Goal: Task Accomplishment & Management: Complete application form

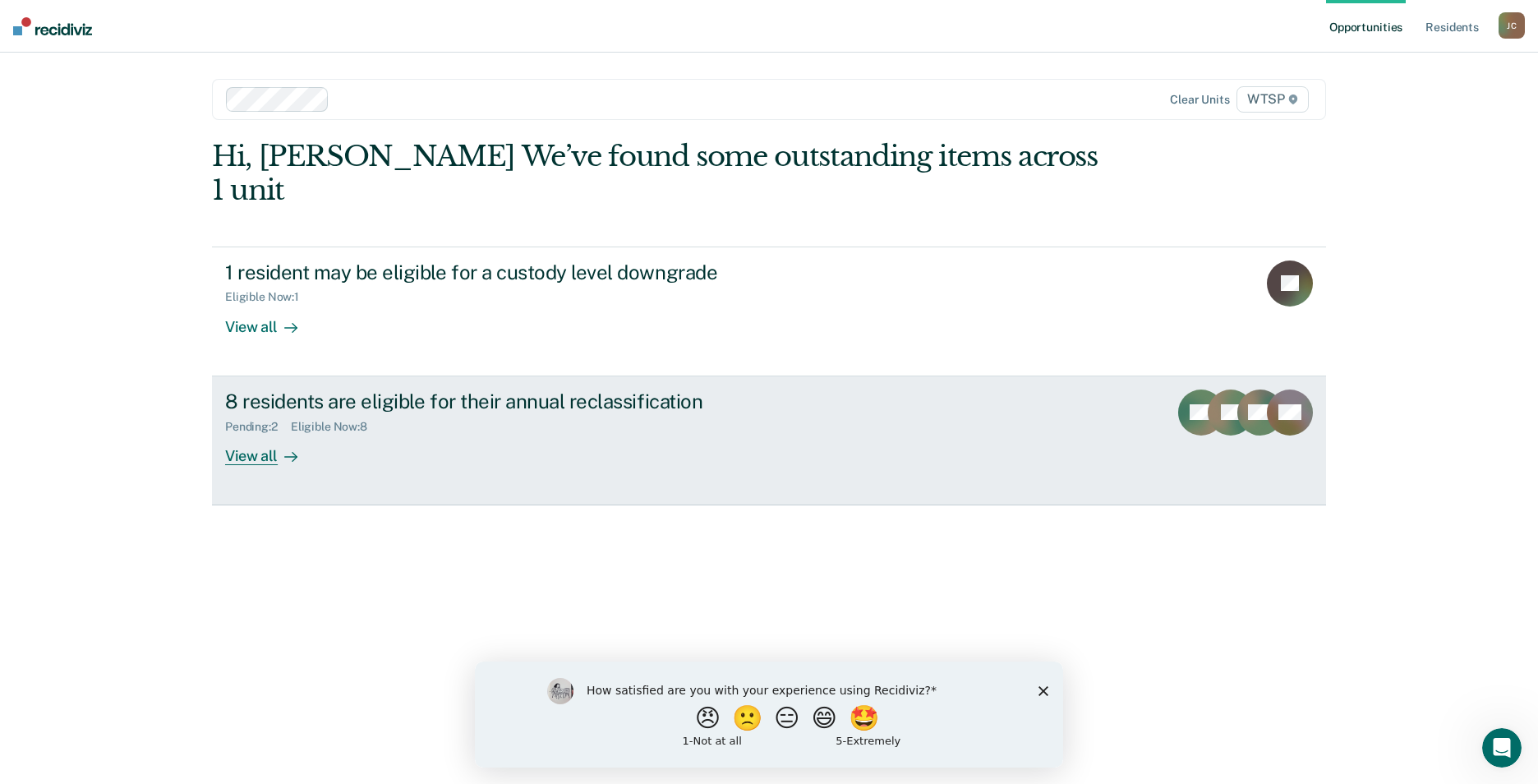
click at [269, 433] on div "View all" at bounding box center [271, 449] width 92 height 32
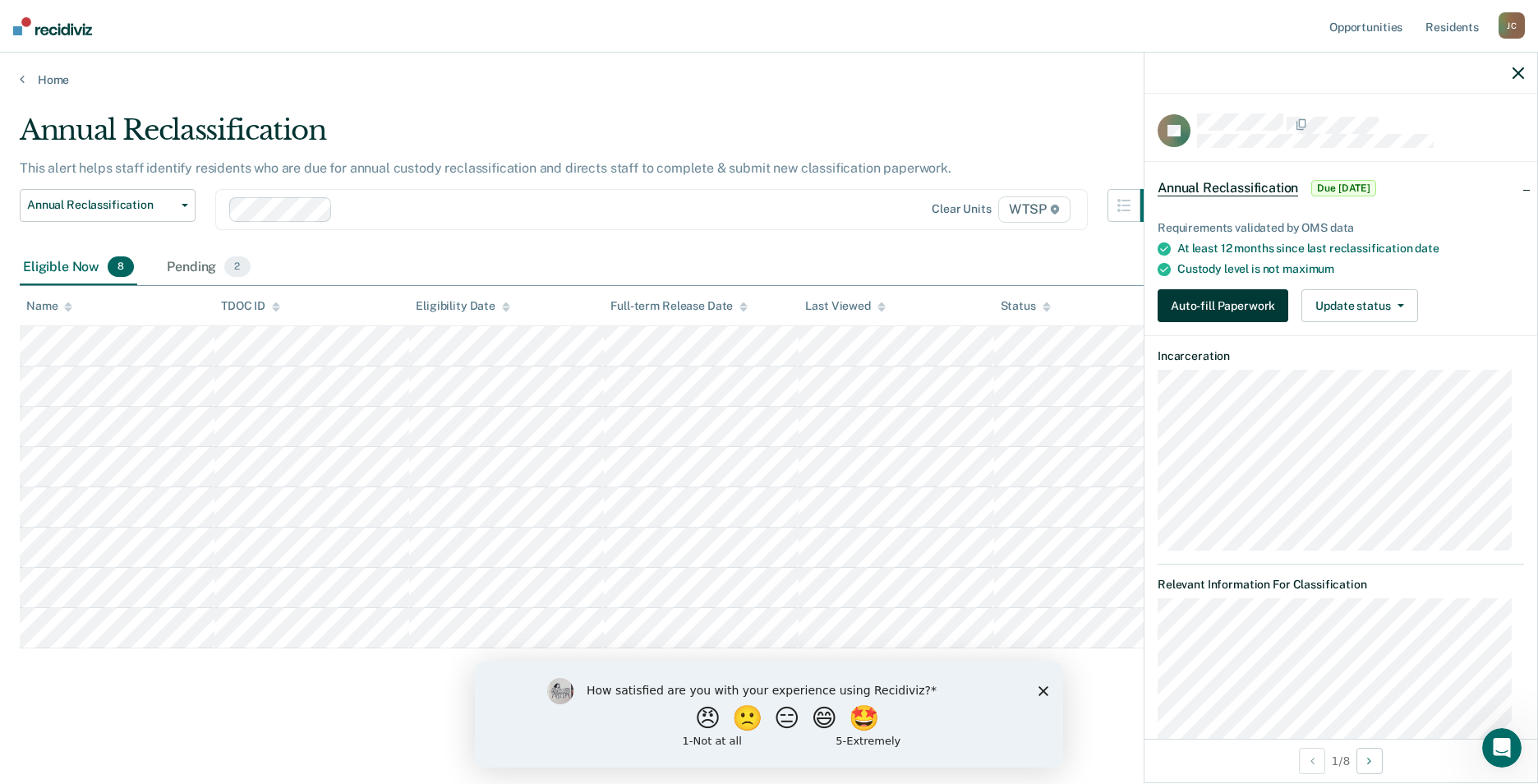
click at [1216, 300] on button "Auto-fill Paperwork" at bounding box center [1222, 305] width 131 height 33
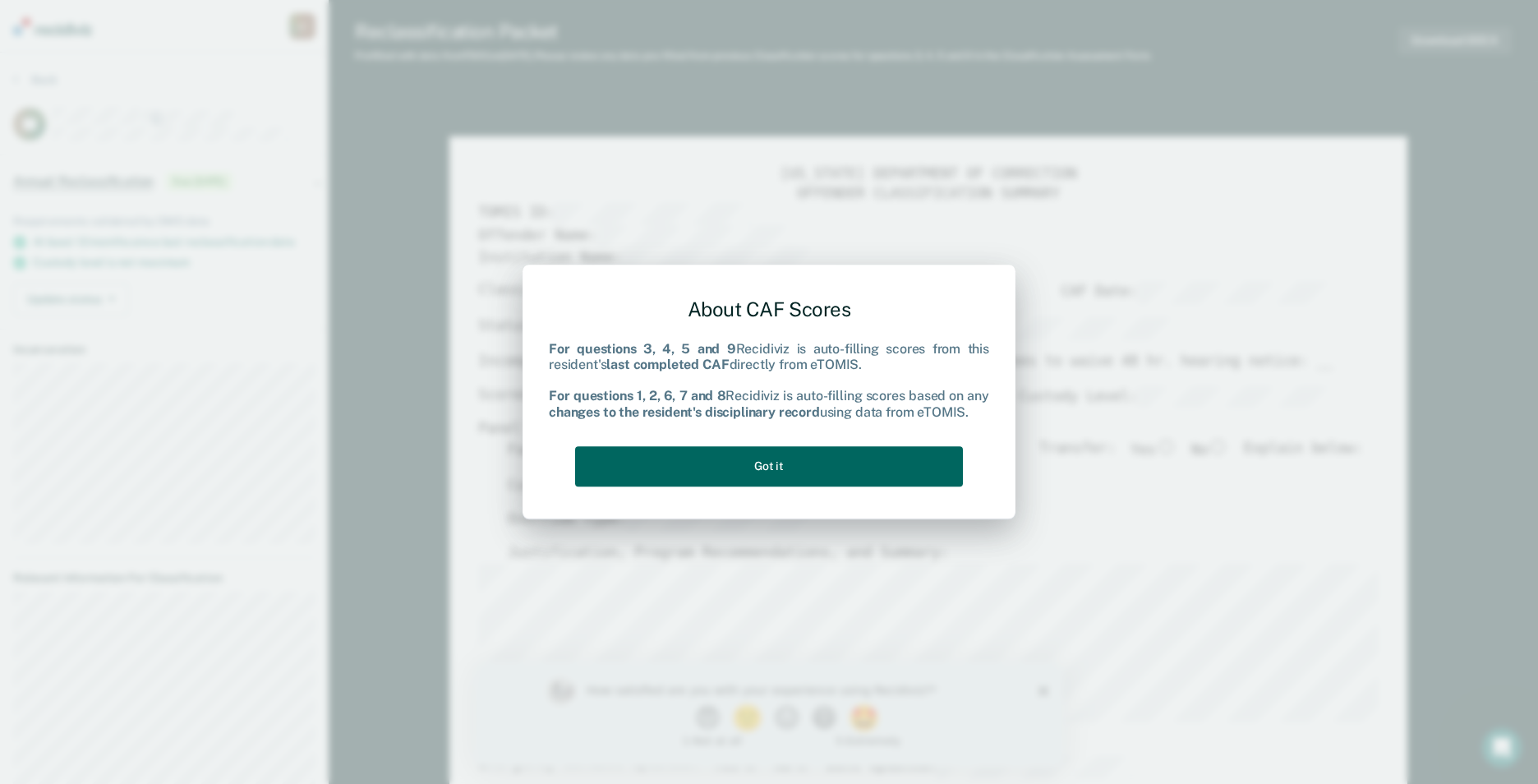
click at [915, 448] on button "Got it" at bounding box center [768, 467] width 387 height 41
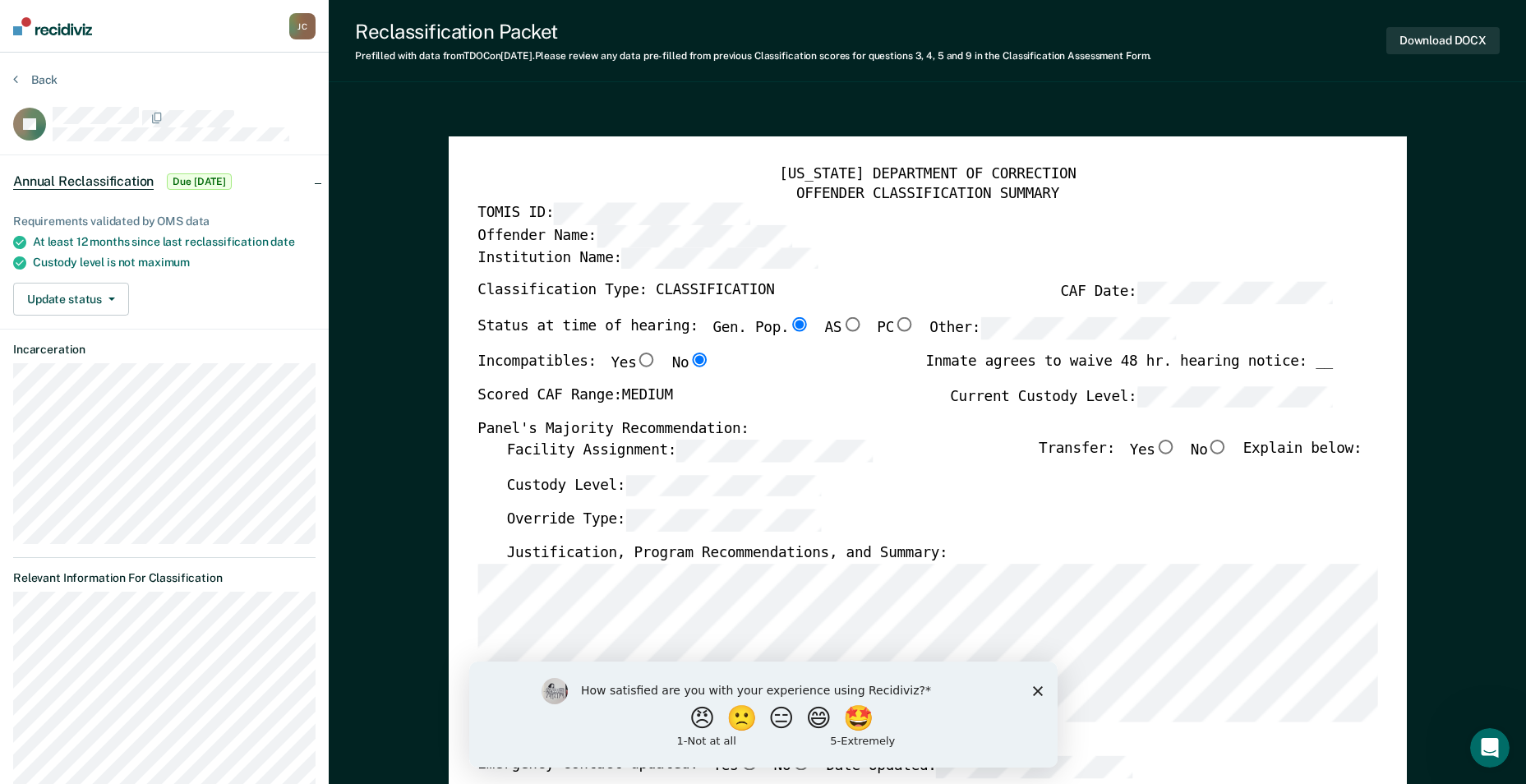
click at [1058, 415] on div "Scored CAF Range: MEDIUM Current Custody Level:" at bounding box center [905, 403] width 855 height 35
click at [1228, 442] on input "No" at bounding box center [1217, 447] width 21 height 15
type textarea "x"
radio input "true"
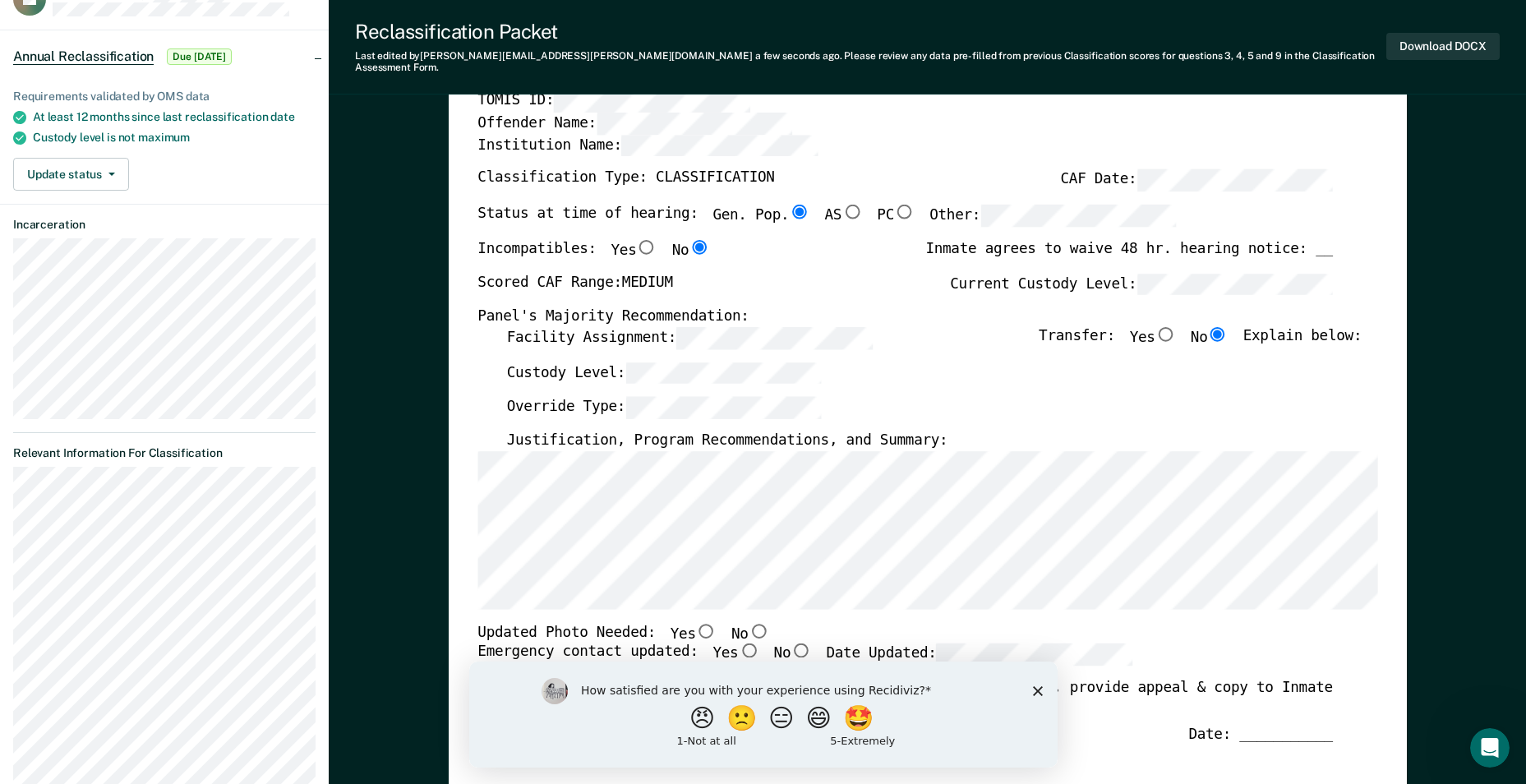
scroll to position [165, 0]
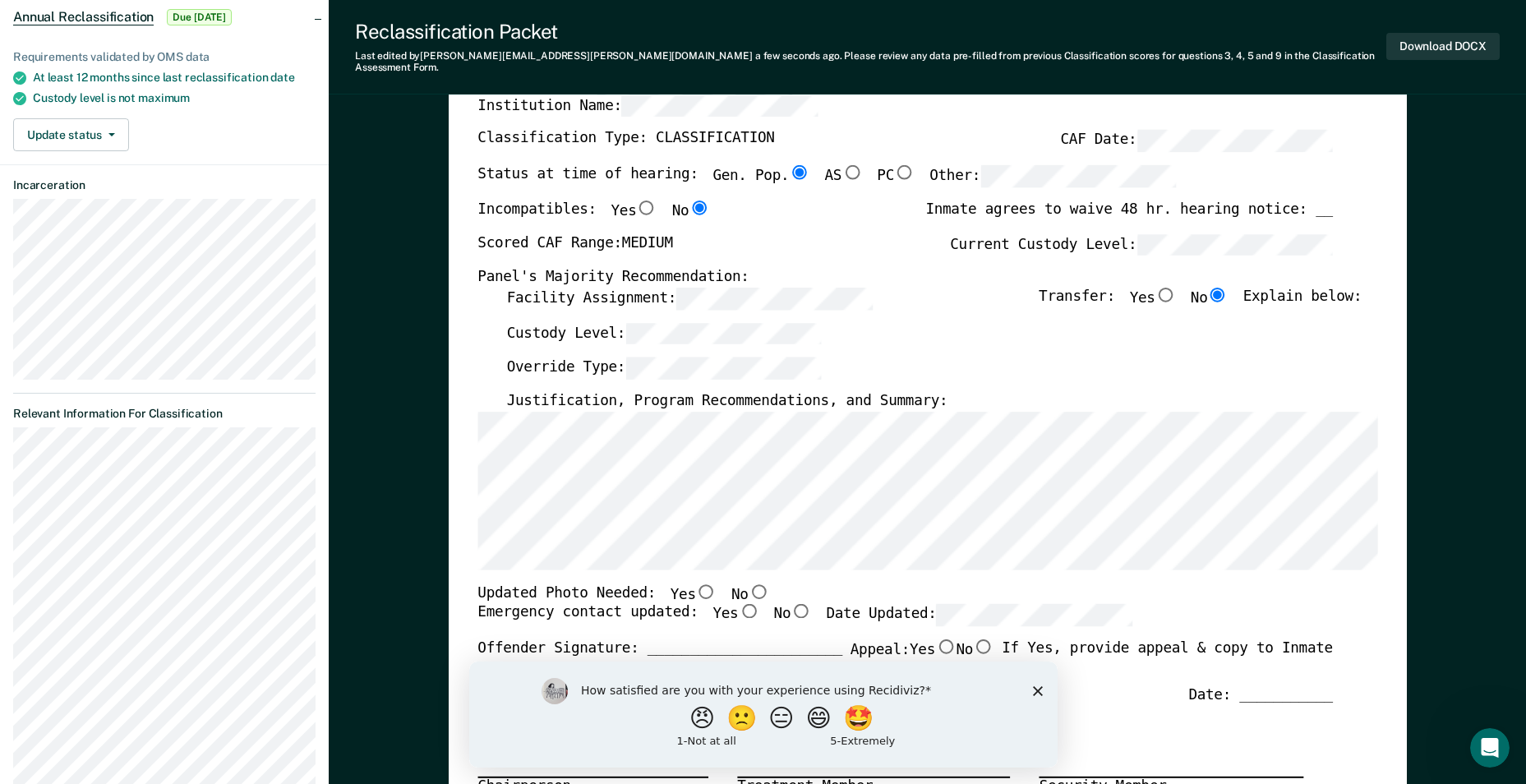
click at [748, 583] on input "No" at bounding box center [758, 591] width 21 height 15
type textarea "x"
radio input "true"
click at [738, 603] on input "Yes" at bounding box center [748, 611] width 21 height 15
type textarea "x"
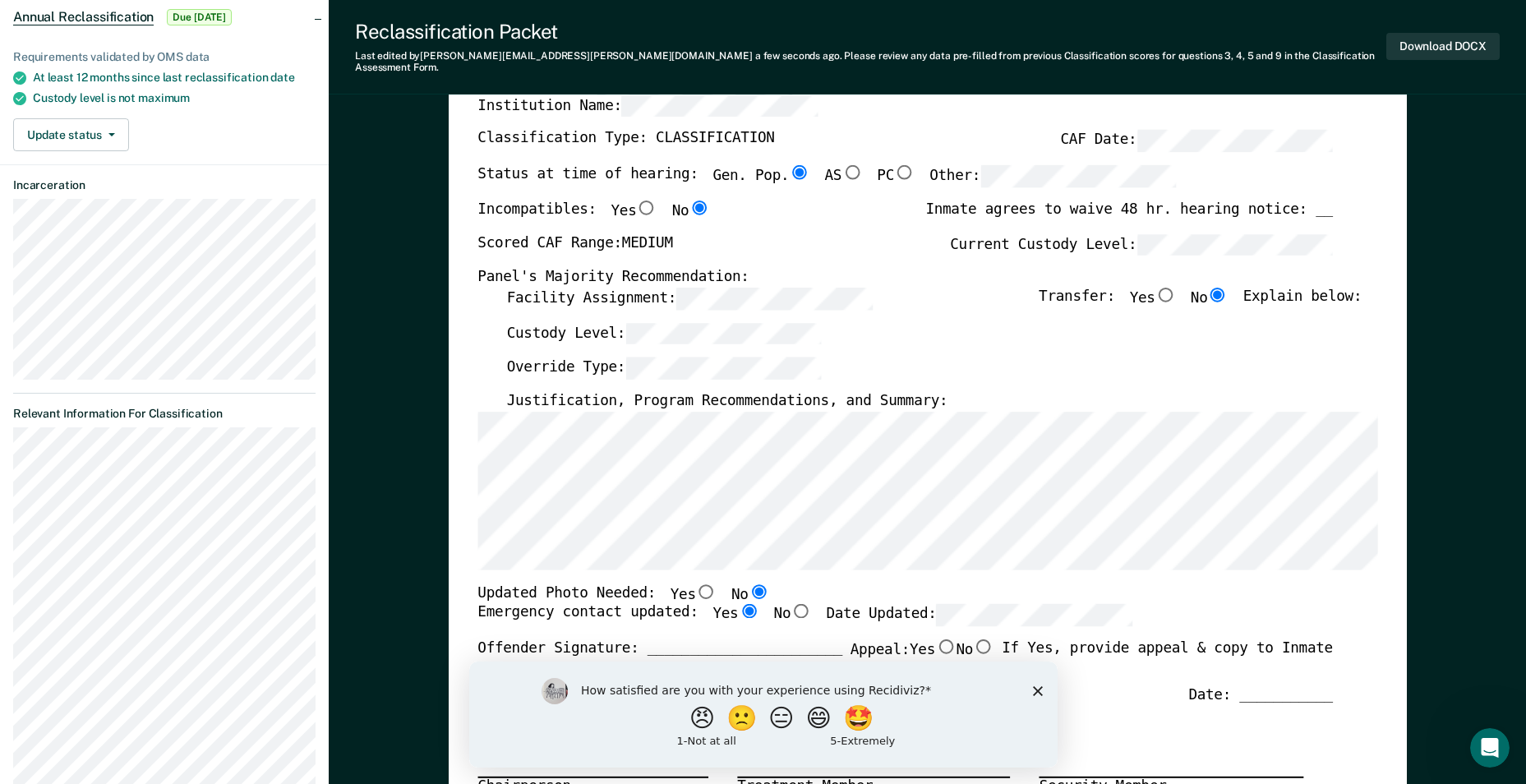
radio input "true"
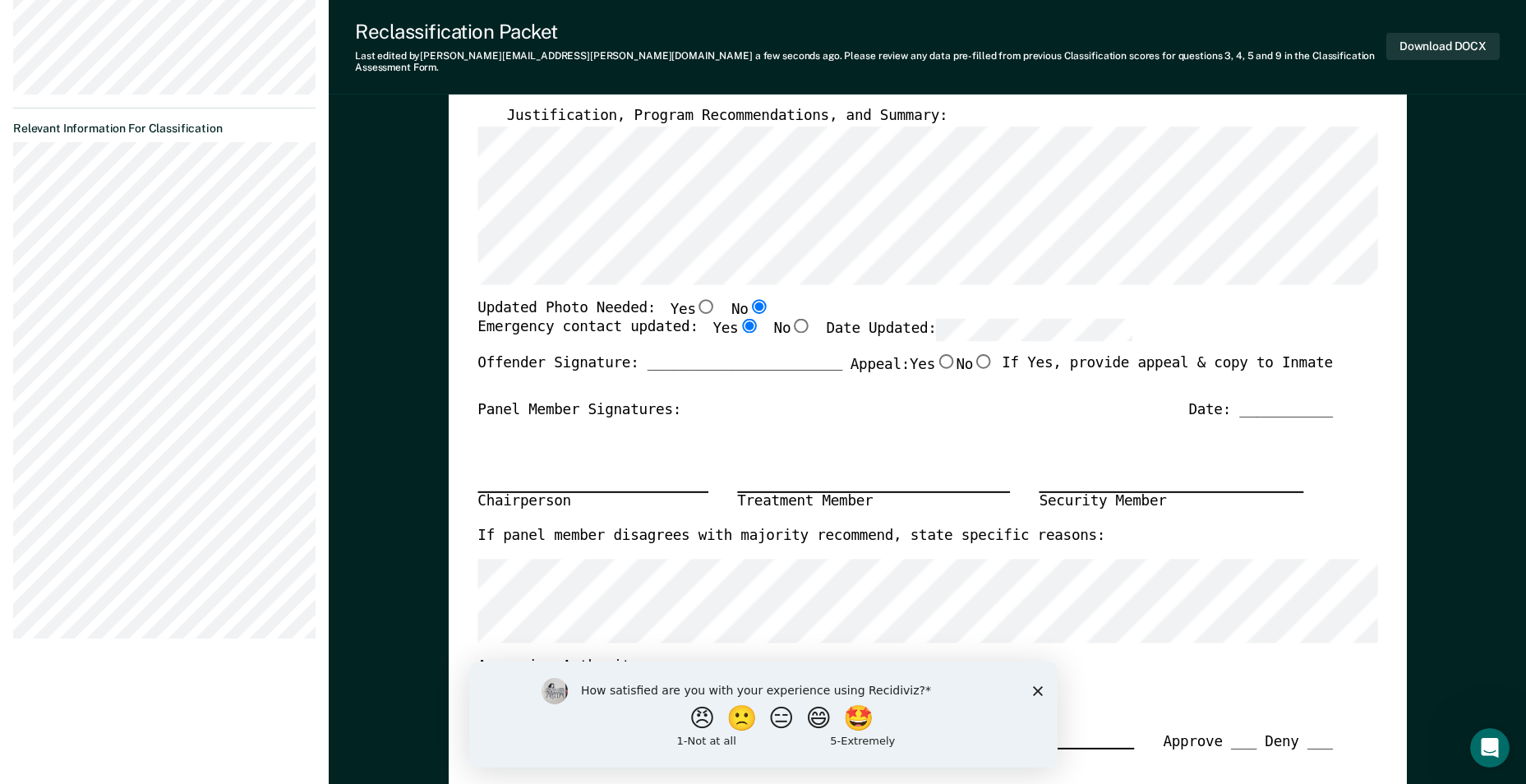
scroll to position [411, 0]
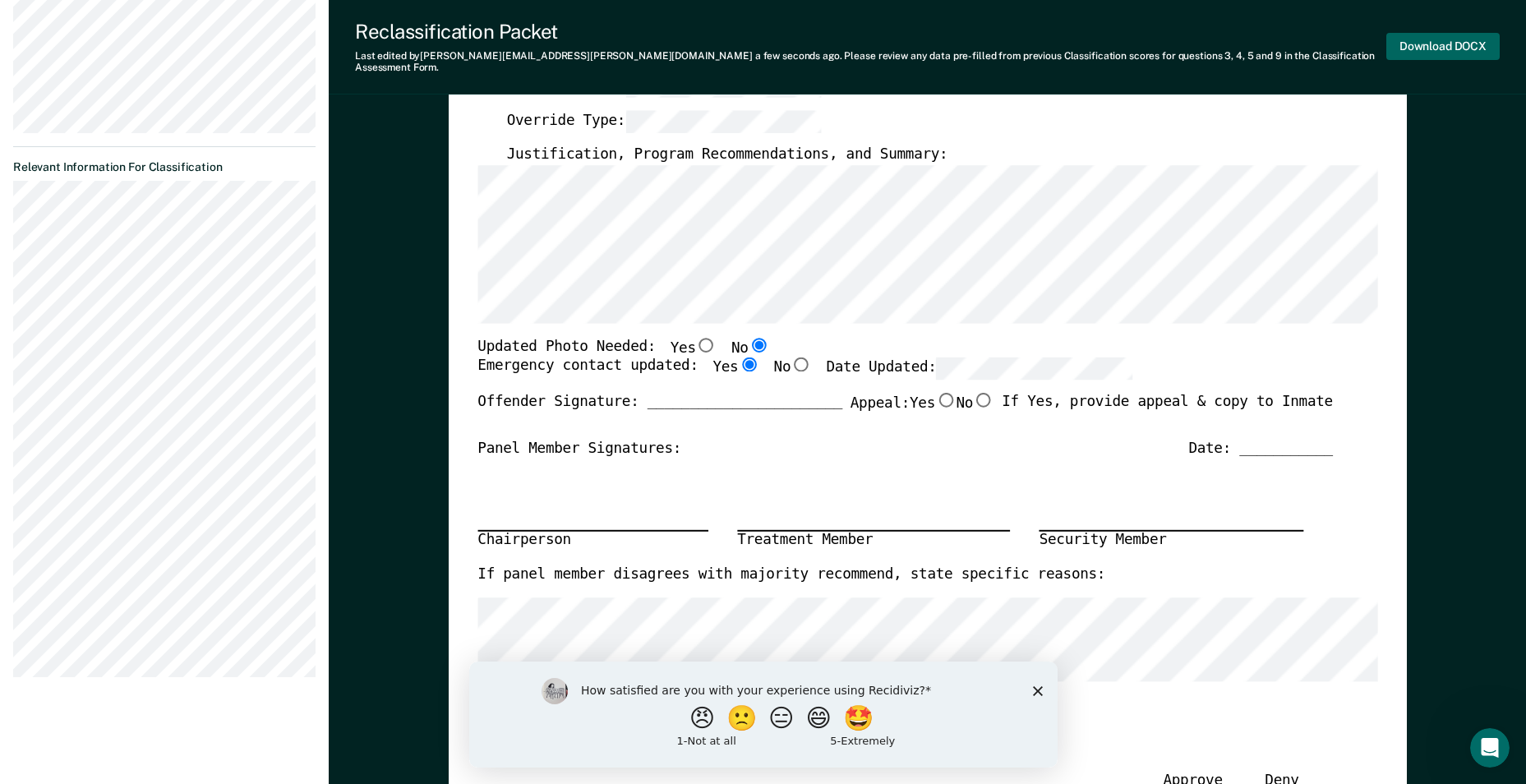
click at [1426, 41] on button "Download DOCX" at bounding box center [1442, 46] width 113 height 27
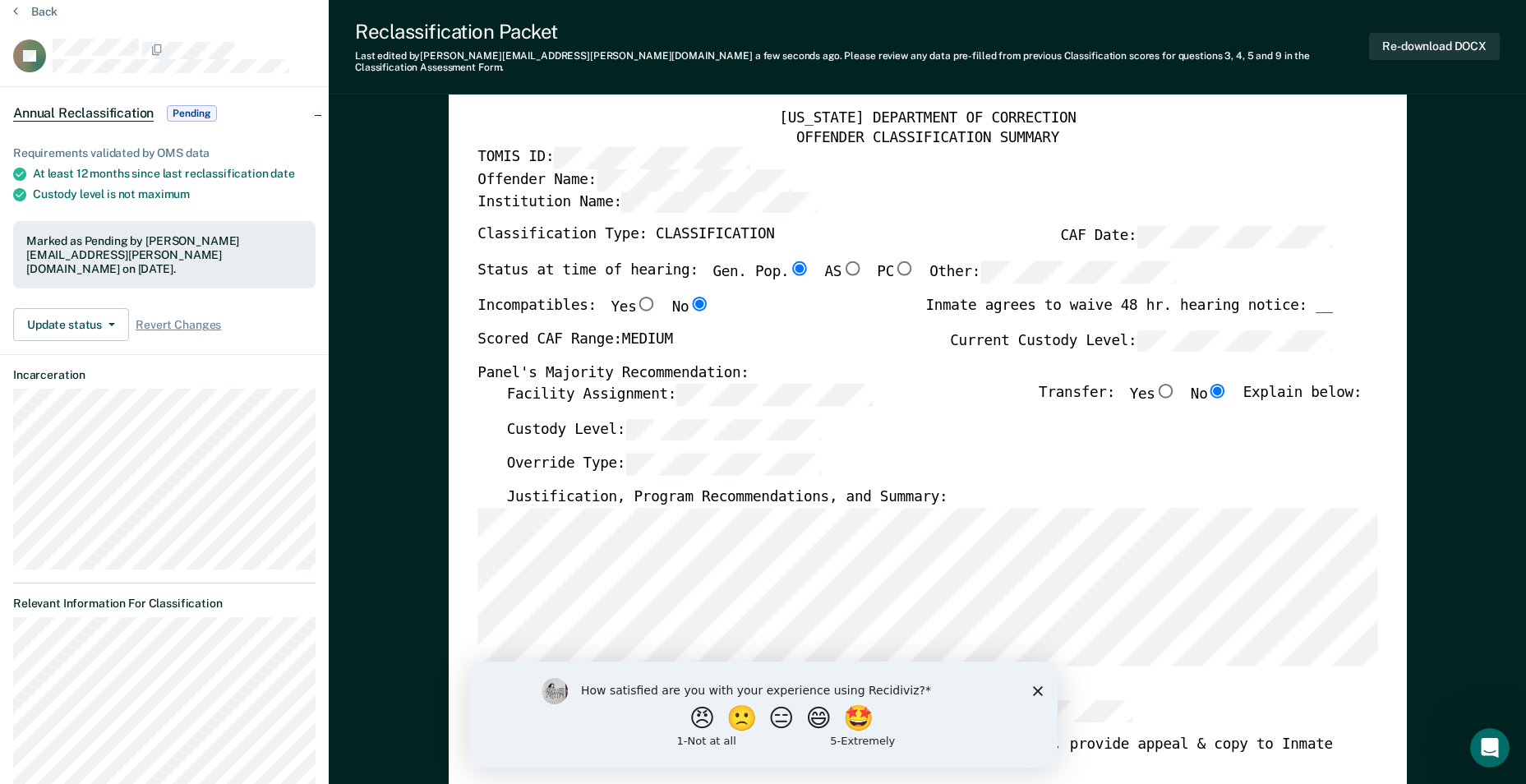
scroll to position [0, 0]
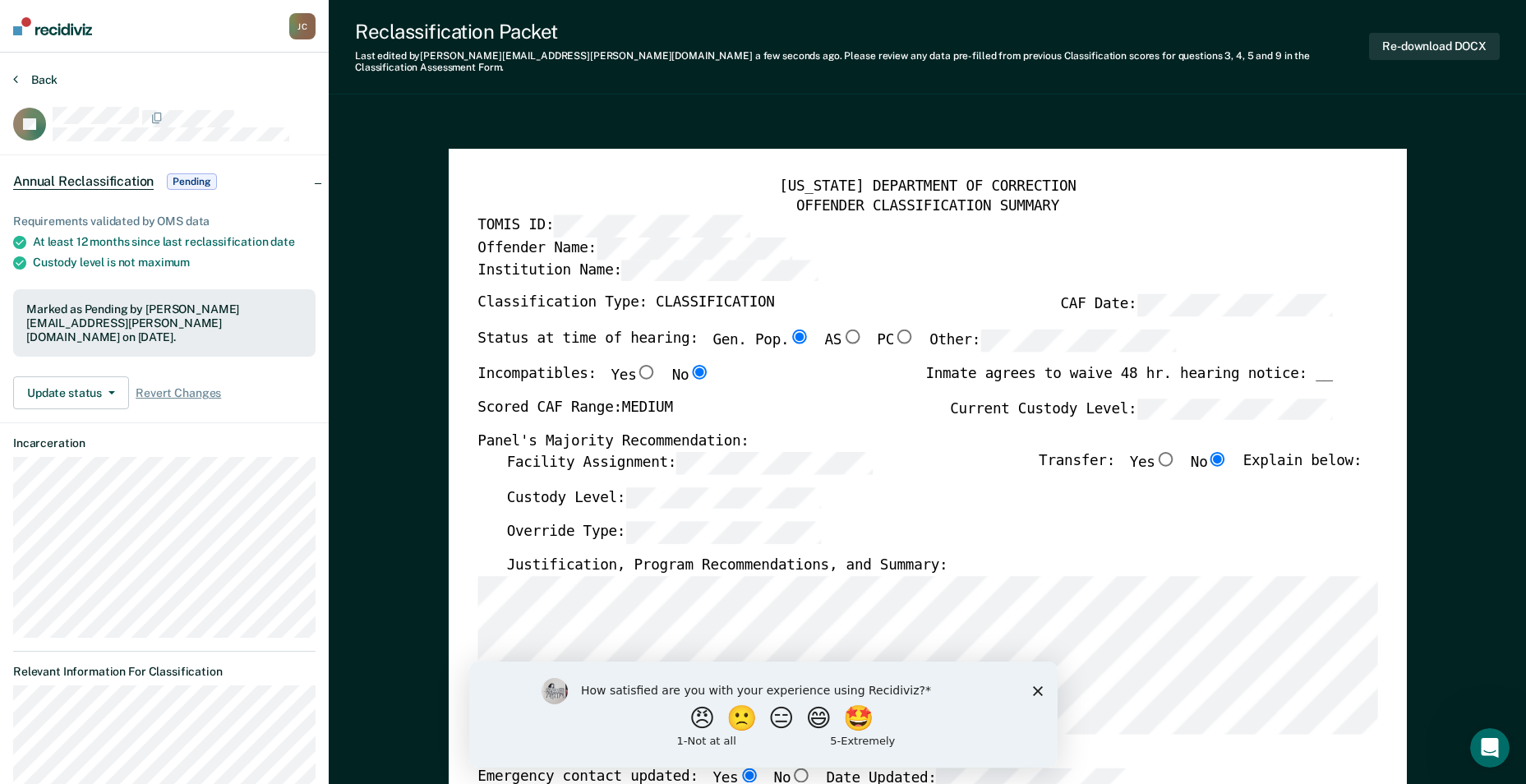
click at [21, 74] on button "Back" at bounding box center [35, 80] width 45 height 15
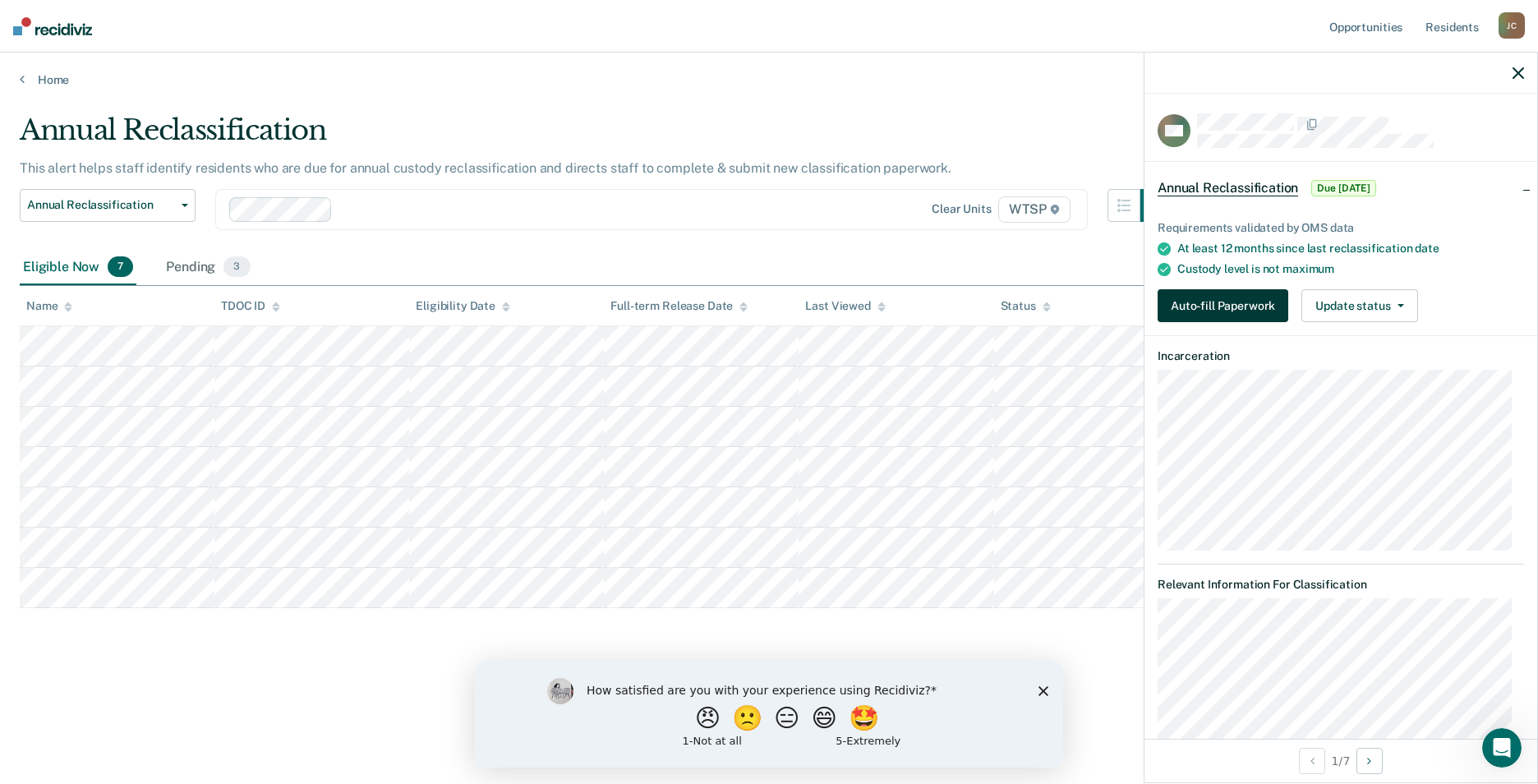
click at [1241, 305] on button "Auto-fill Paperwork" at bounding box center [1222, 305] width 131 height 33
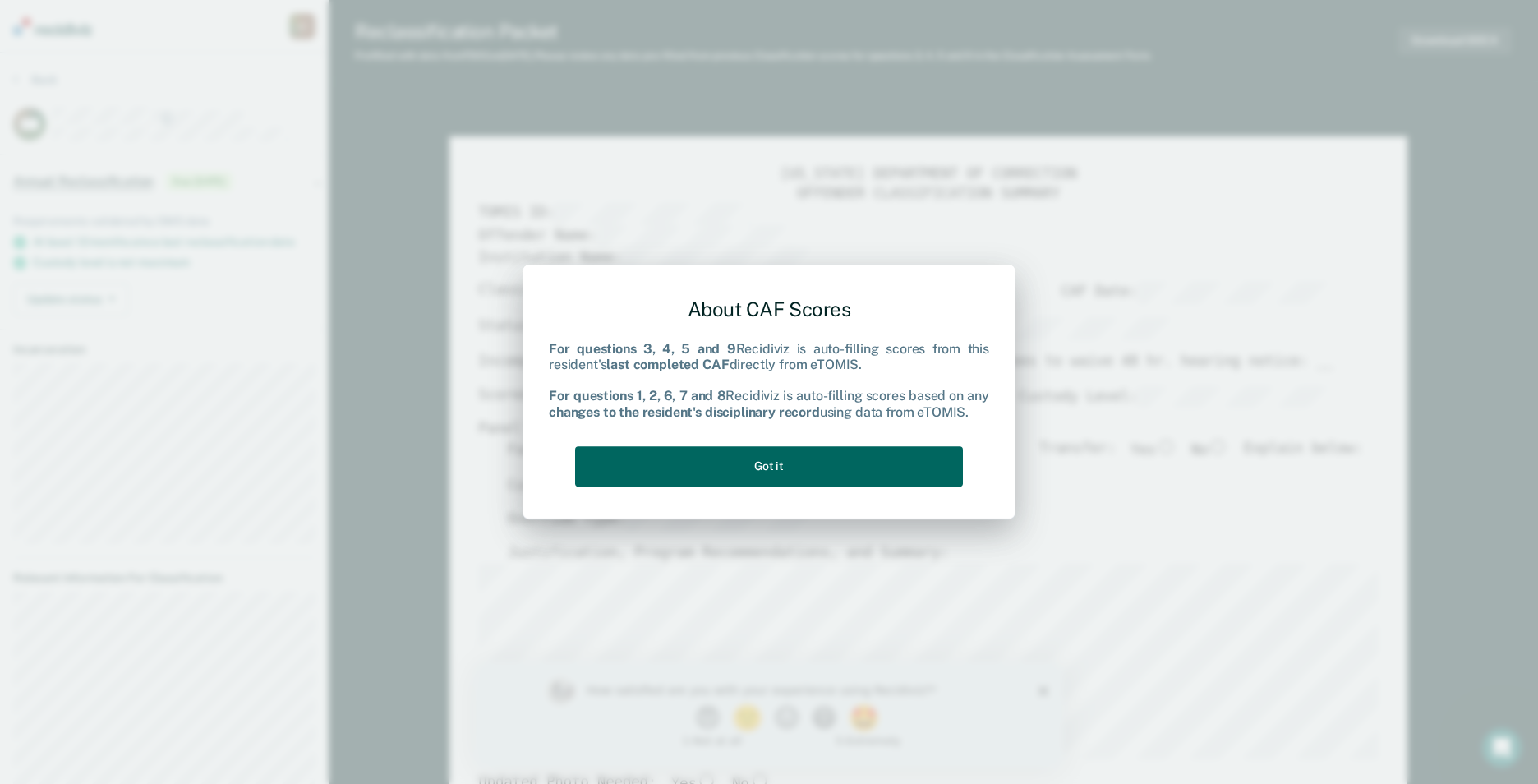
click at [770, 467] on button "Got it" at bounding box center [768, 467] width 387 height 41
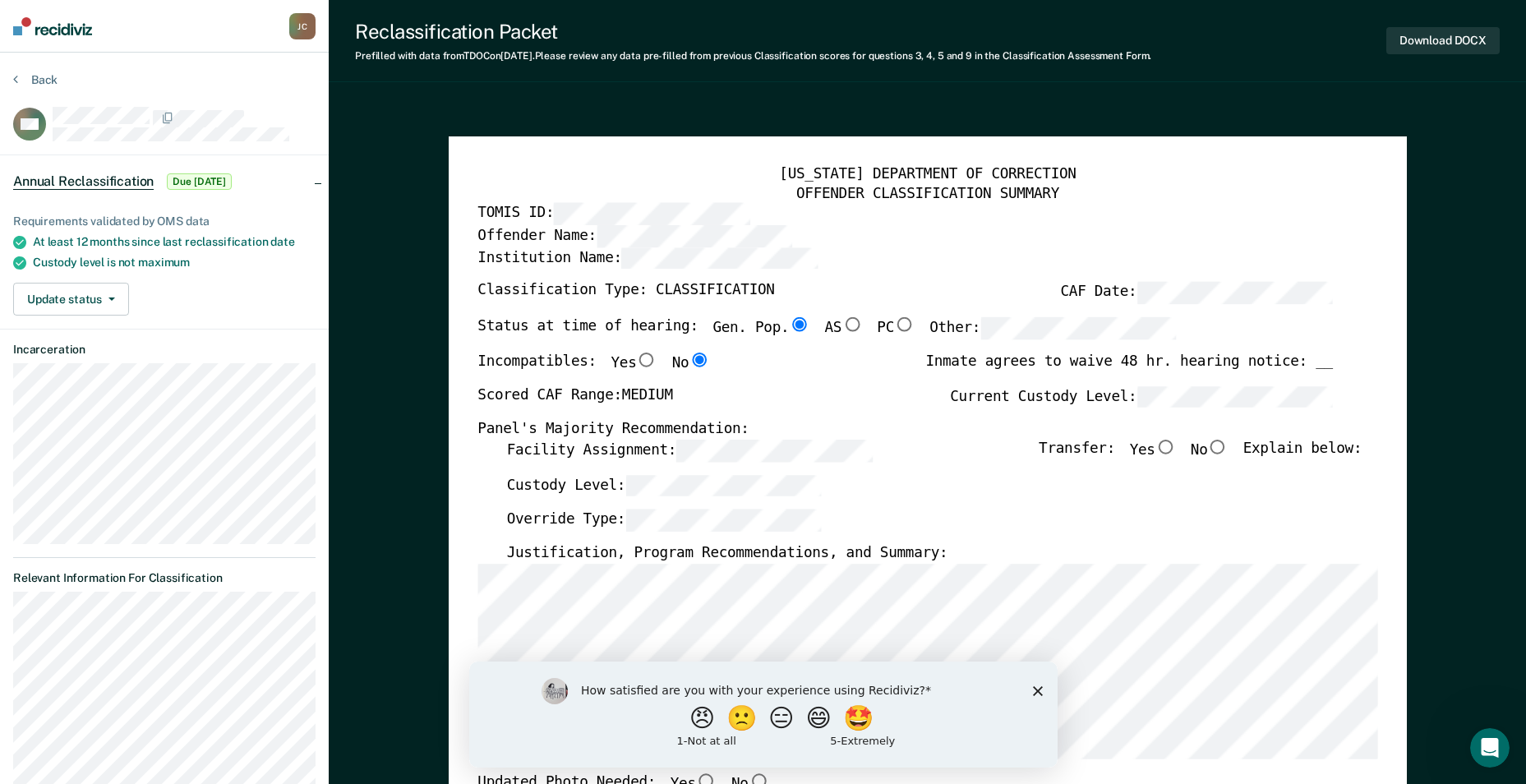
scroll to position [82, 0]
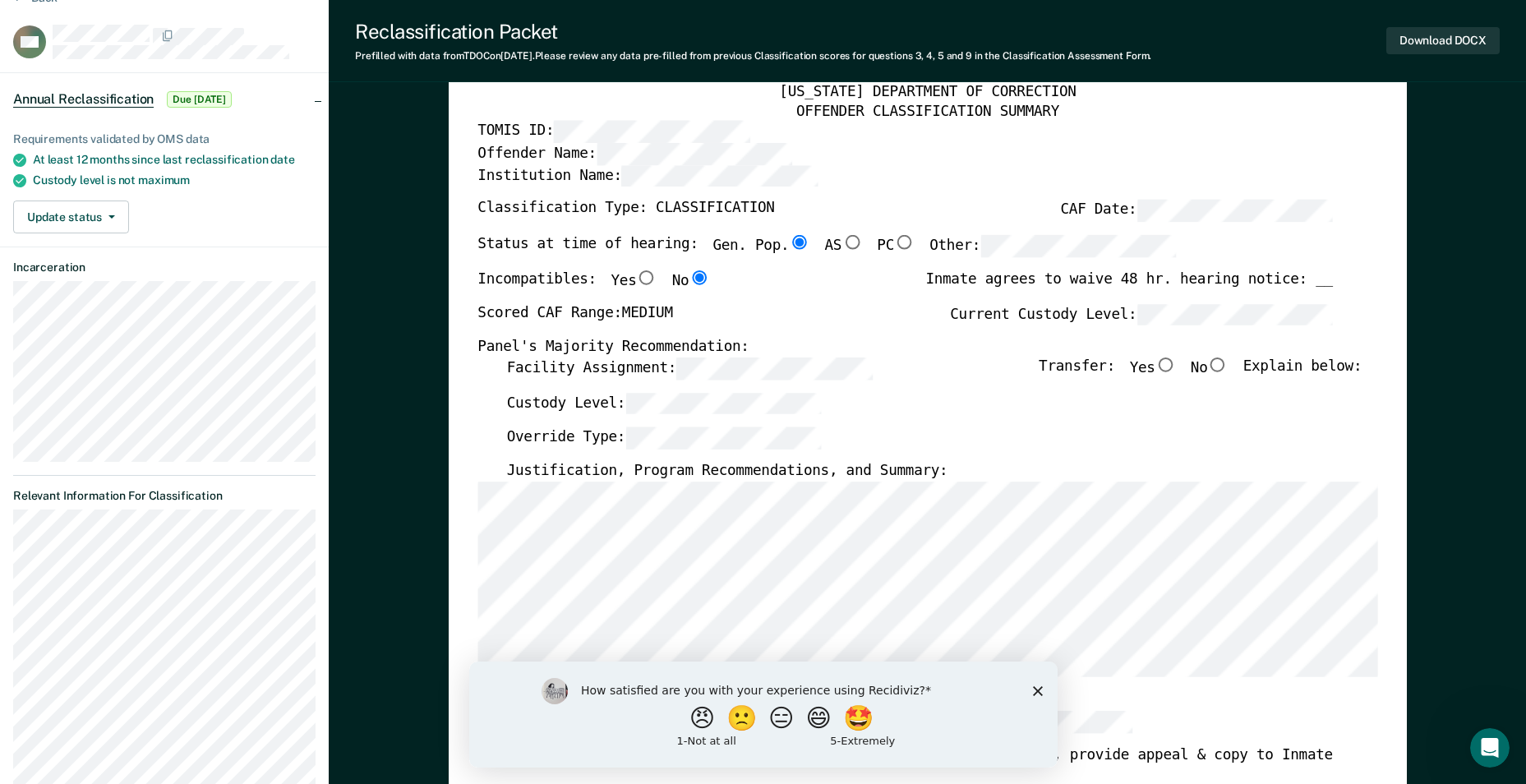
click at [1228, 361] on input "No" at bounding box center [1217, 365] width 21 height 15
type textarea "x"
radio input "true"
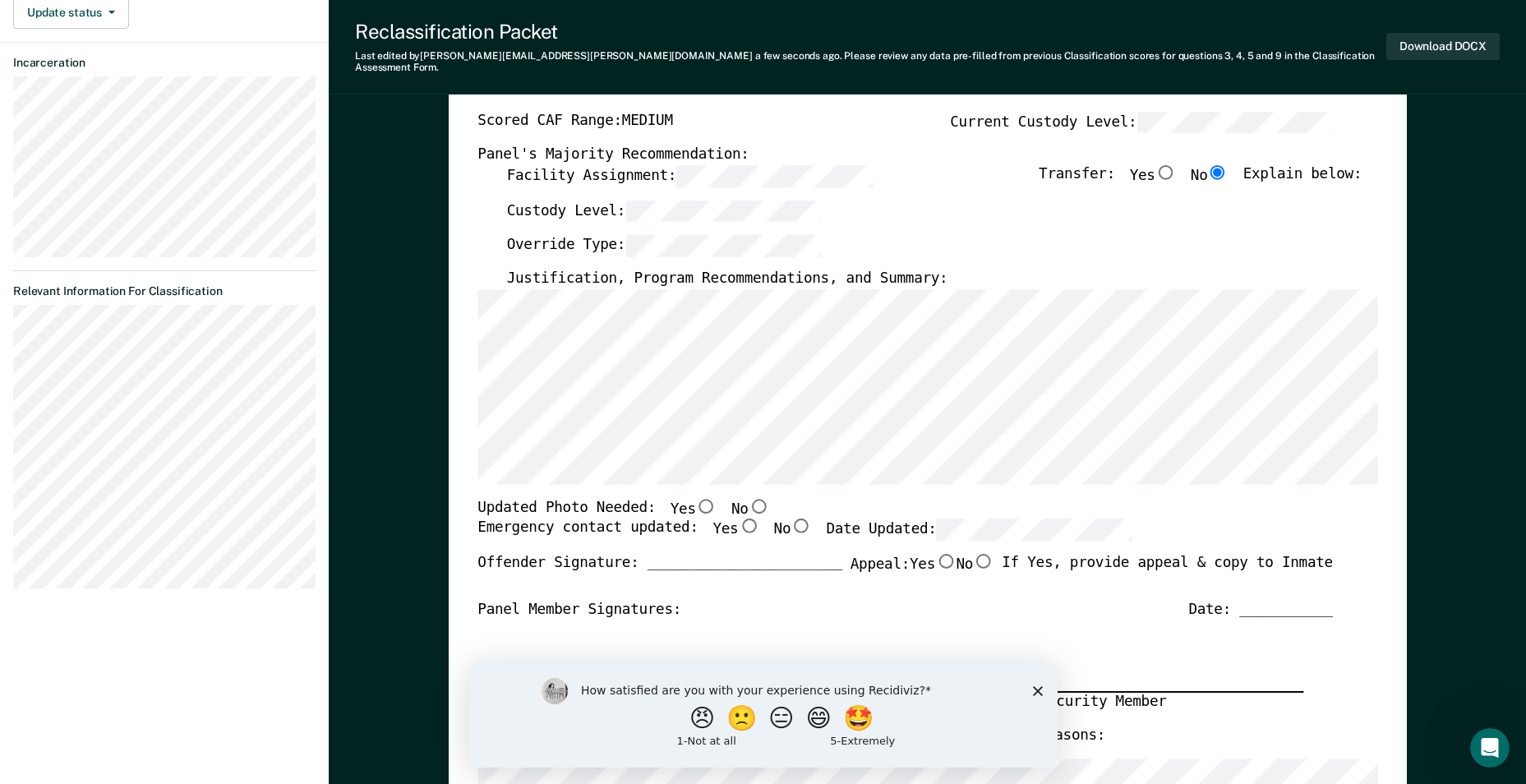
scroll to position [328, 0]
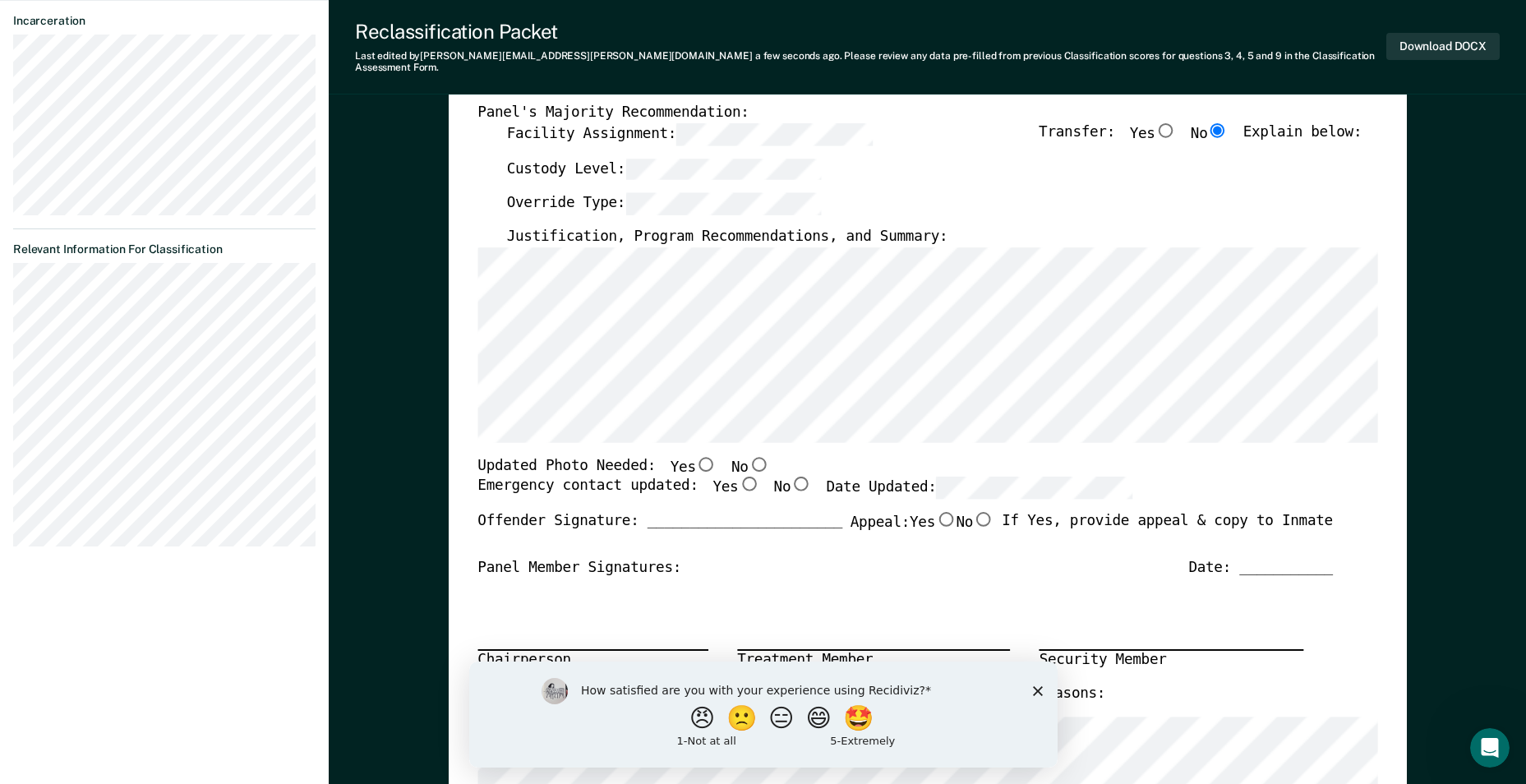
click at [748, 456] on input "No" at bounding box center [758, 463] width 21 height 15
type textarea "x"
radio input "true"
click at [738, 477] on input "Yes" at bounding box center [748, 484] width 21 height 15
type textarea "x"
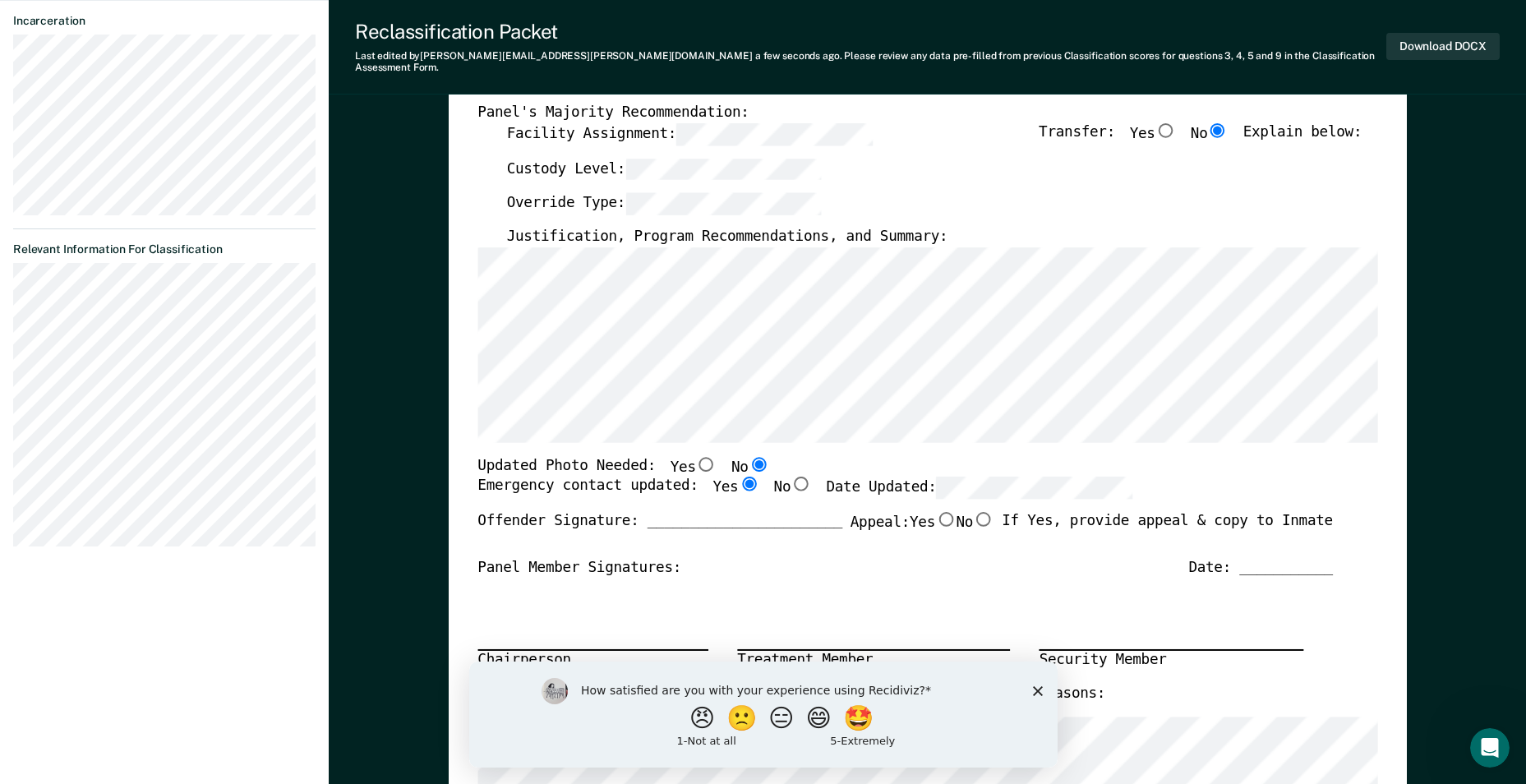
radio input "true"
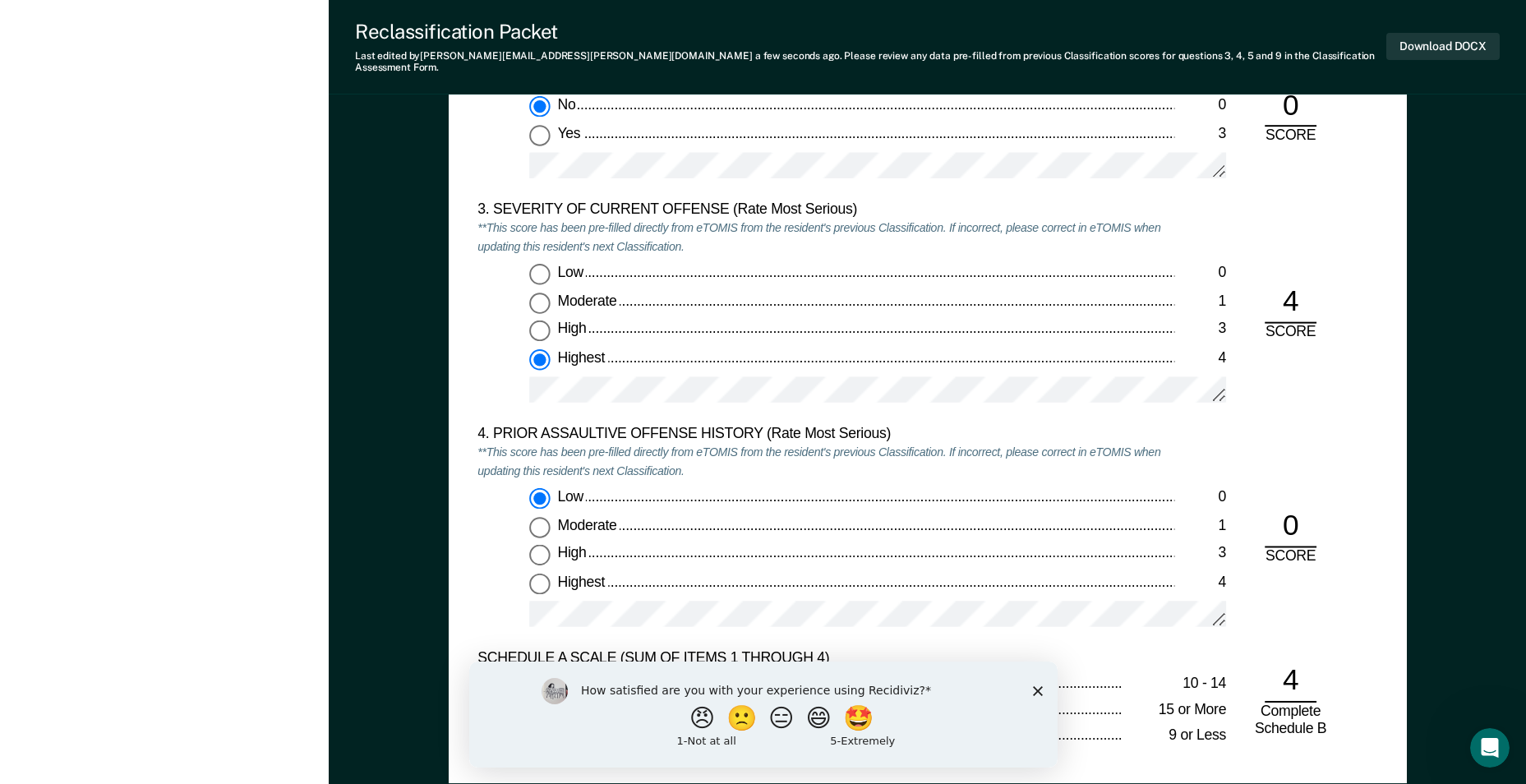
scroll to position [1807, 0]
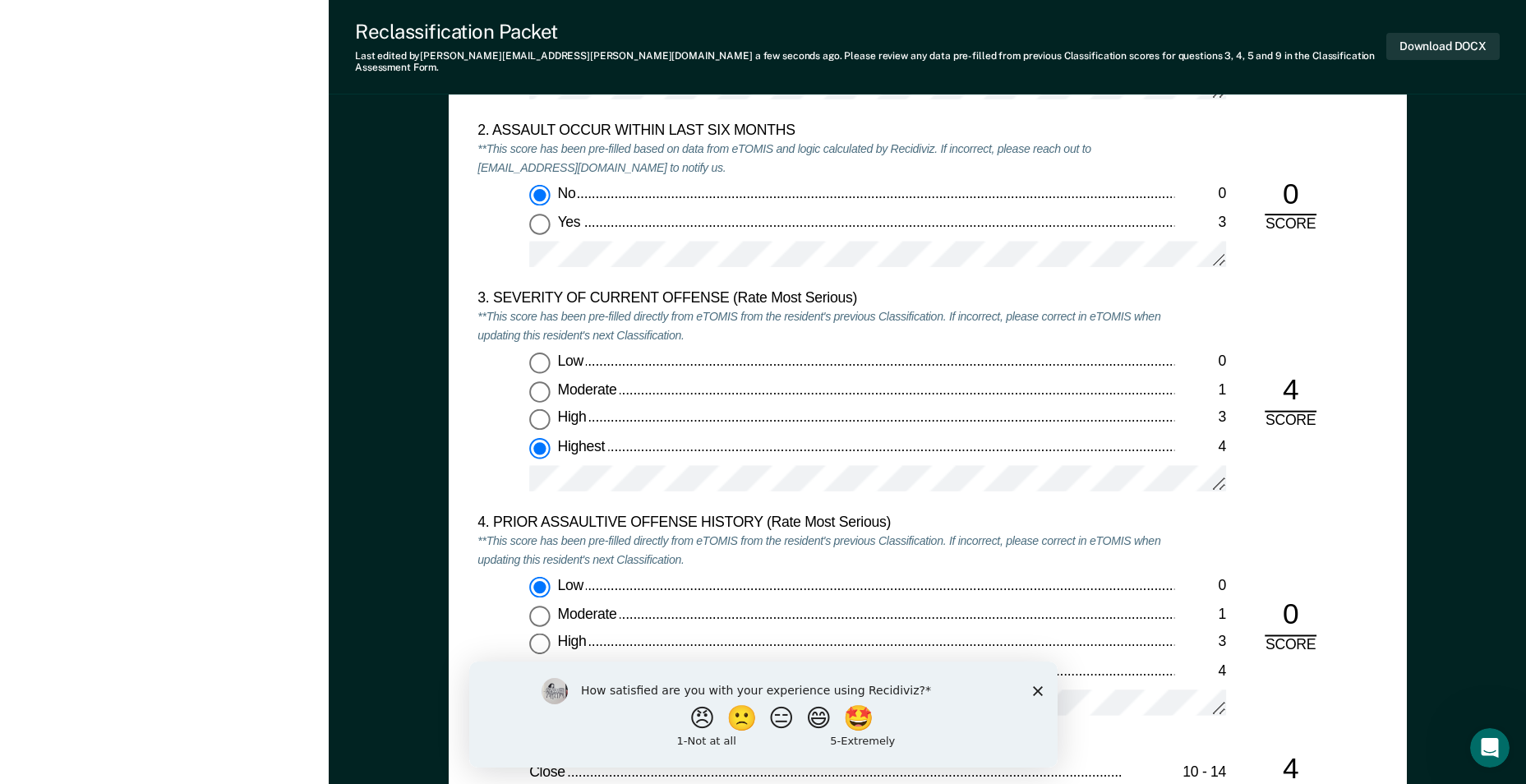
click at [864, 416] on div "High" at bounding box center [865, 419] width 617 height 19
click at [550, 416] on input "High 3" at bounding box center [539, 419] width 21 height 21
type textarea "x"
radio input "true"
radio input "false"
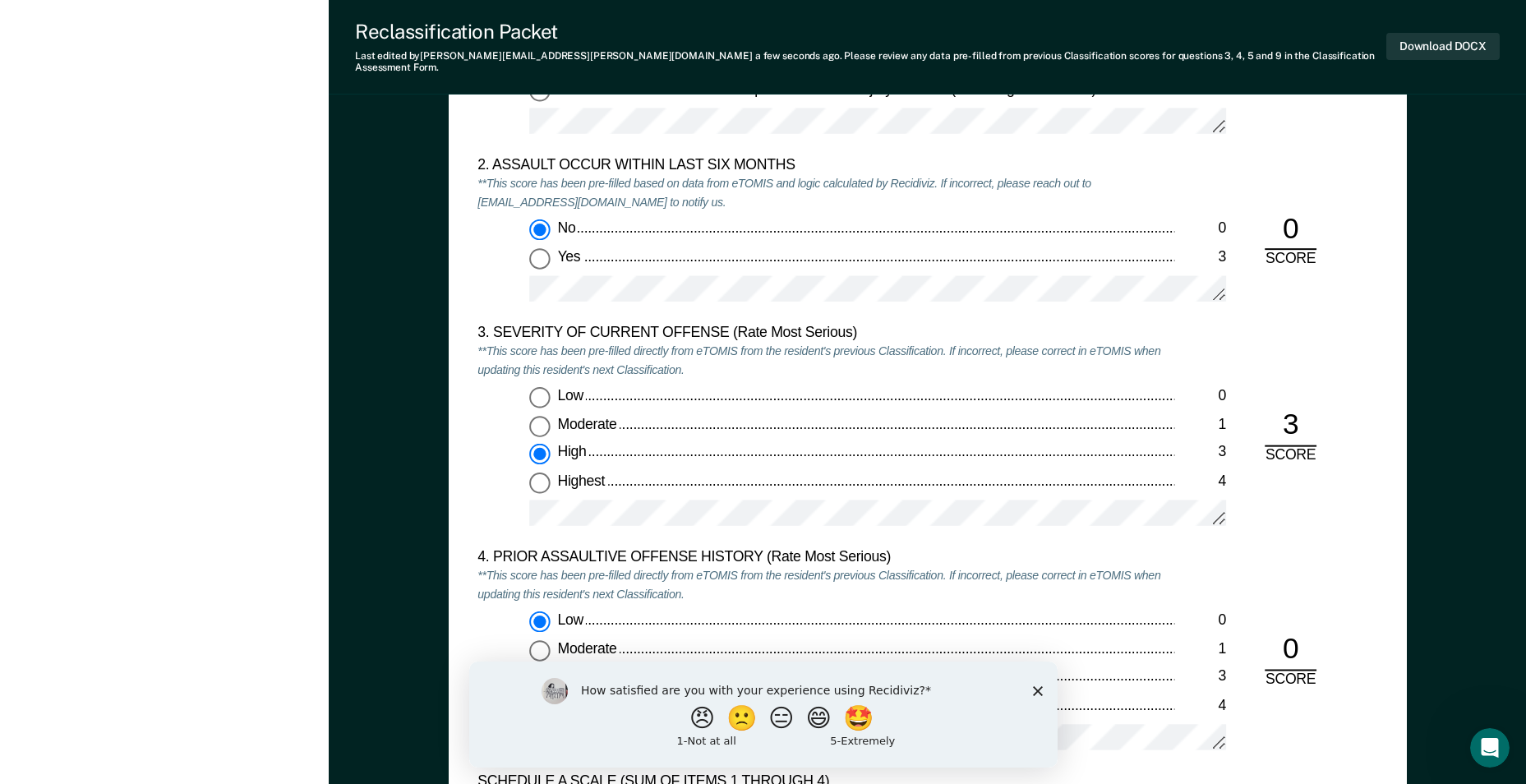
scroll to position [1725, 0]
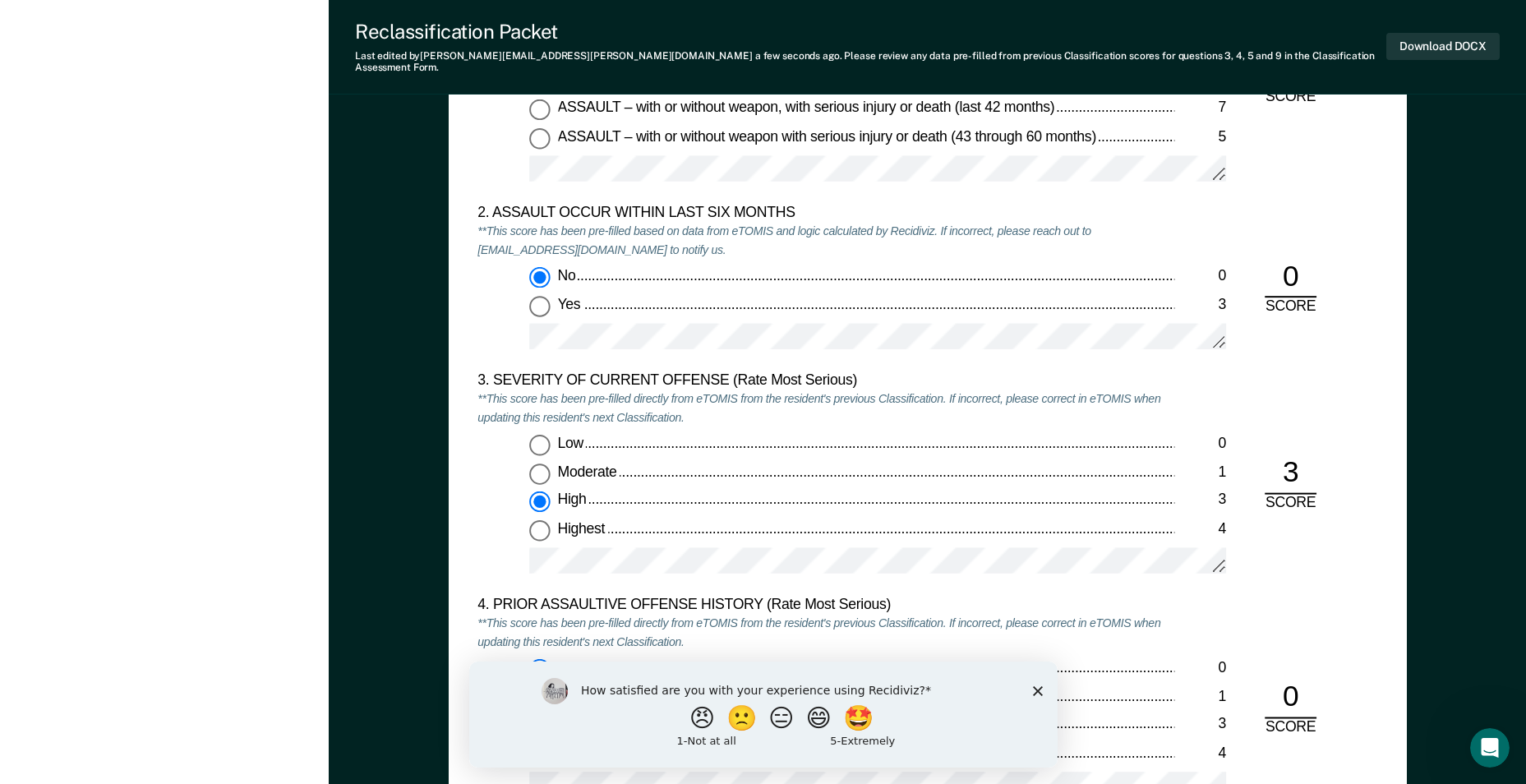
click at [795, 478] on div "Low 0 Moderate 1 High 3 Highest 4" at bounding box center [825, 511] width 696 height 153
click at [535, 519] on input "Highest 4" at bounding box center [539, 529] width 21 height 21
type textarea "x"
radio input "false"
radio input "true"
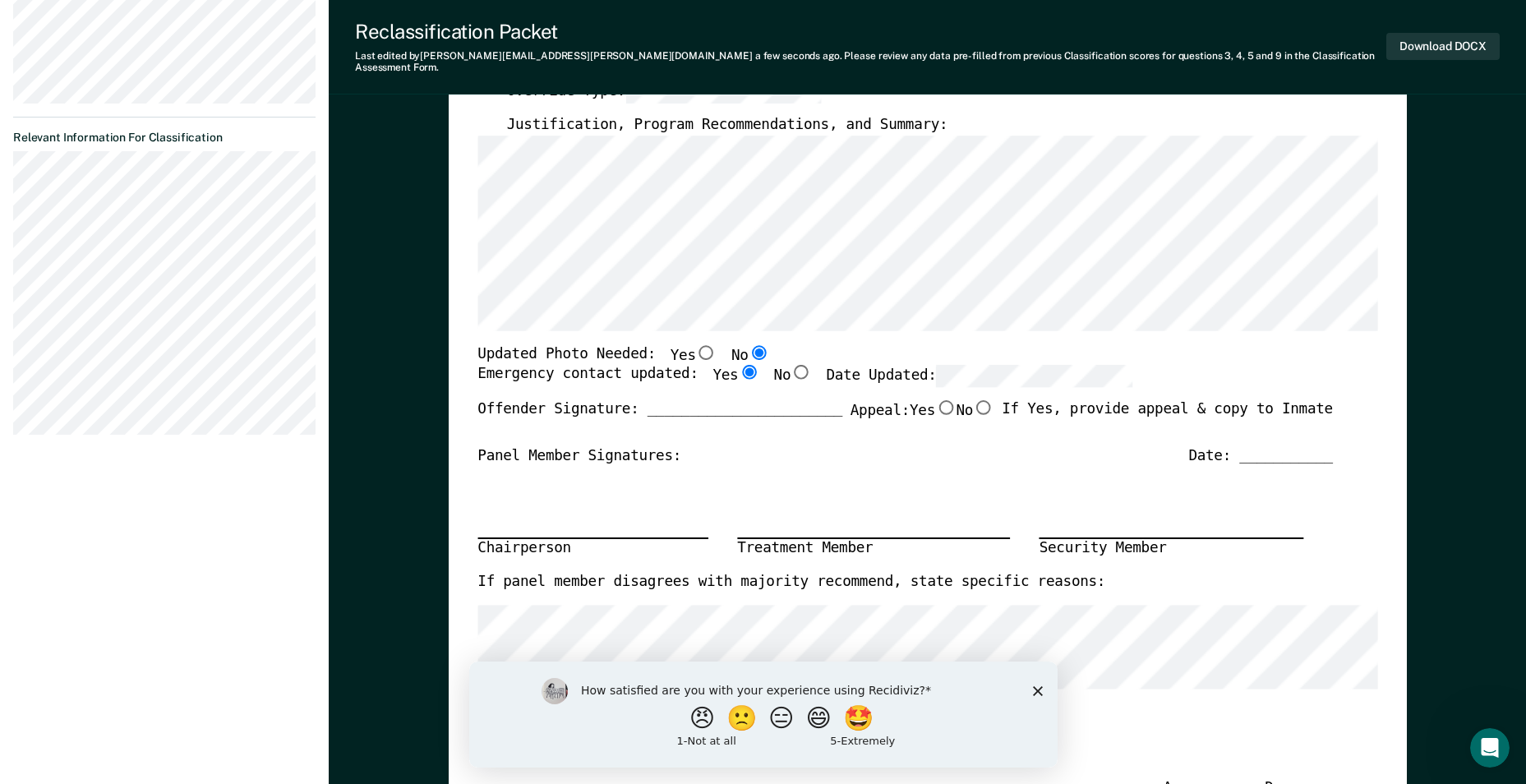
scroll to position [411, 0]
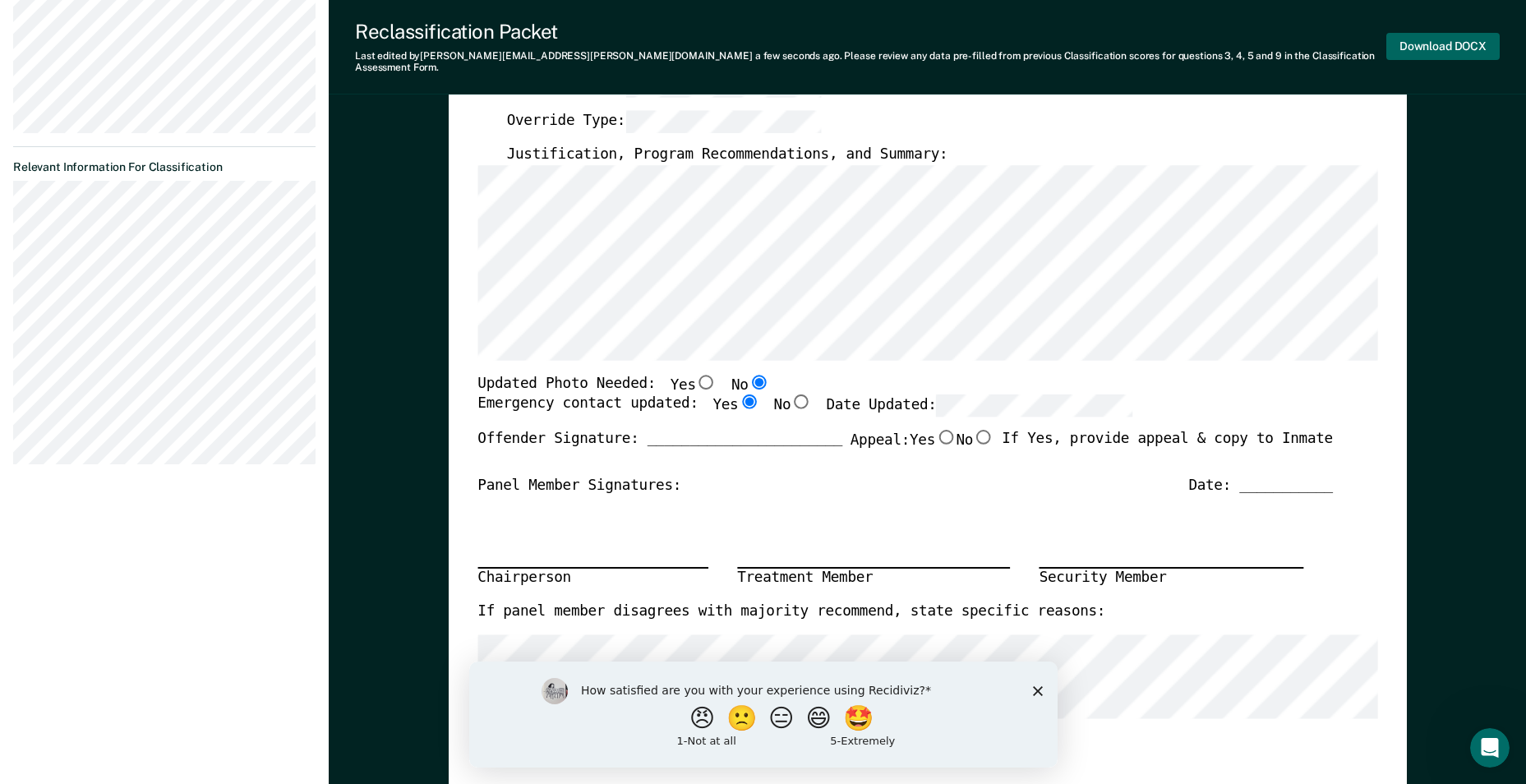
click at [1420, 35] on button "Download DOCX" at bounding box center [1442, 46] width 113 height 27
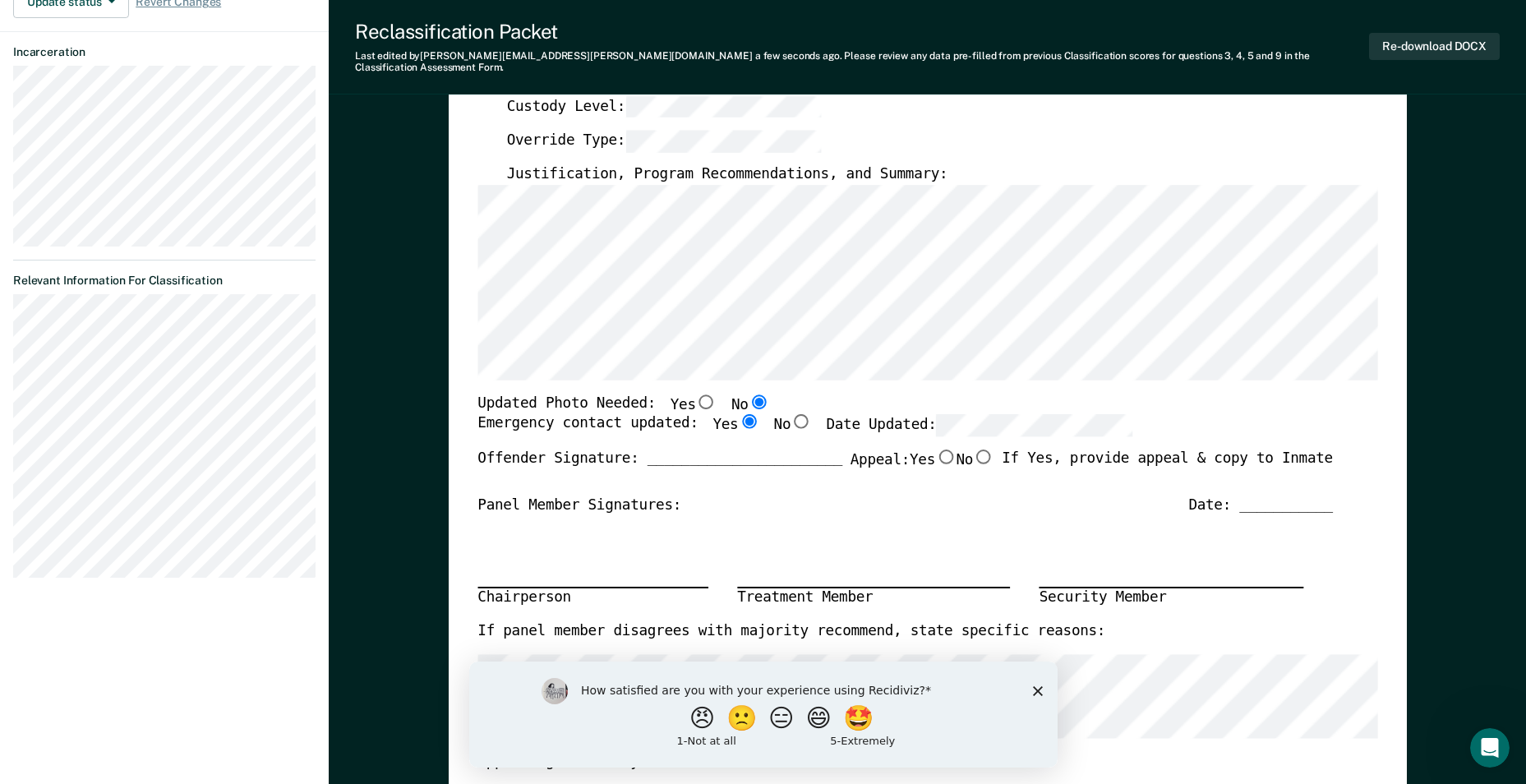
scroll to position [80, 0]
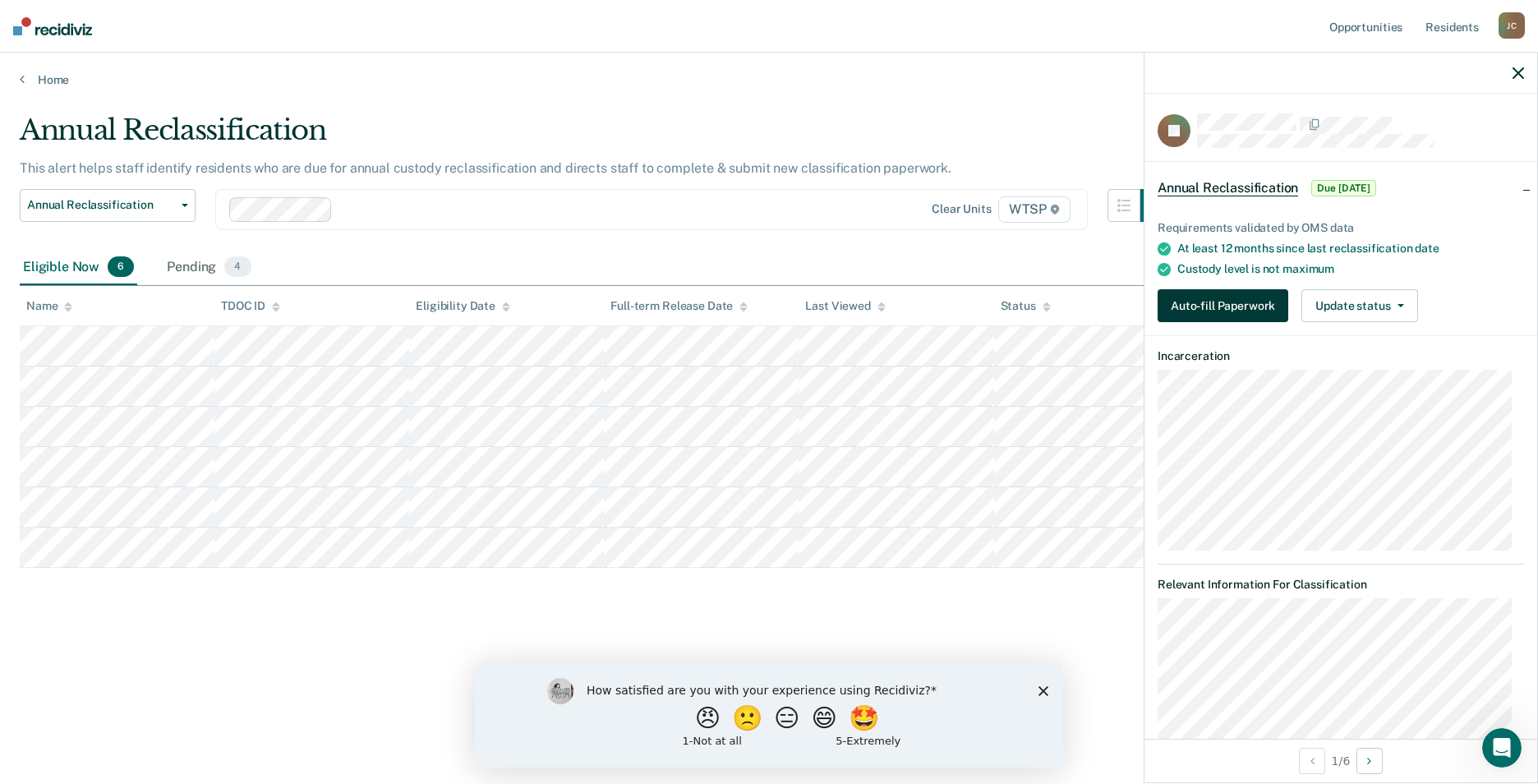
click at [1189, 311] on button "Auto-fill Paperwork" at bounding box center [1222, 305] width 131 height 33
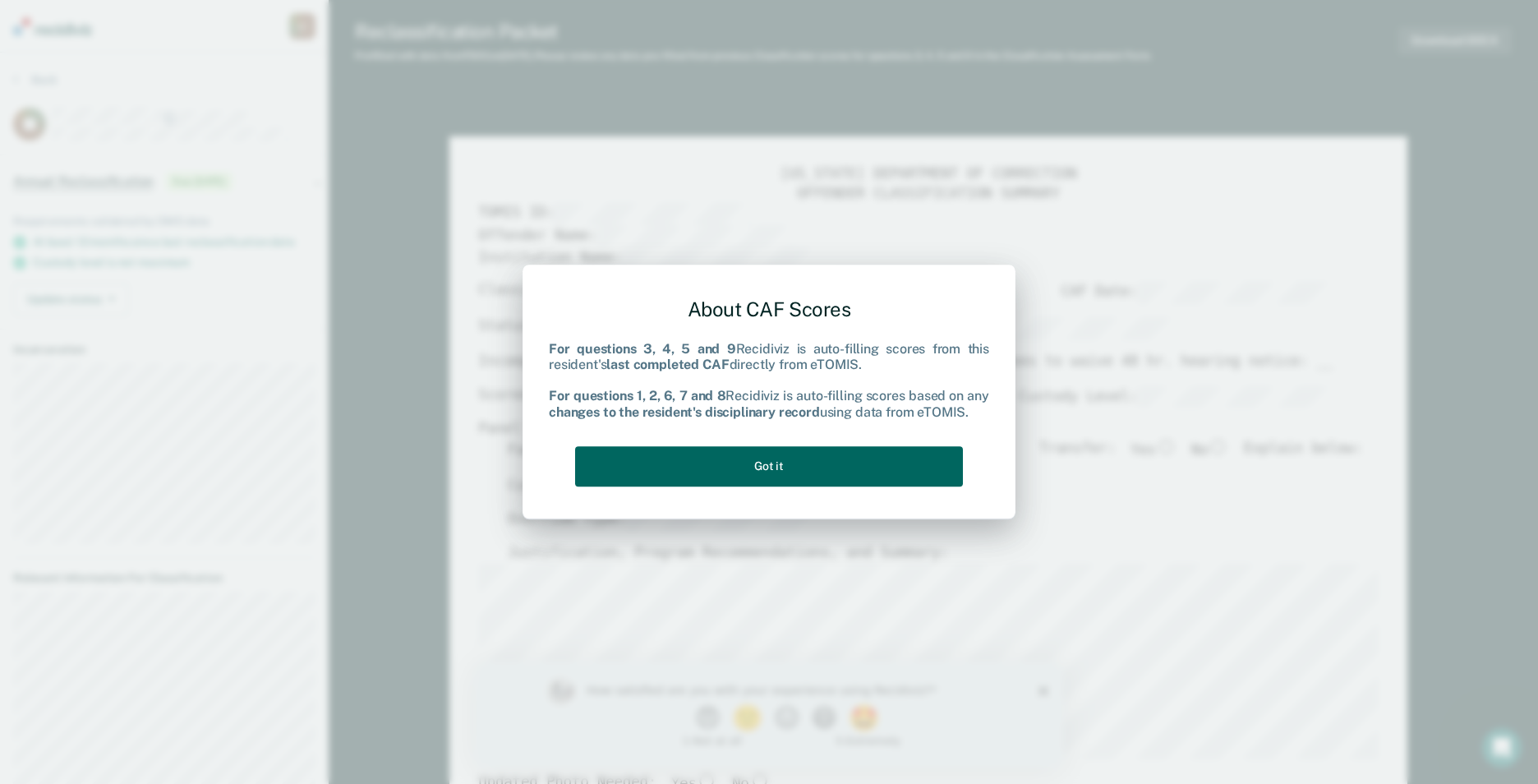
click at [954, 463] on button "Got it" at bounding box center [768, 467] width 387 height 41
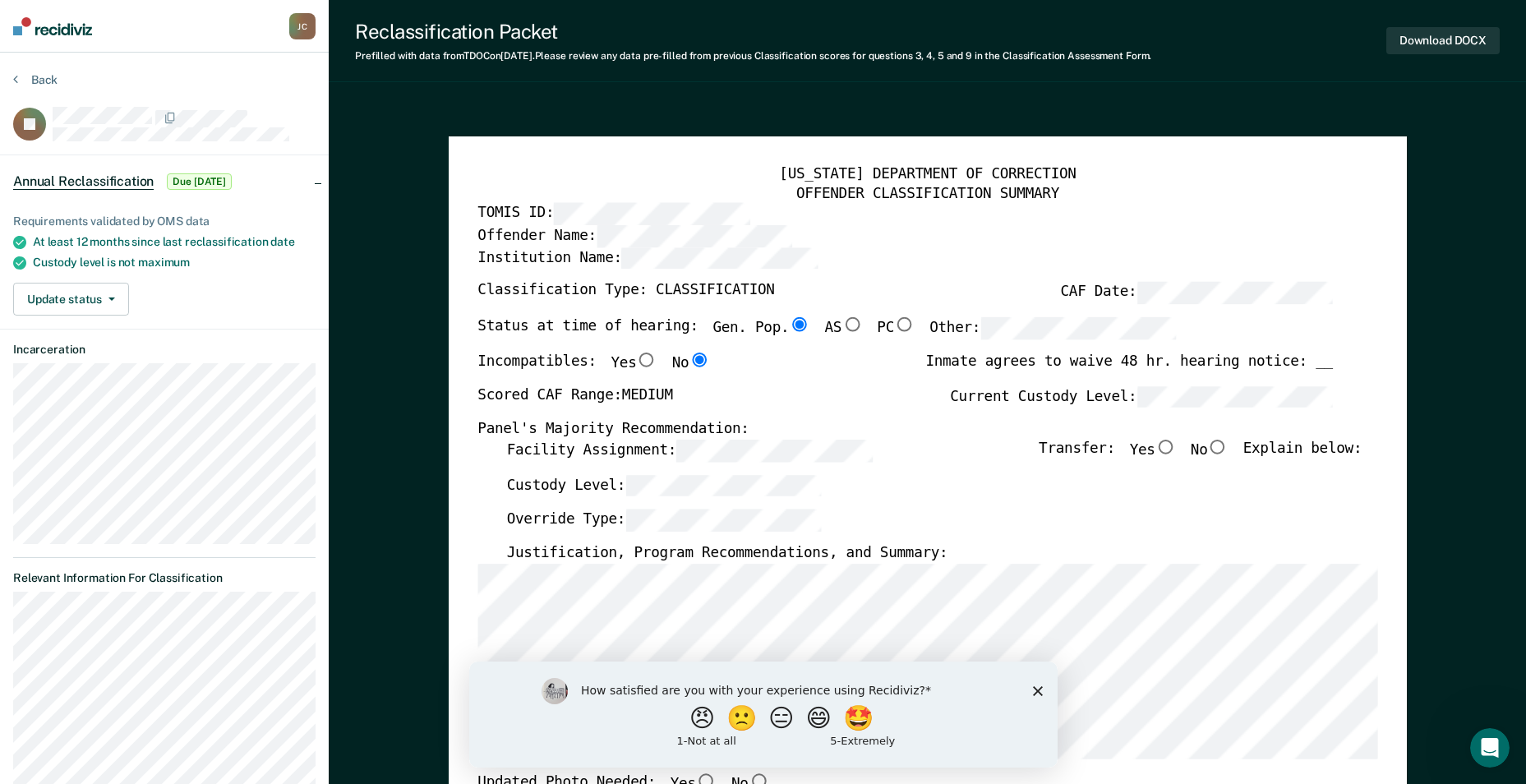
click at [1224, 446] on input "No" at bounding box center [1217, 447] width 21 height 15
type textarea "x"
radio input "true"
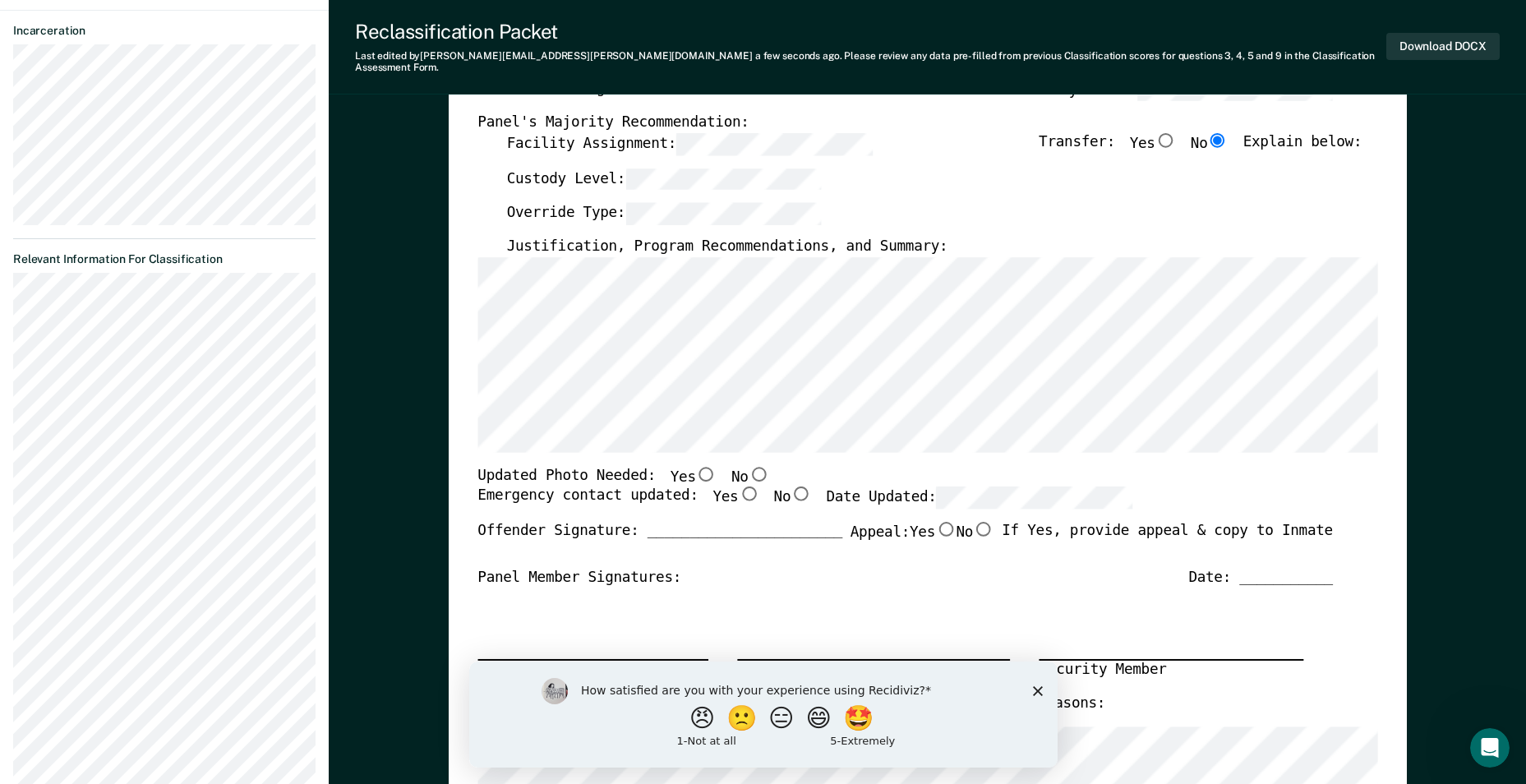
scroll to position [411, 0]
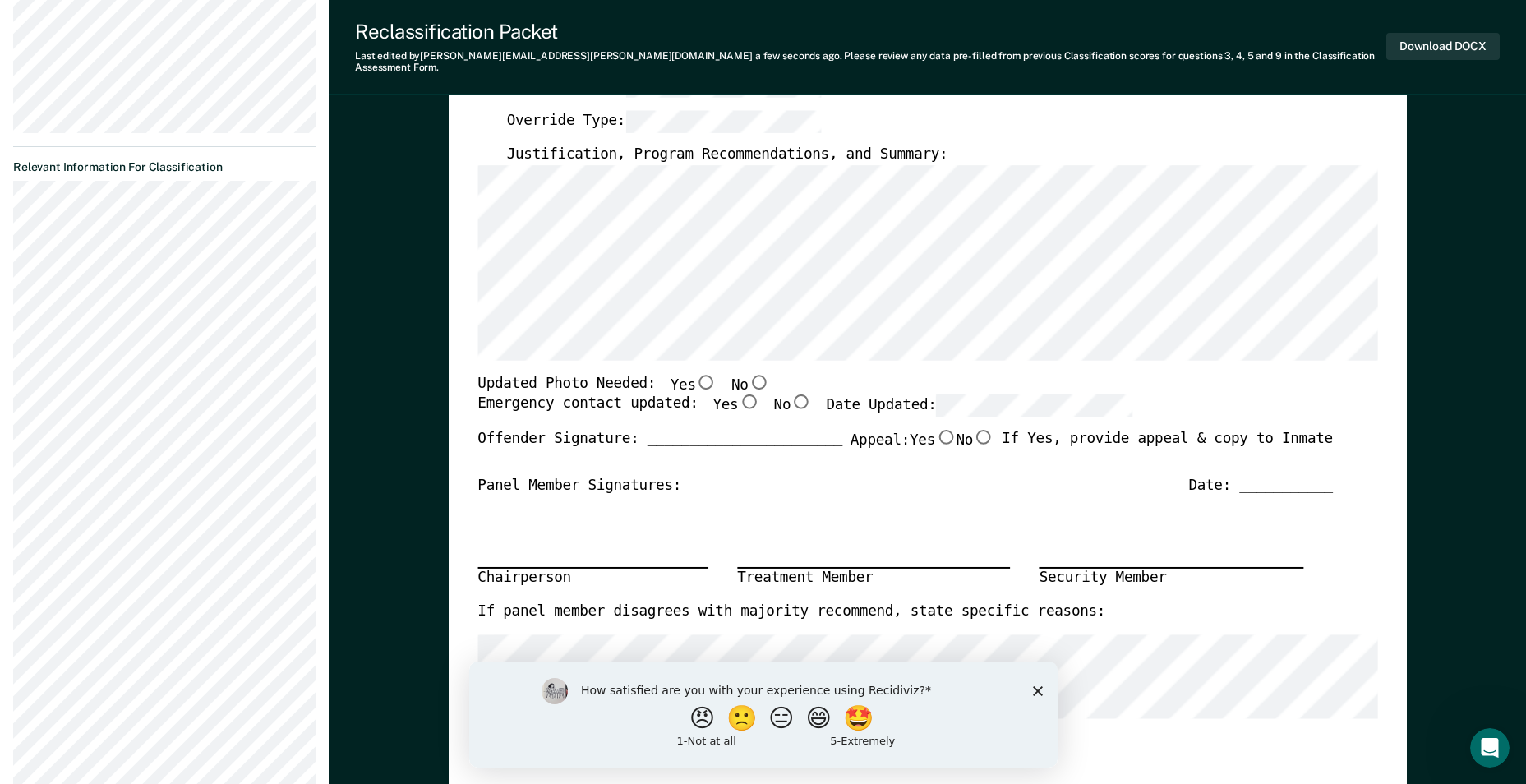
click at [748, 374] on input "No" at bounding box center [758, 381] width 21 height 15
type textarea "x"
radio input "true"
click at [738, 394] on input "Yes" at bounding box center [748, 402] width 21 height 15
type textarea "x"
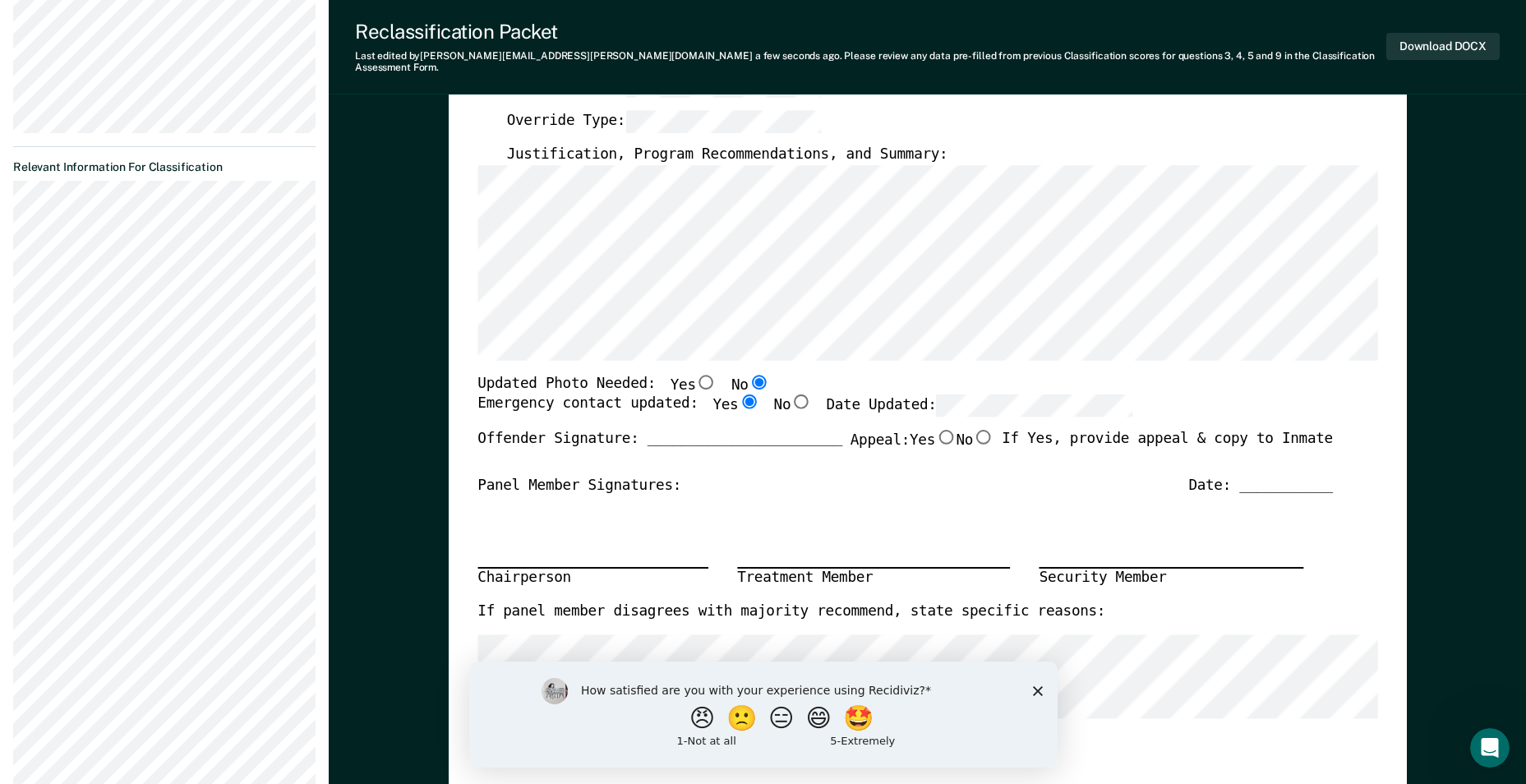
radio input "true"
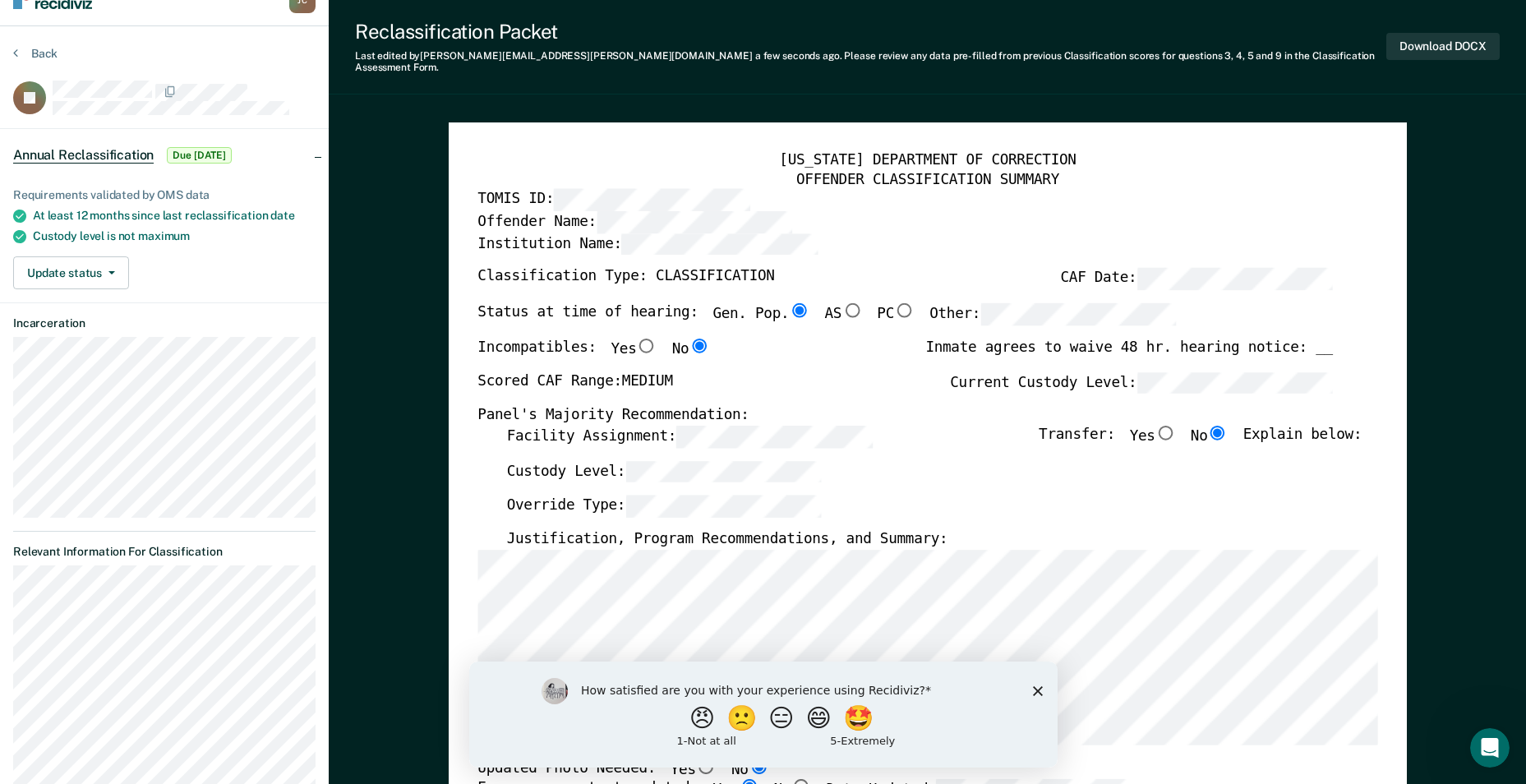
scroll to position [0, 0]
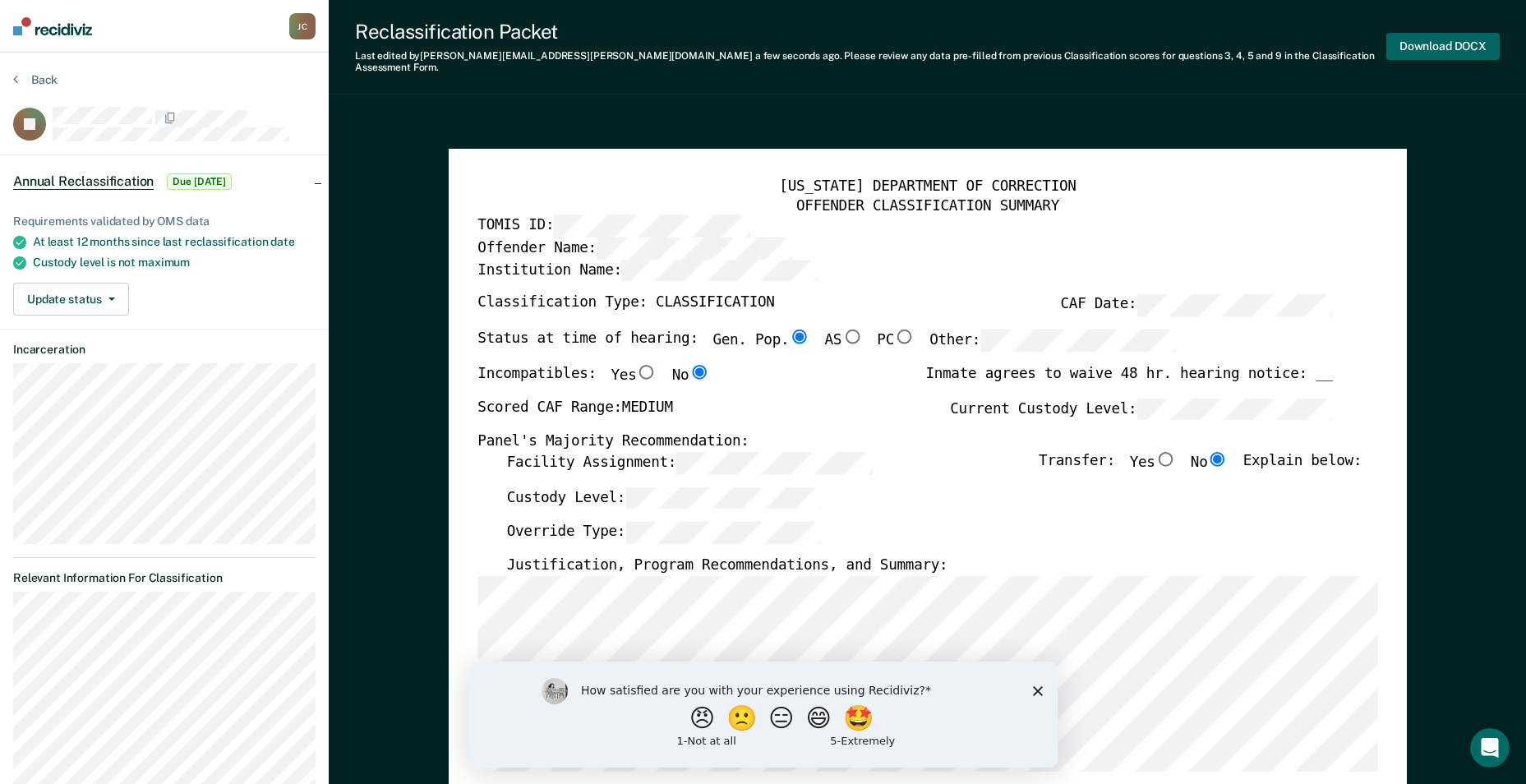
click at [1437, 36] on button "Download DOCX" at bounding box center [1442, 46] width 113 height 27
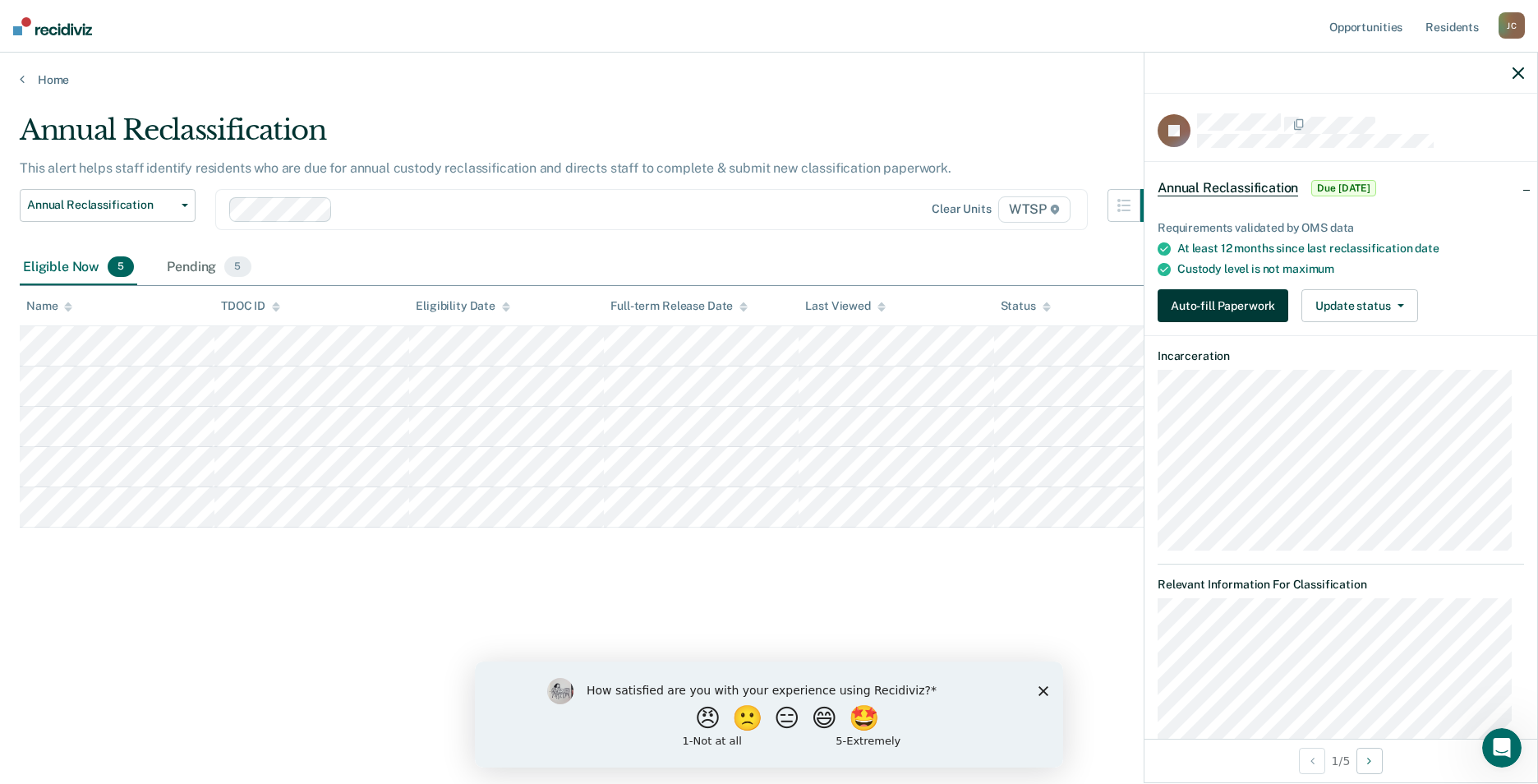
click at [1214, 305] on button "Auto-fill Paperwork" at bounding box center [1222, 305] width 131 height 33
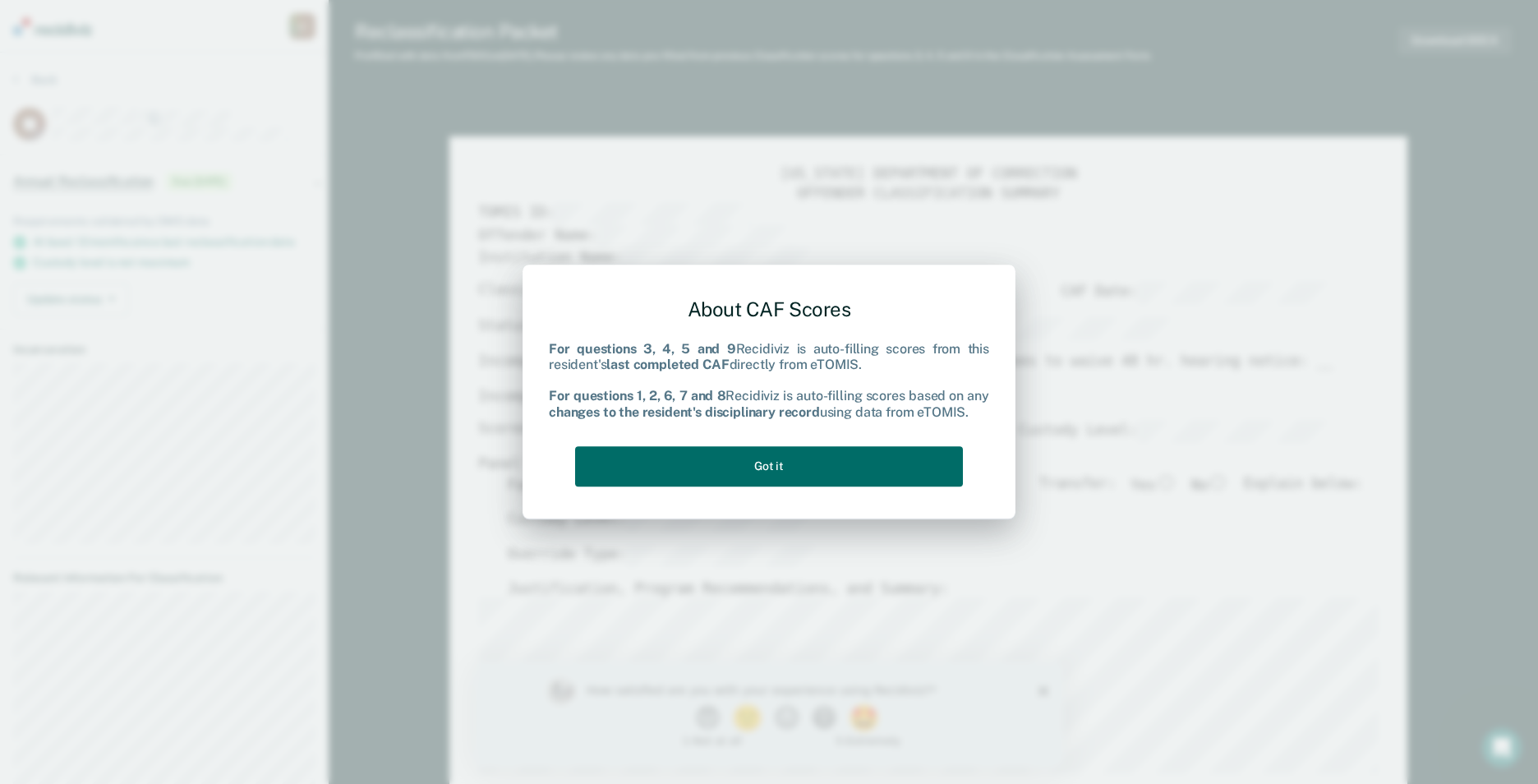
type textarea "x"
click at [921, 423] on div "About CAF Scores For questions 3, 4, 5 and 9 Recidiviz is auto-filling scores f…" at bounding box center [769, 388] width 441 height 208
click at [923, 467] on button "Got it" at bounding box center [768, 467] width 387 height 41
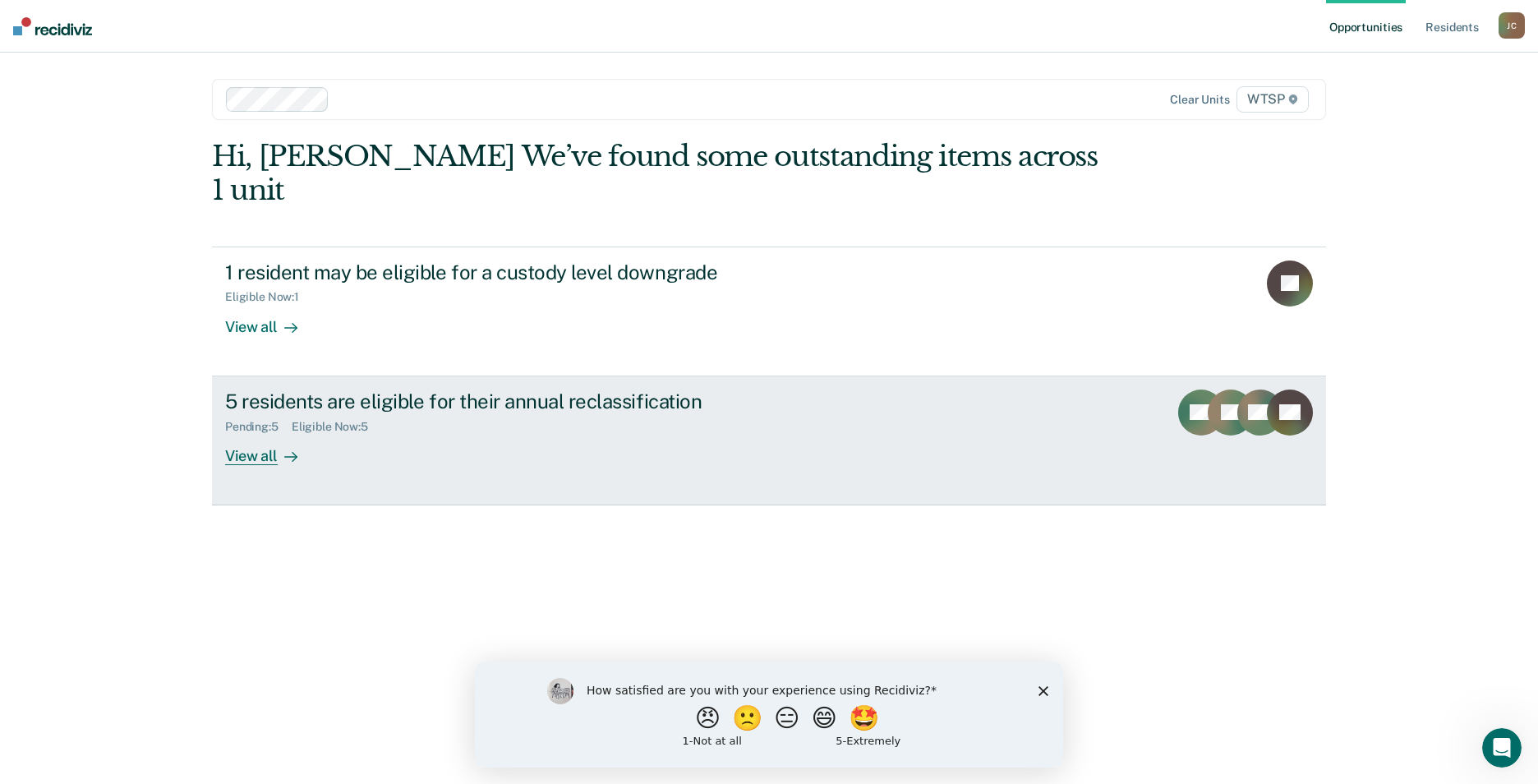
click at [257, 433] on div "View all" at bounding box center [271, 449] width 92 height 32
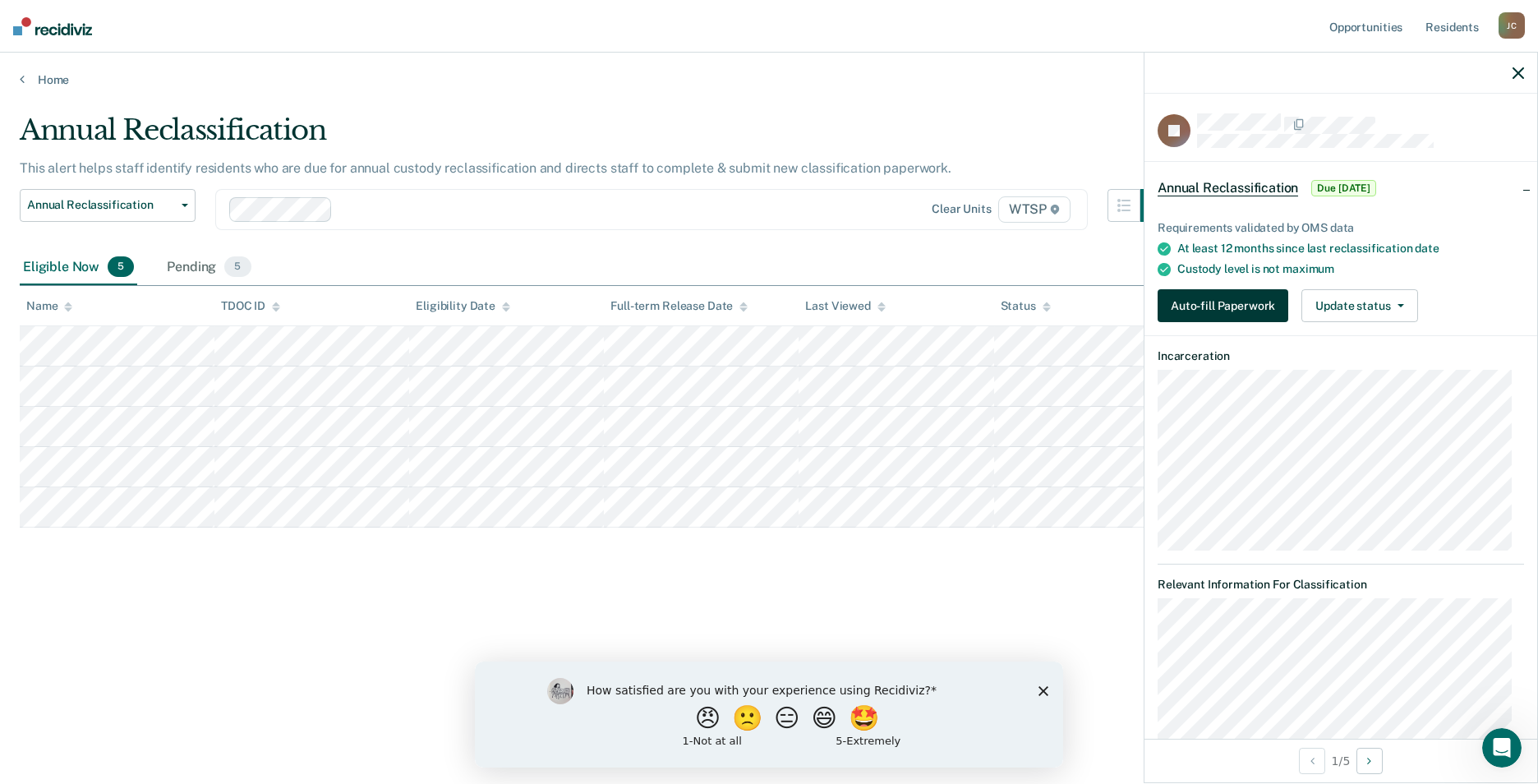
click at [1185, 302] on button "Auto-fill Paperwork" at bounding box center [1222, 305] width 131 height 33
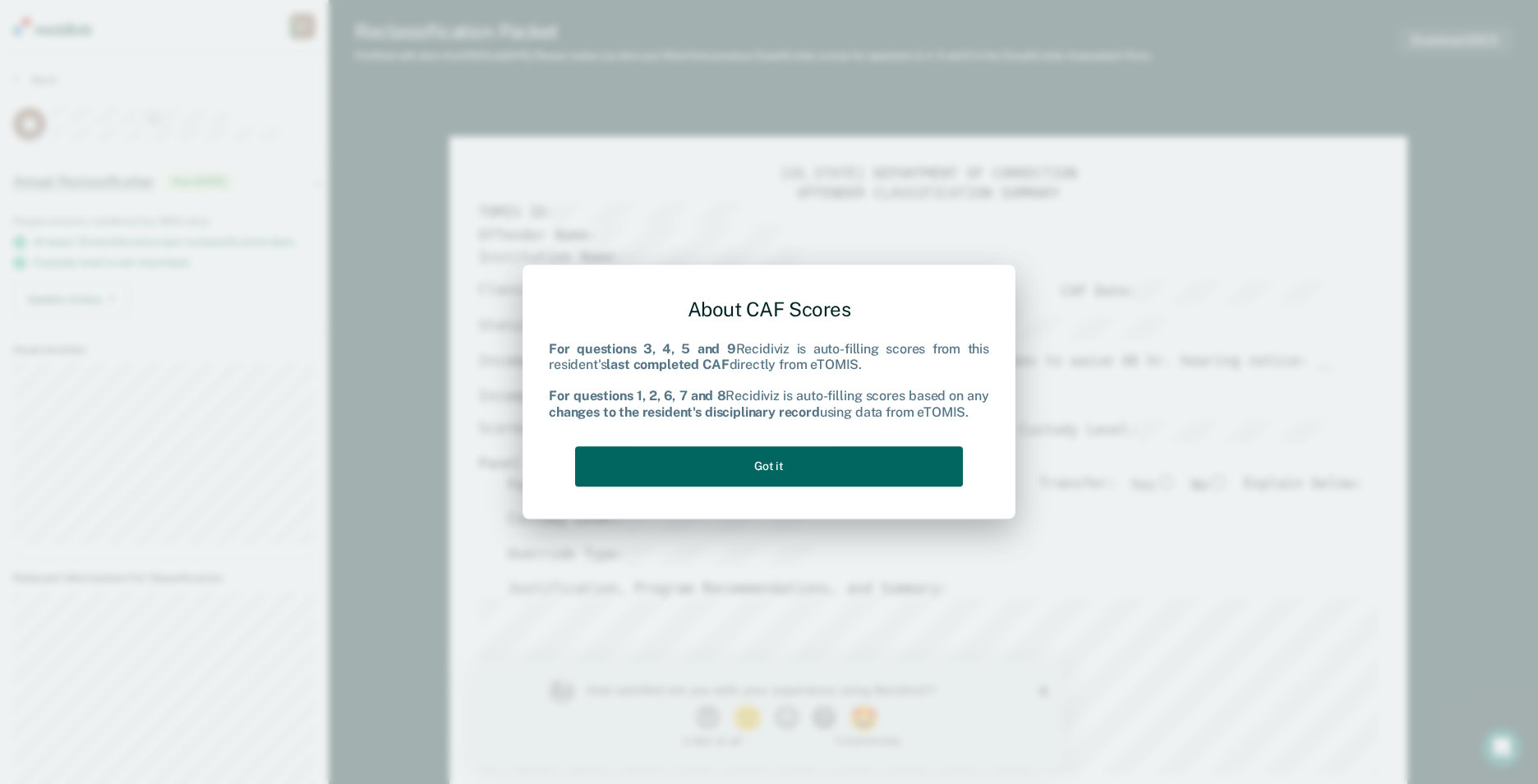
click at [849, 476] on button "Got it" at bounding box center [768, 467] width 387 height 41
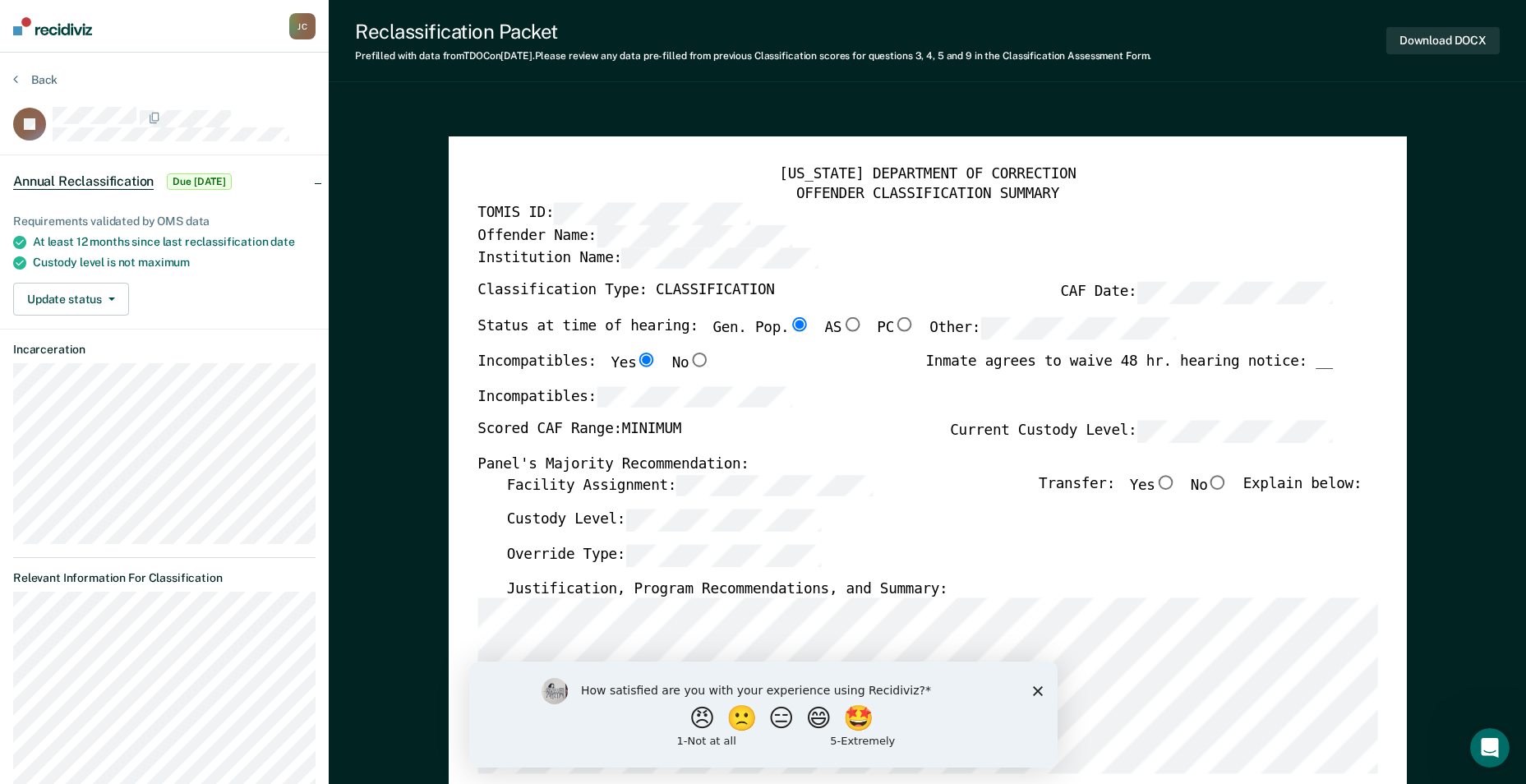
scroll to position [82, 0]
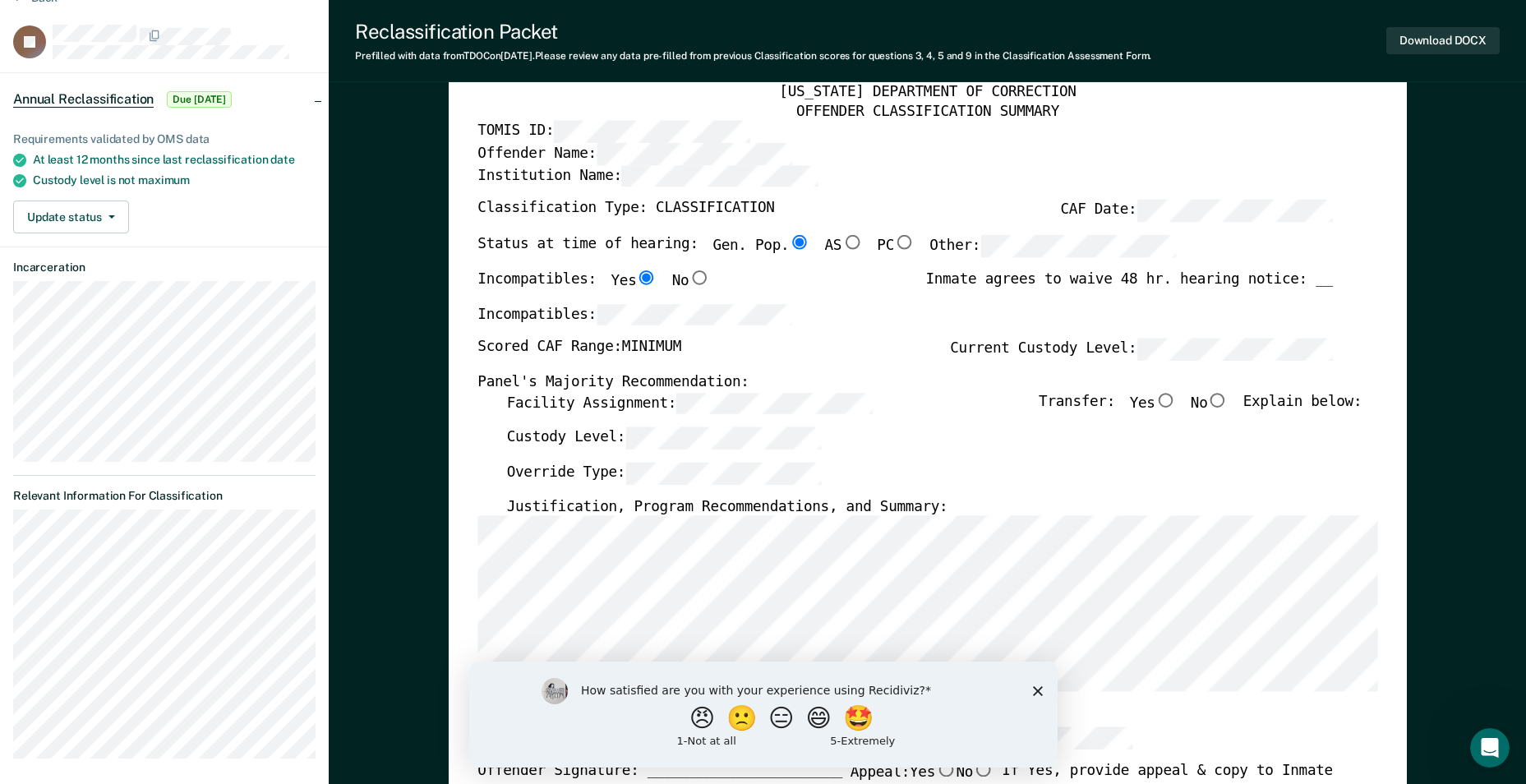
click at [1228, 394] on input "No" at bounding box center [1217, 400] width 21 height 15
type textarea "x"
radio input "true"
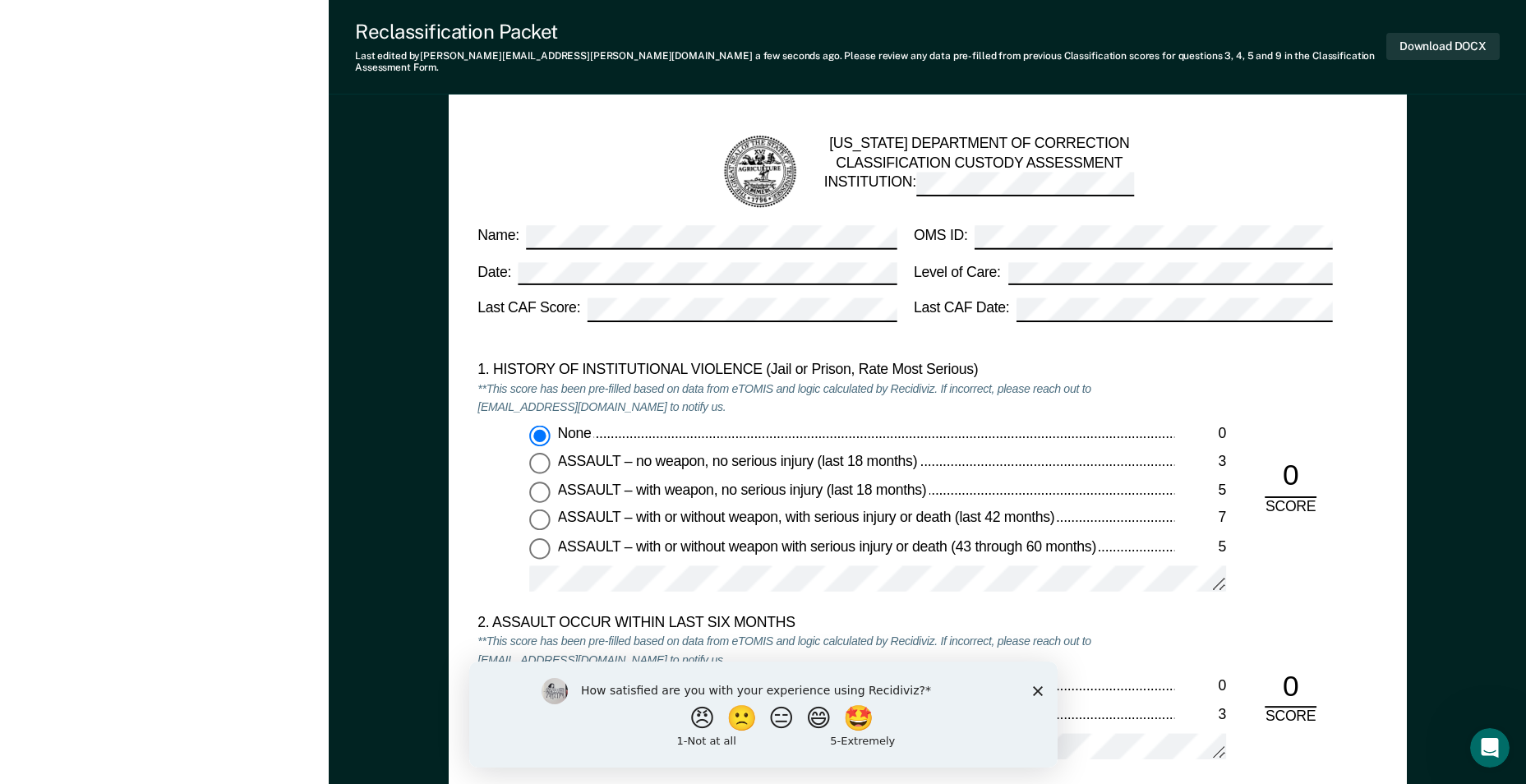
scroll to position [1314, 0]
click at [1422, 35] on button "Download DOCX" at bounding box center [1442, 46] width 113 height 27
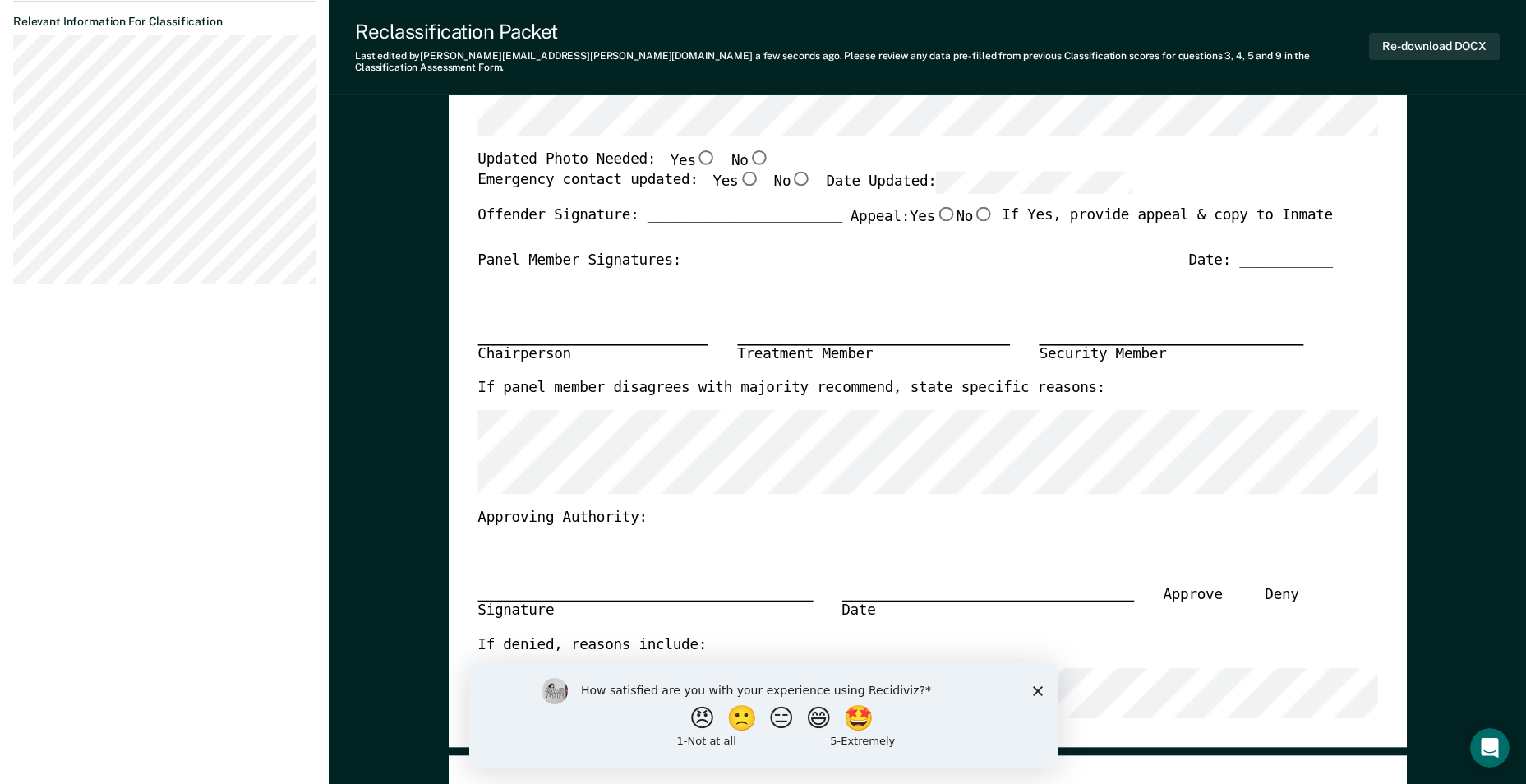
scroll to position [328, 0]
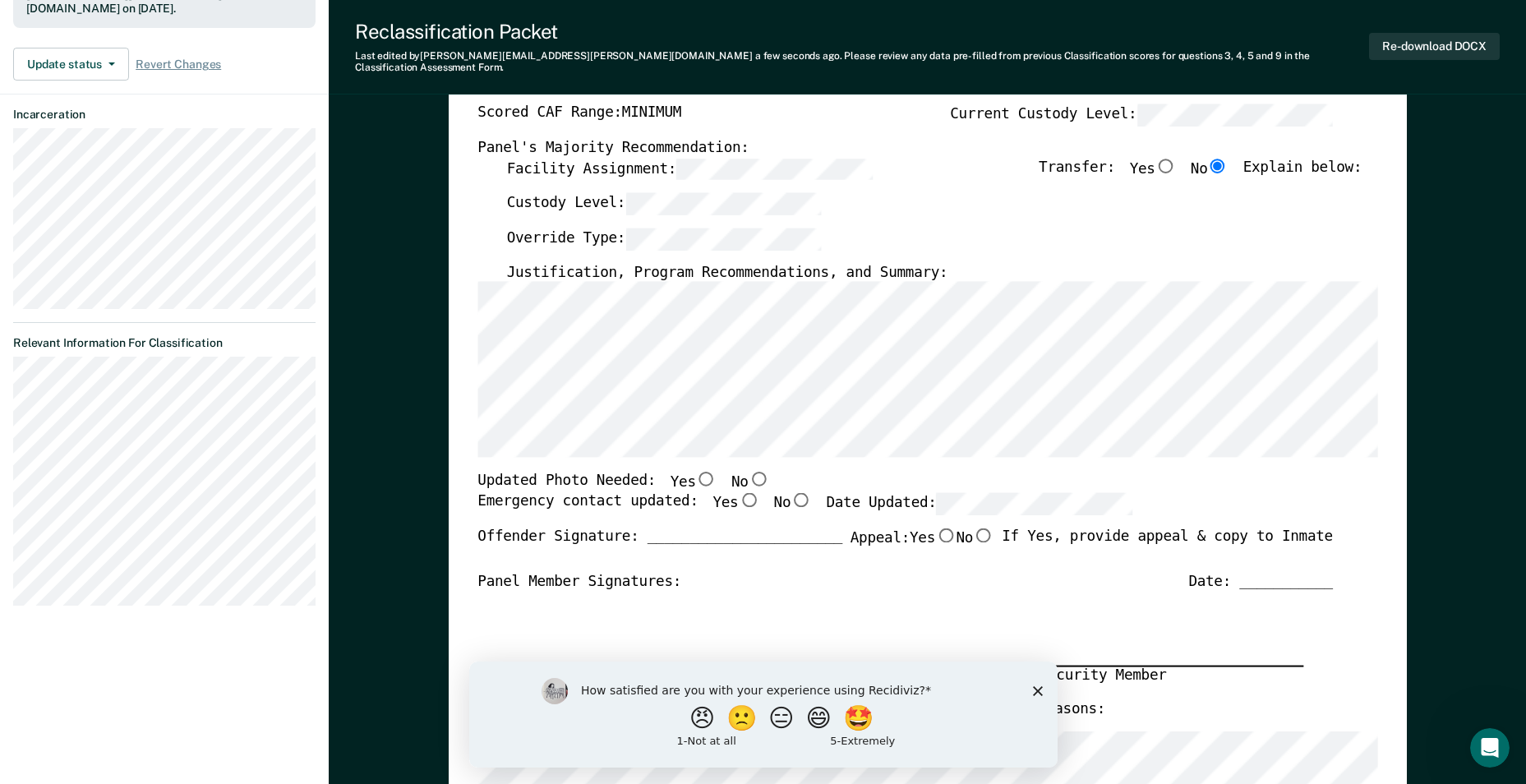
click at [748, 472] on input "No" at bounding box center [758, 479] width 21 height 15
type textarea "x"
radio input "true"
click at [738, 495] on input "Yes" at bounding box center [748, 500] width 21 height 15
type textarea "x"
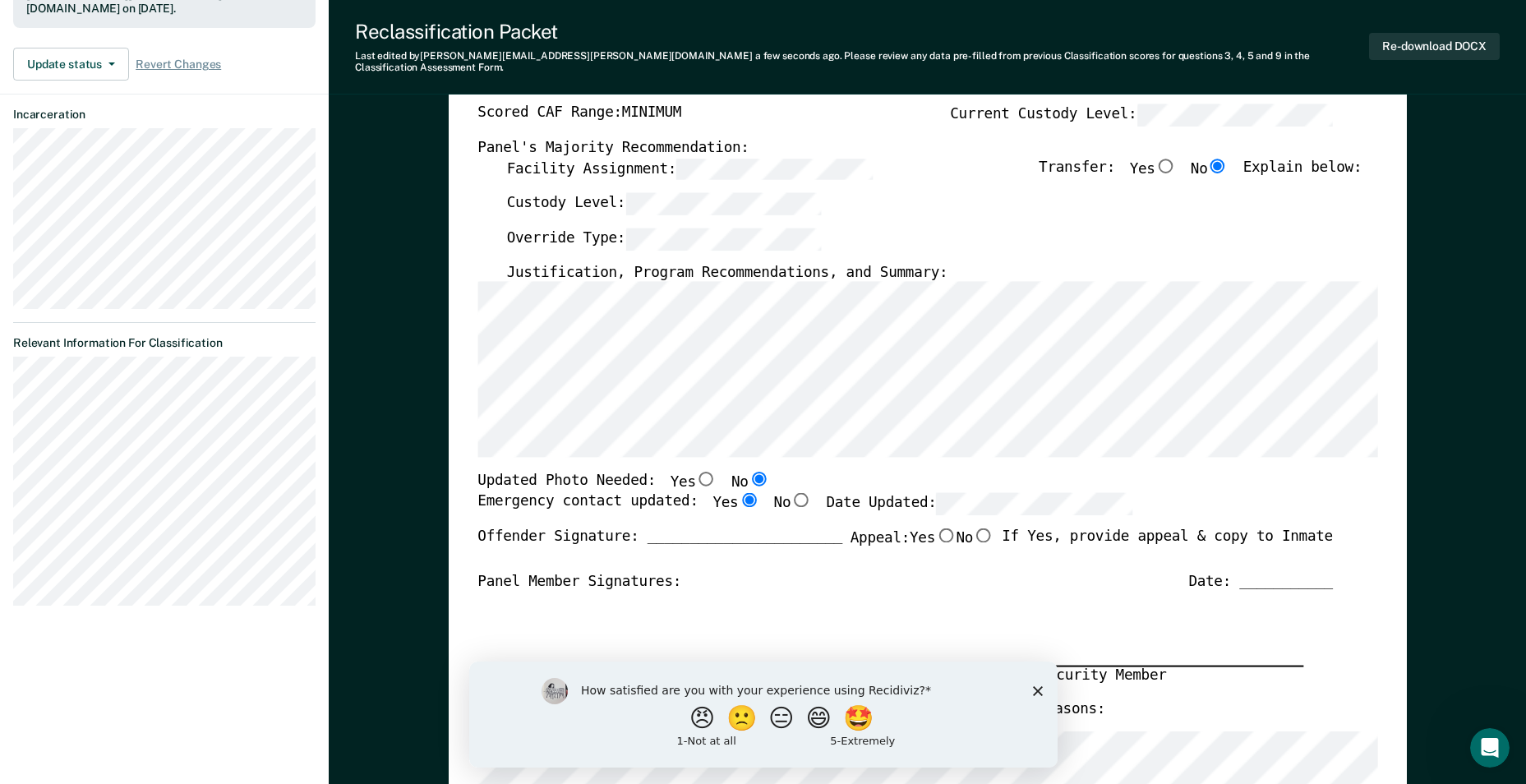
radio input "true"
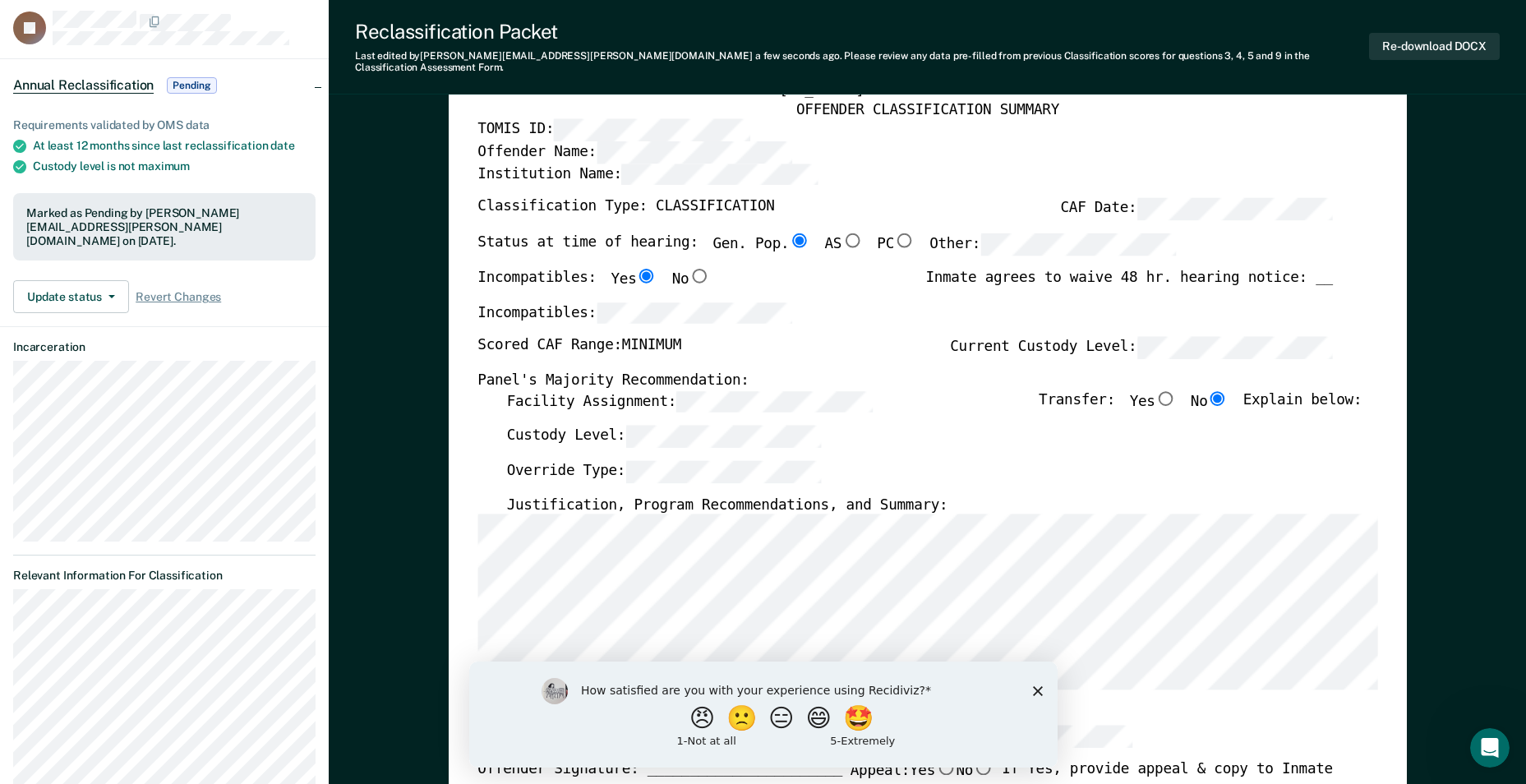
scroll to position [0, 0]
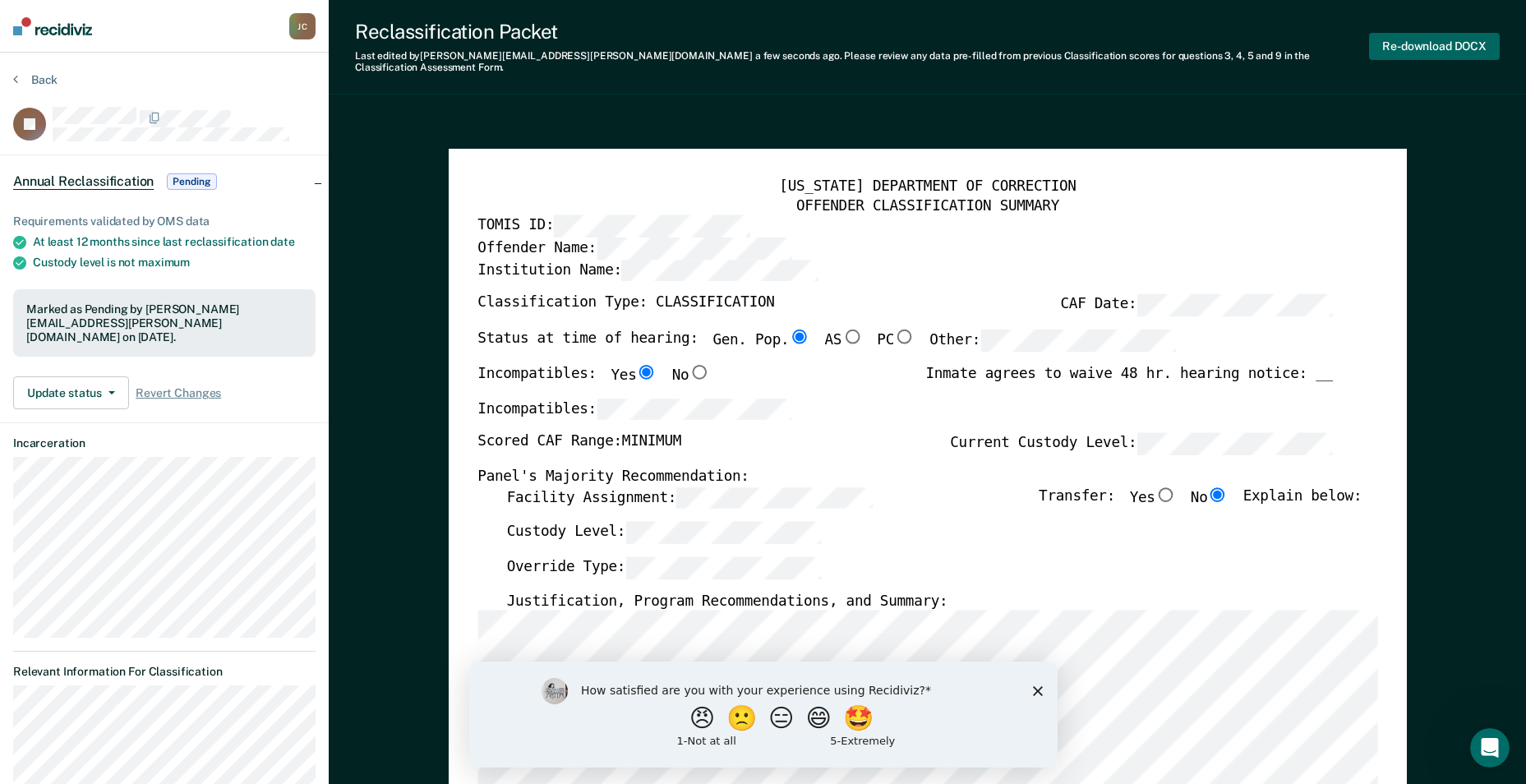
click at [1410, 46] on button "Re-download DOCX" at bounding box center [1434, 46] width 131 height 27
click at [16, 75] on icon at bounding box center [16, 79] width 5 height 14
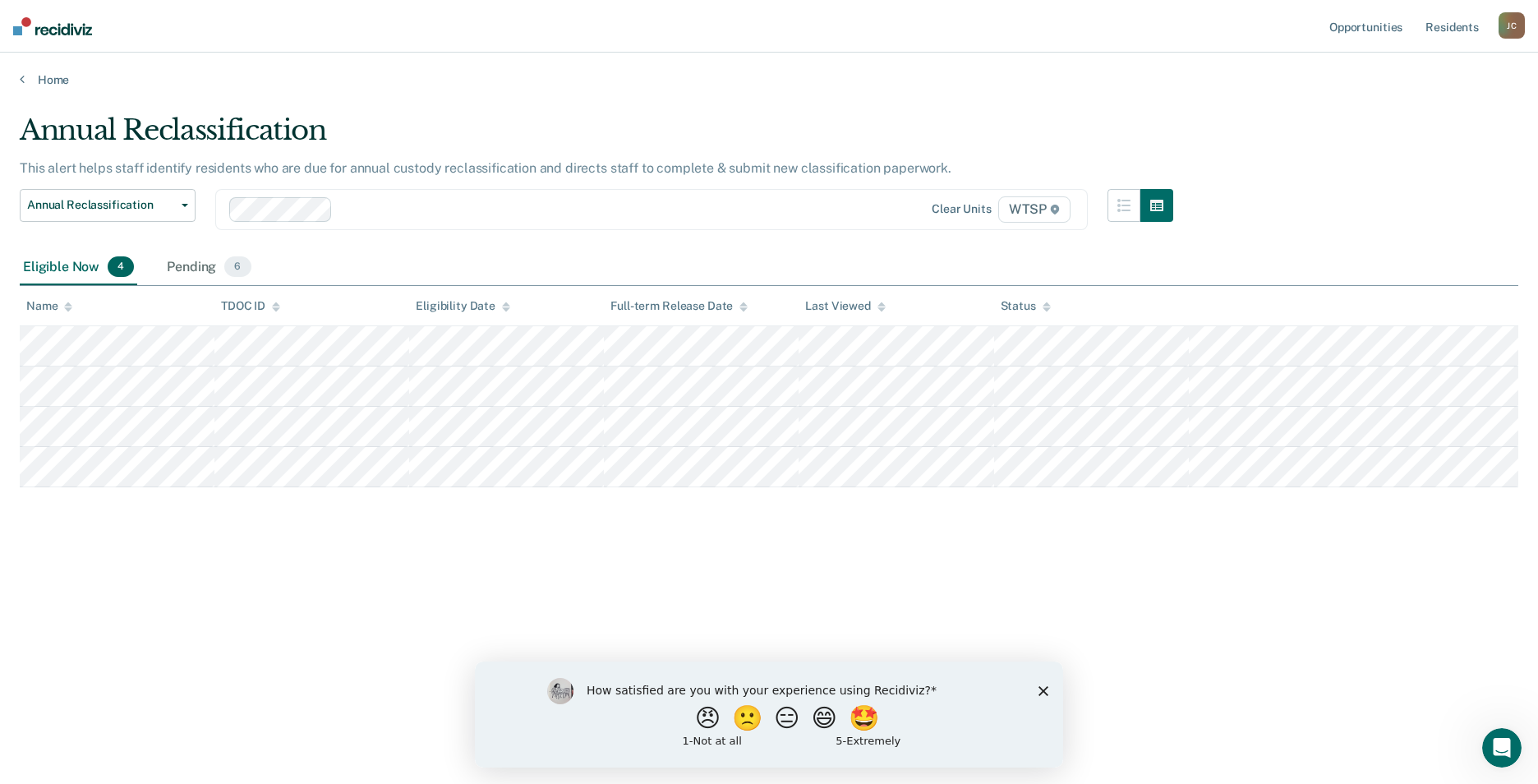
click at [605, 538] on div "Annual Reclassification This alert helps staff identify residents who are due f…" at bounding box center [768, 387] width 1498 height 547
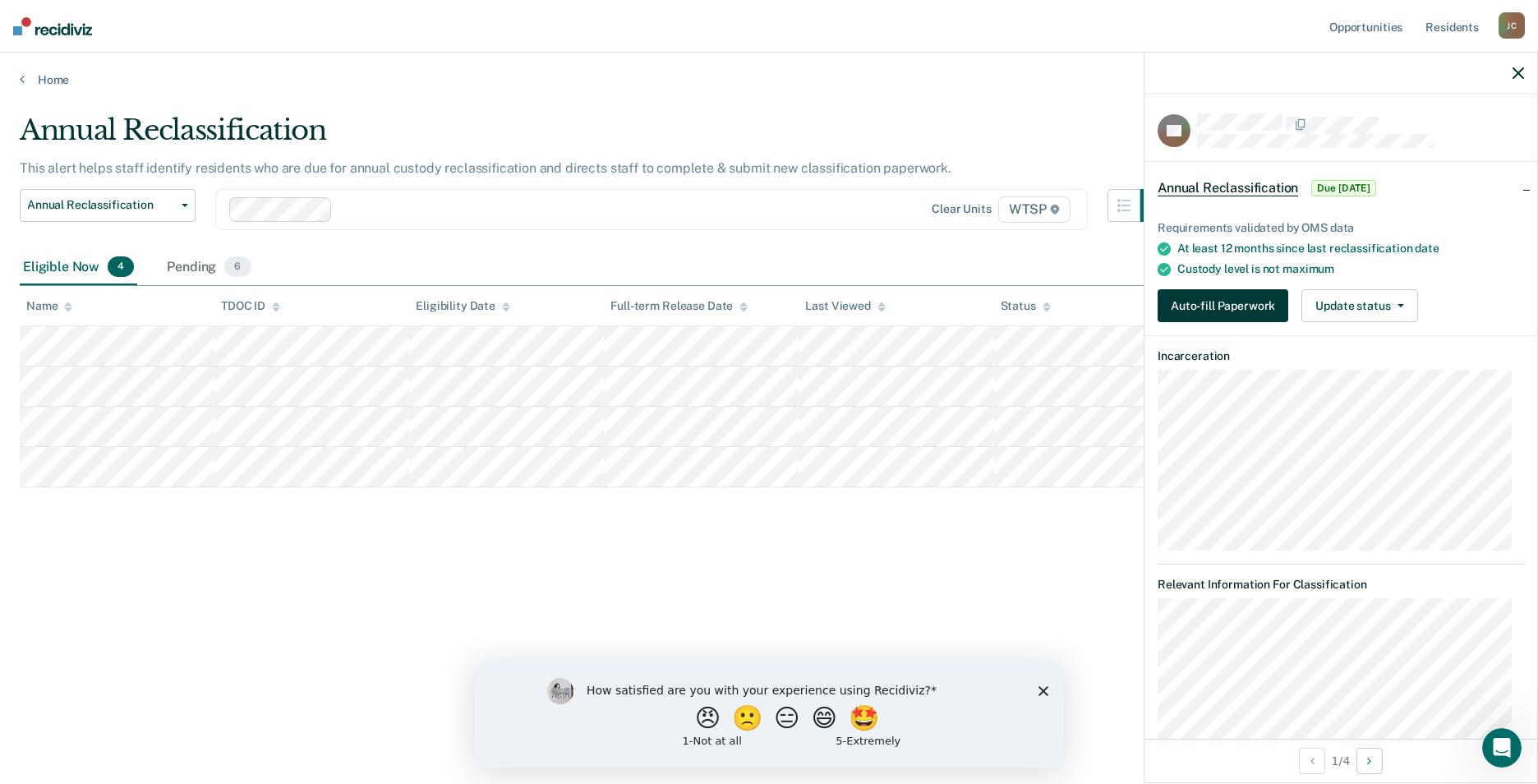
click at [1195, 300] on button "Auto-fill Paperwork" at bounding box center [1222, 305] width 131 height 33
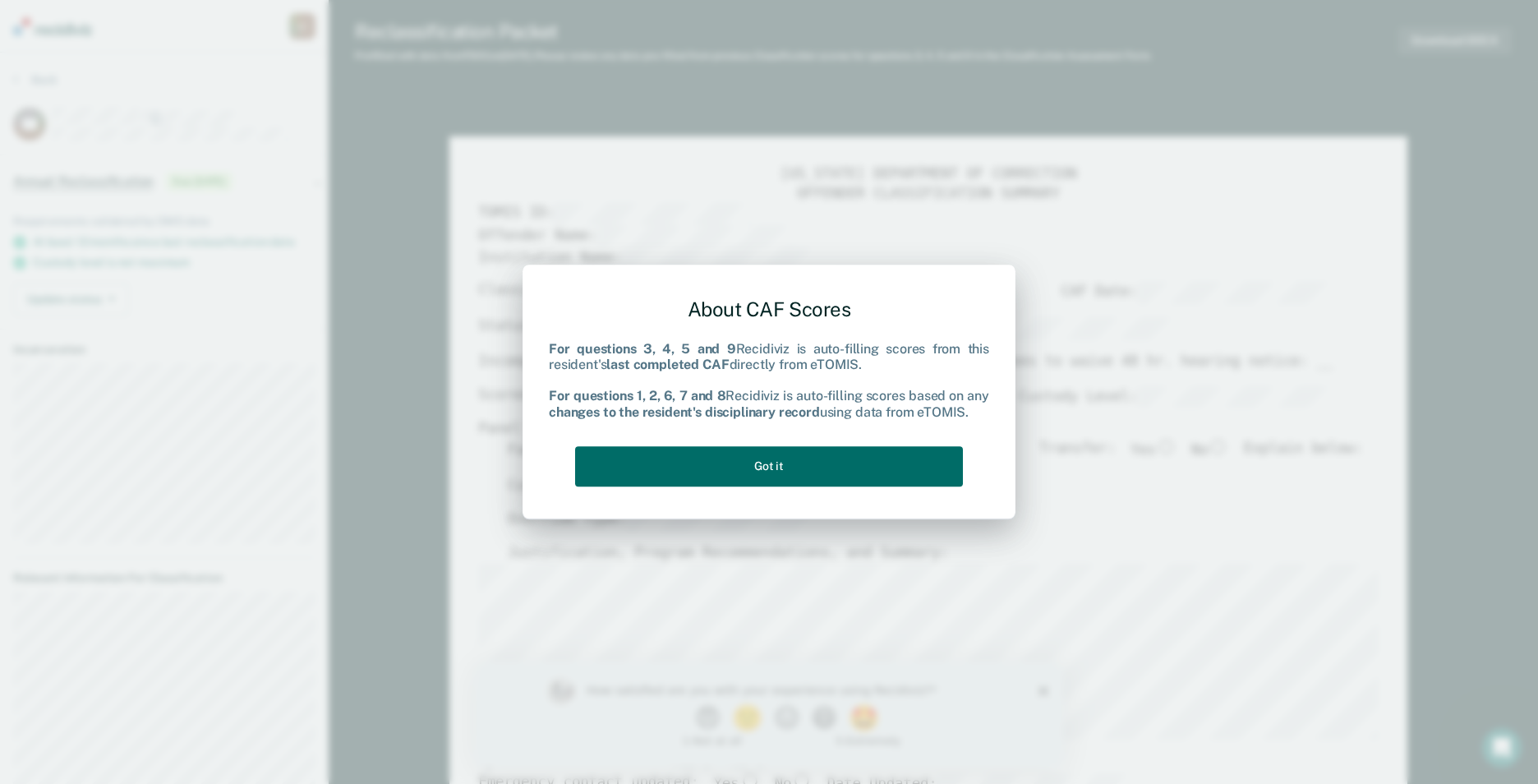
click at [706, 492] on div "About CAF Scores For questions 3, 4, 5 and 9 Recidiviz is auto-filling scores f…" at bounding box center [769, 388] width 441 height 208
click at [712, 487] on div "About CAF Scores For questions 3, 4, 5 and 9 Recidiviz is auto-filling scores f…" at bounding box center [769, 388] width 441 height 208
click at [725, 465] on button "Got it" at bounding box center [768, 467] width 387 height 41
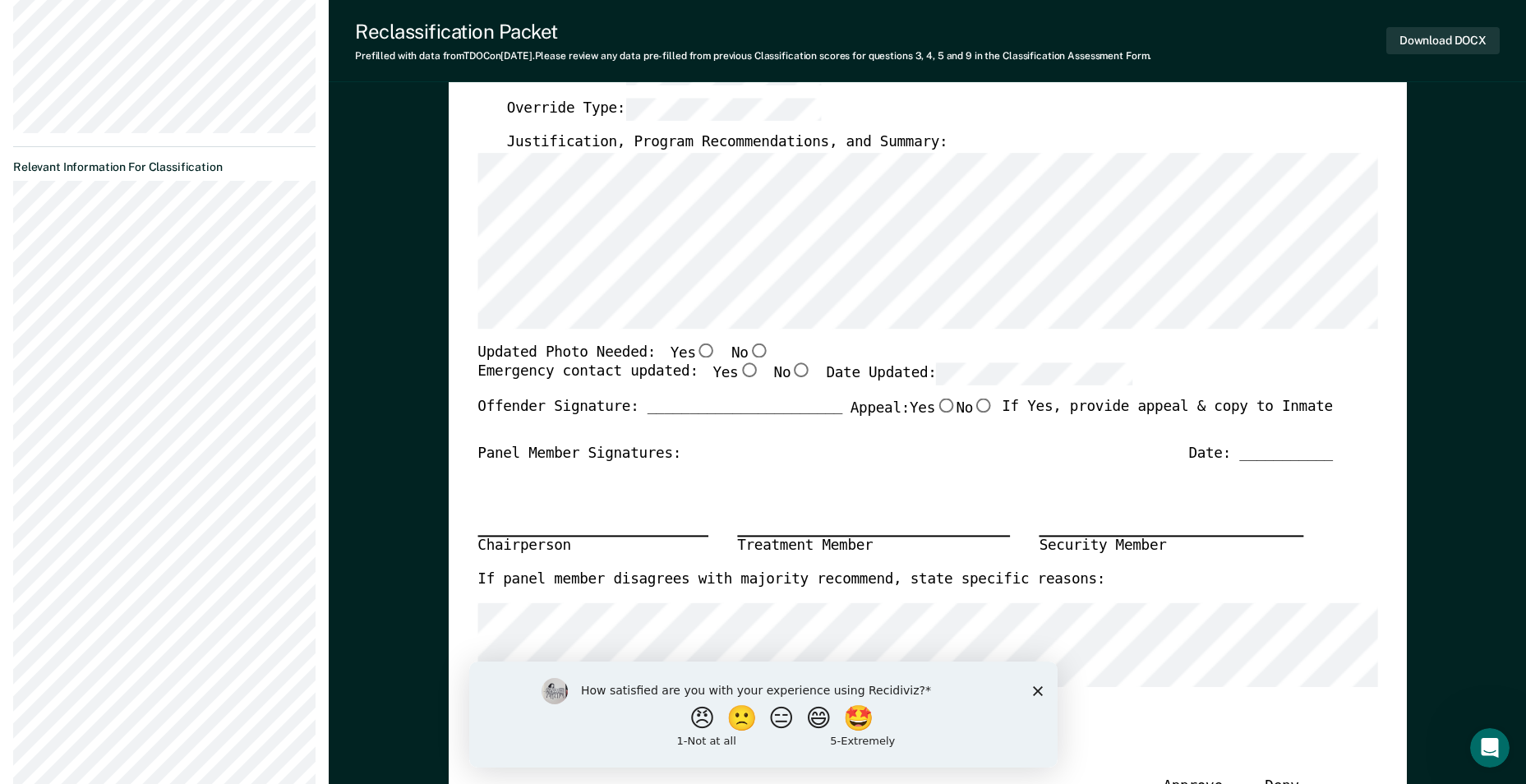
scroll to position [493, 0]
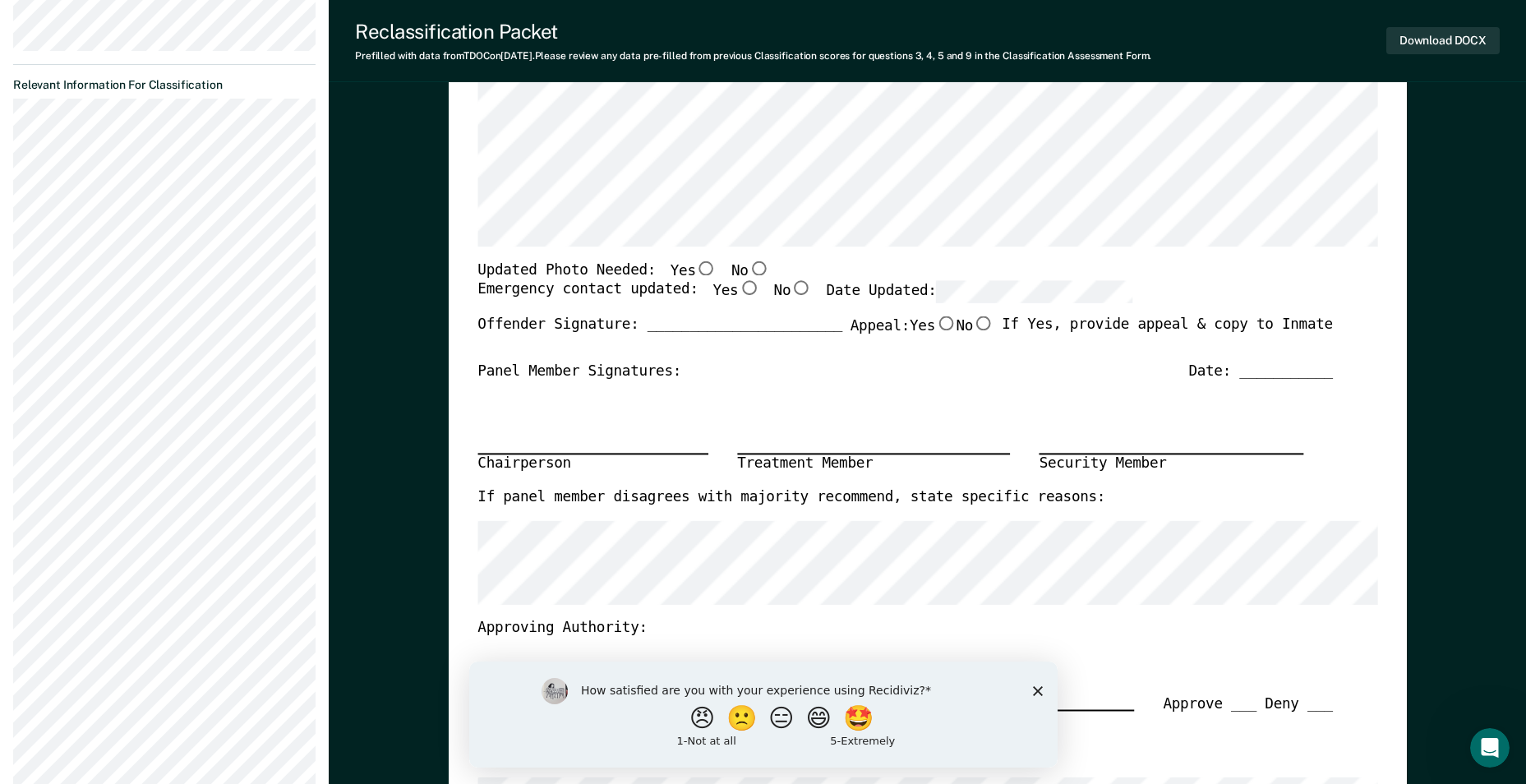
click at [748, 265] on input "No" at bounding box center [758, 268] width 21 height 15
type textarea "x"
radio input "true"
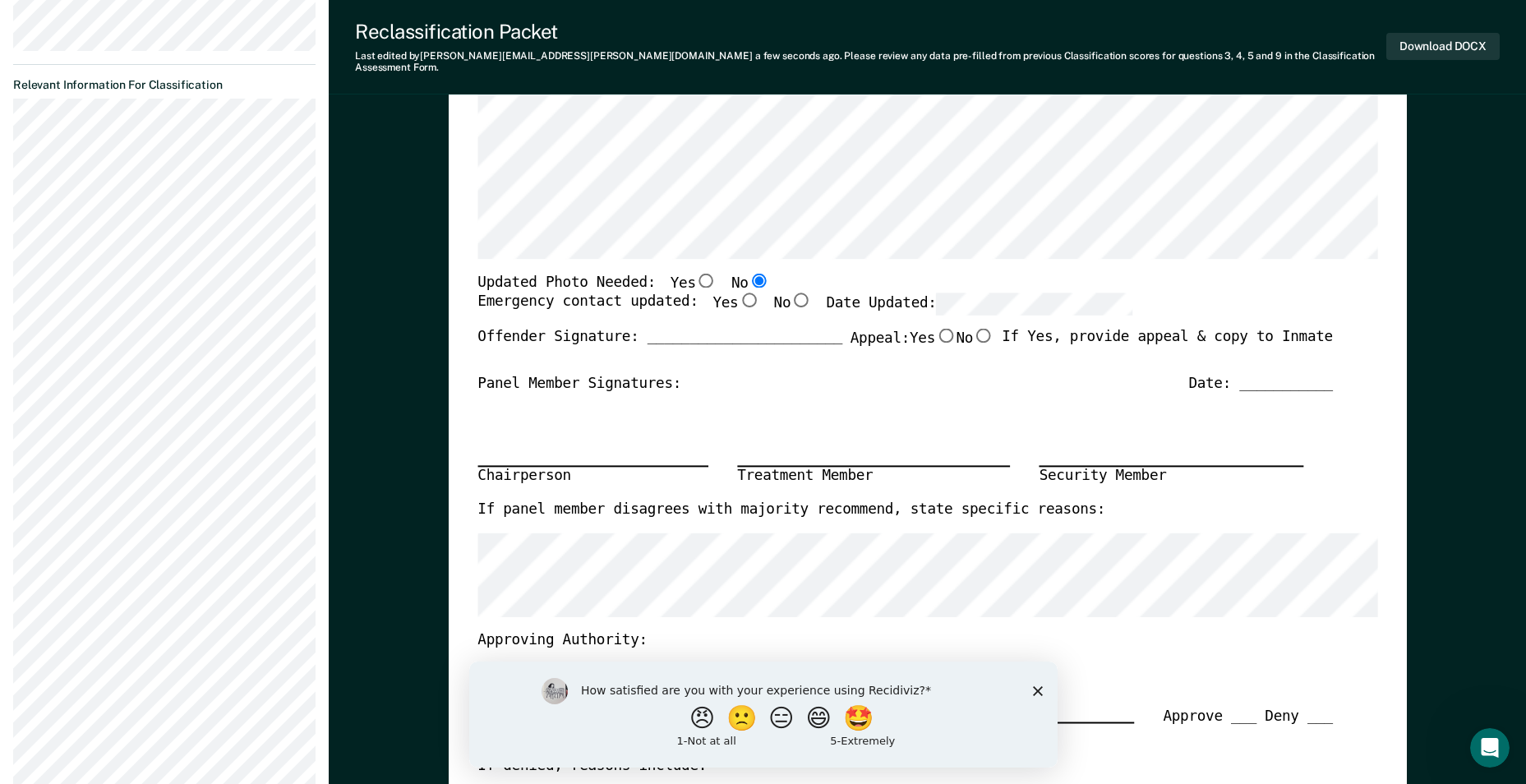
drag, startPoint x: 722, startPoint y: 282, endPoint x: 746, endPoint y: 291, distance: 25.6
click at [738, 293] on input "Yes" at bounding box center [748, 300] width 21 height 15
type textarea "x"
radio input "true"
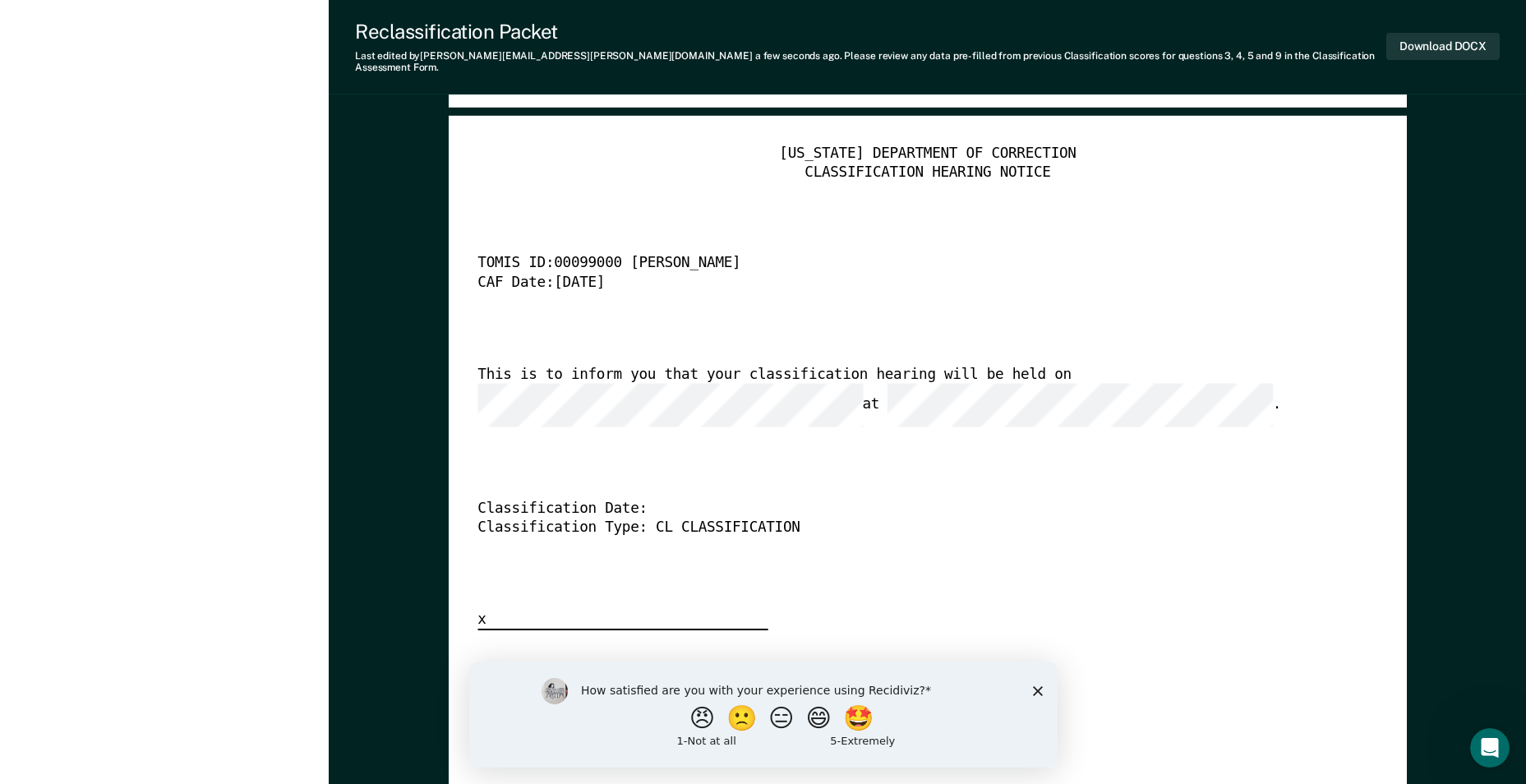
scroll to position [3943, 0]
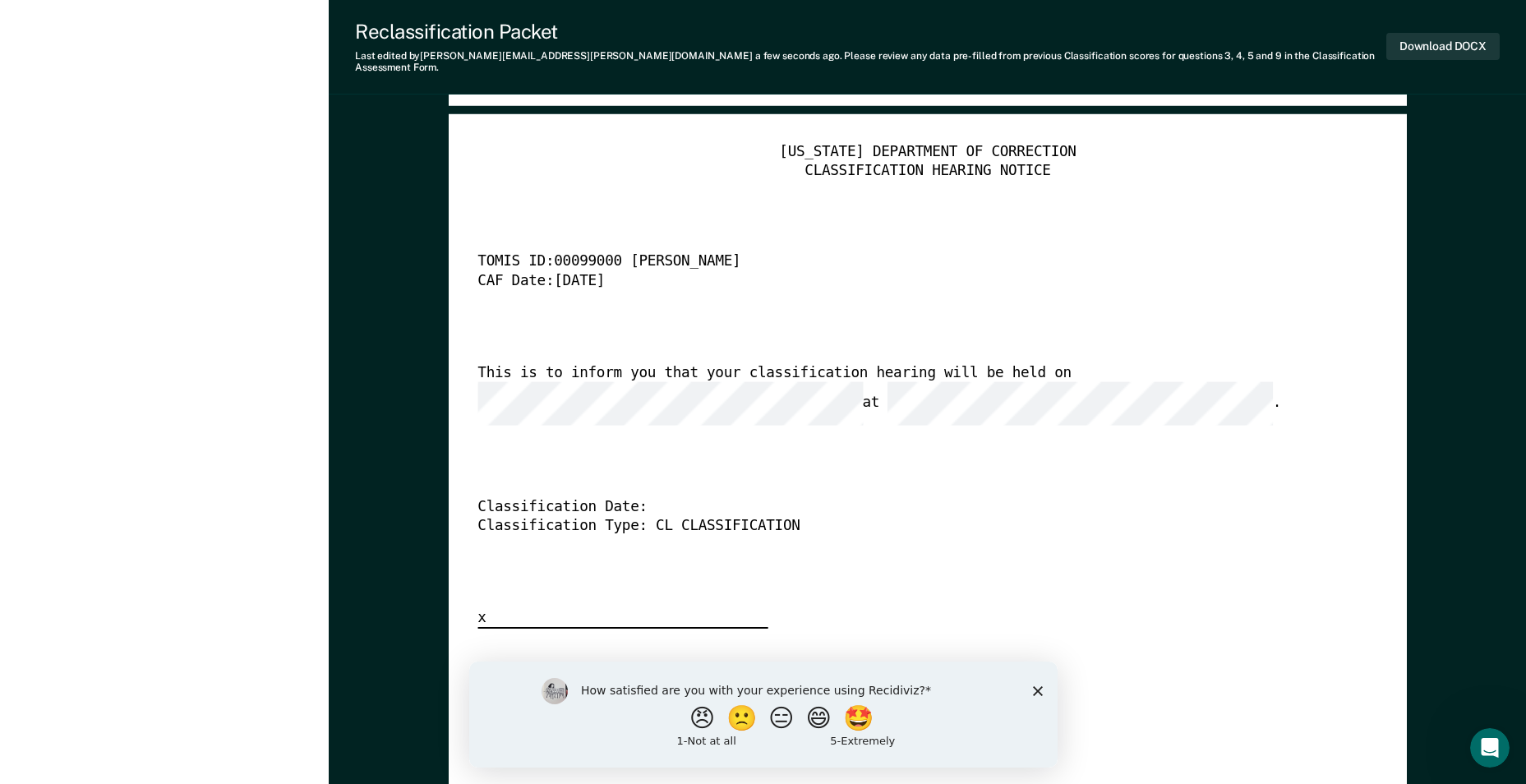
click at [1075, 376] on div "This is to inform you that your classification hearing will be held on at ." at bounding box center [905, 395] width 855 height 62
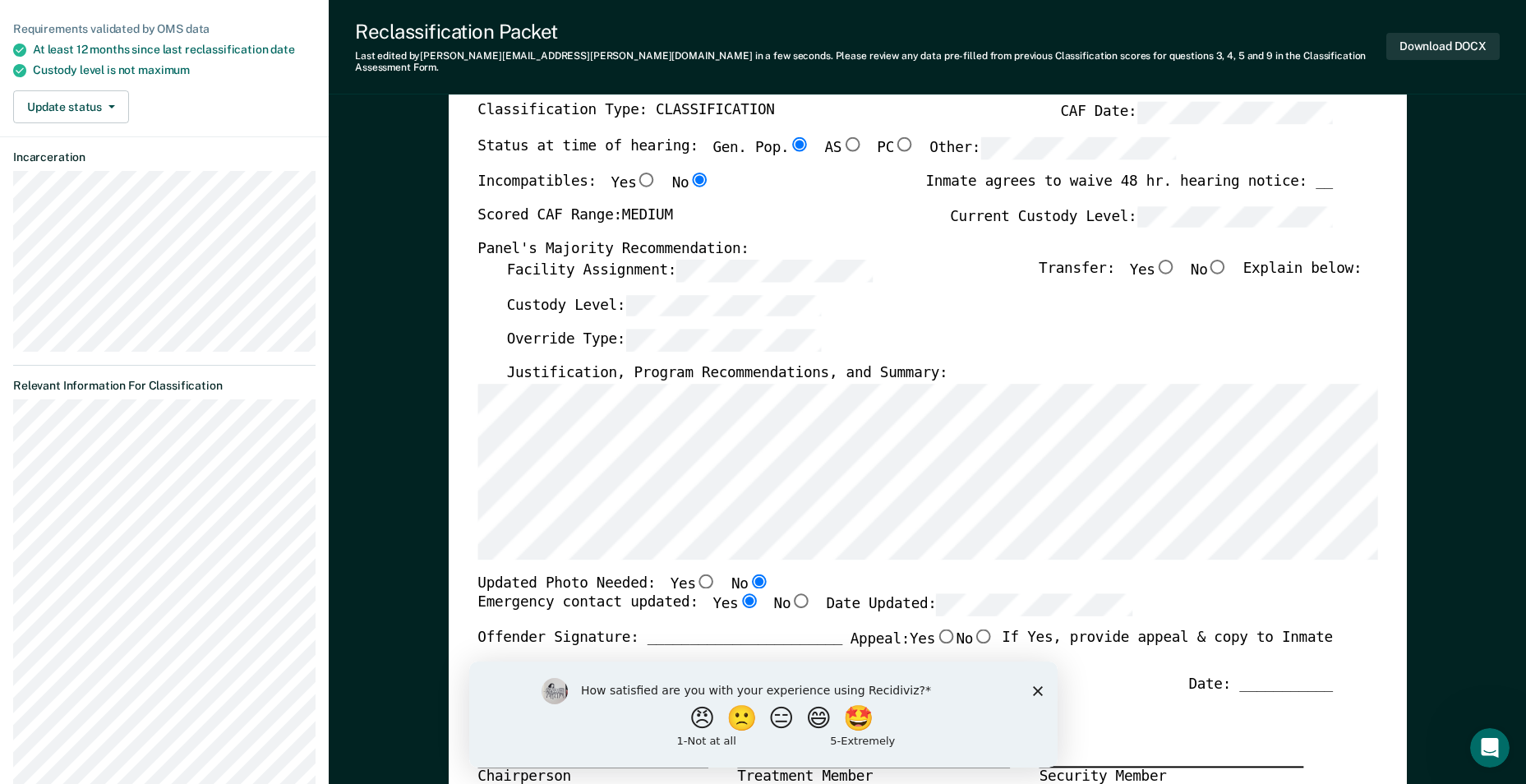
scroll to position [165, 0]
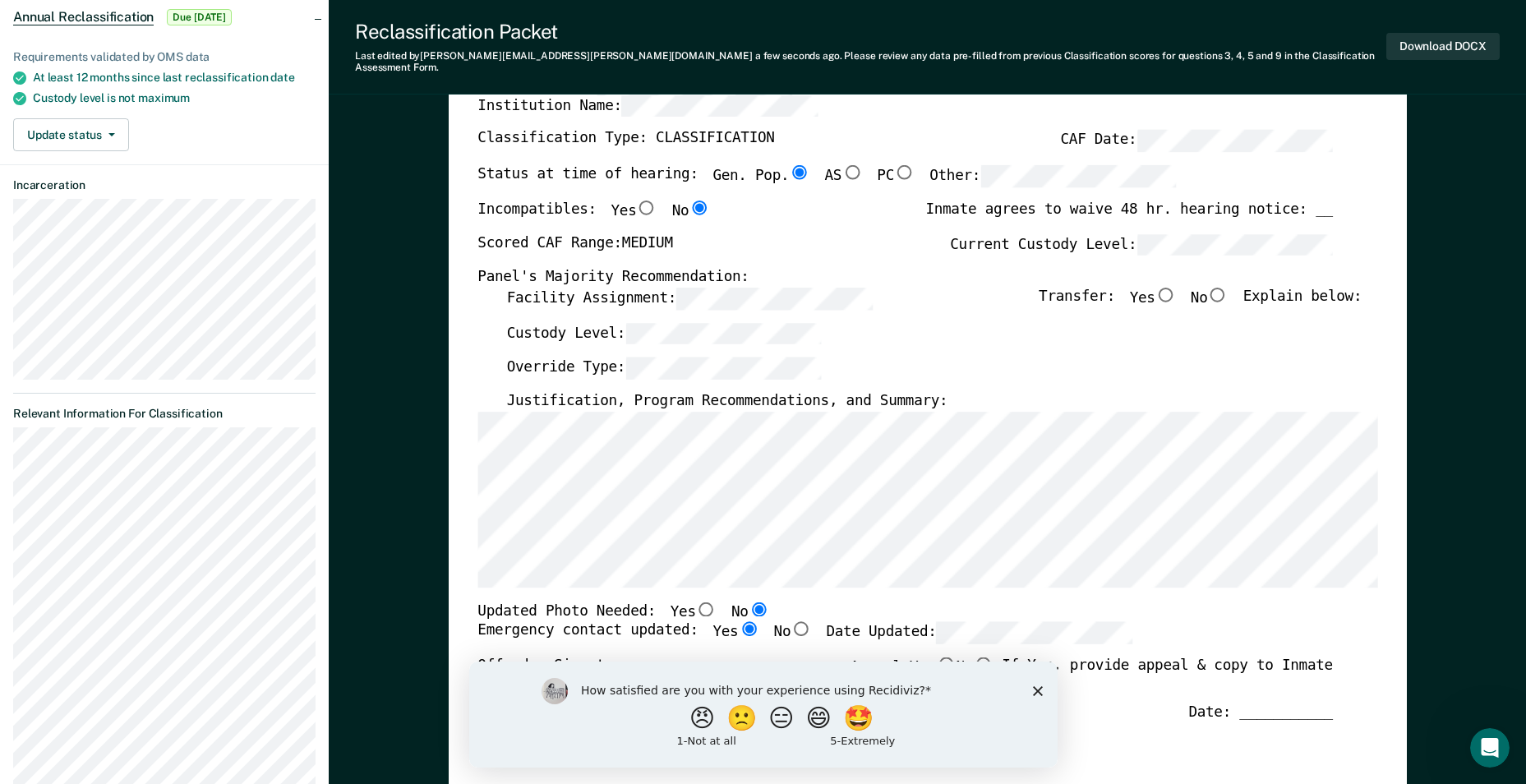
click at [1226, 287] on input "No" at bounding box center [1217, 295] width 21 height 15
type textarea "x"
radio input "true"
click at [1446, 33] on button "Download DOCX" at bounding box center [1442, 46] width 113 height 27
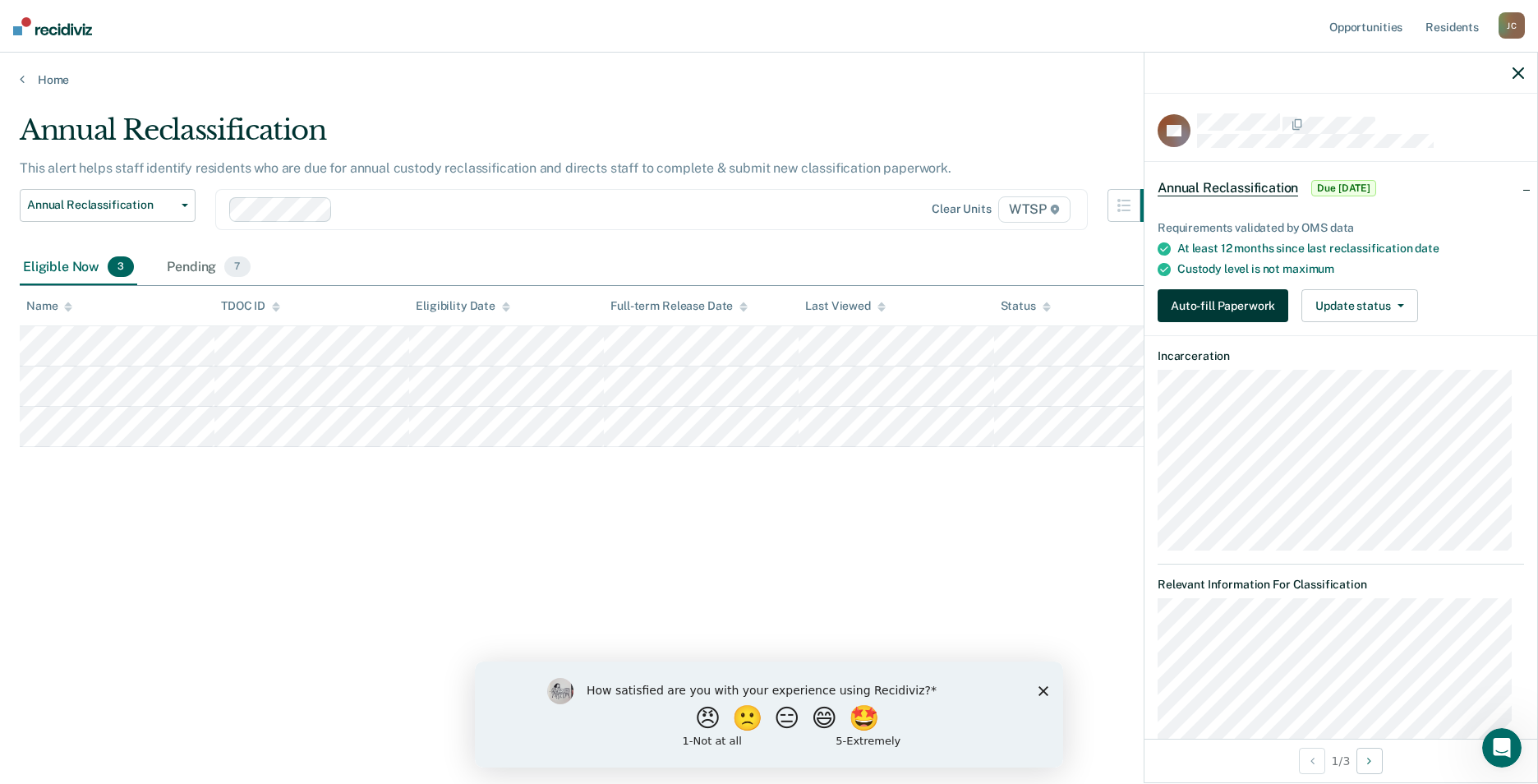
click at [1228, 298] on button "Auto-fill Paperwork" at bounding box center [1222, 305] width 131 height 33
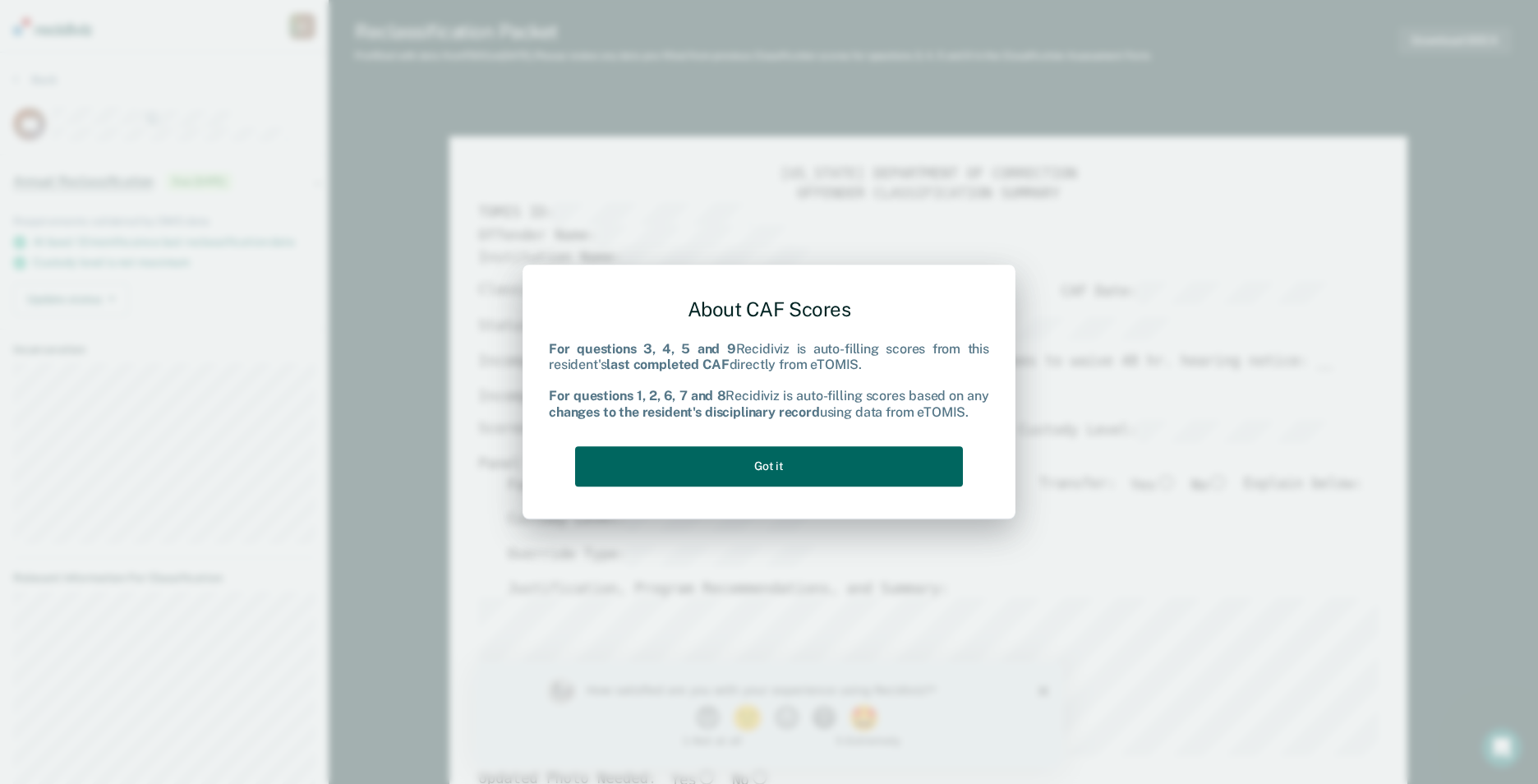
click at [872, 479] on button "Got it" at bounding box center [768, 467] width 387 height 41
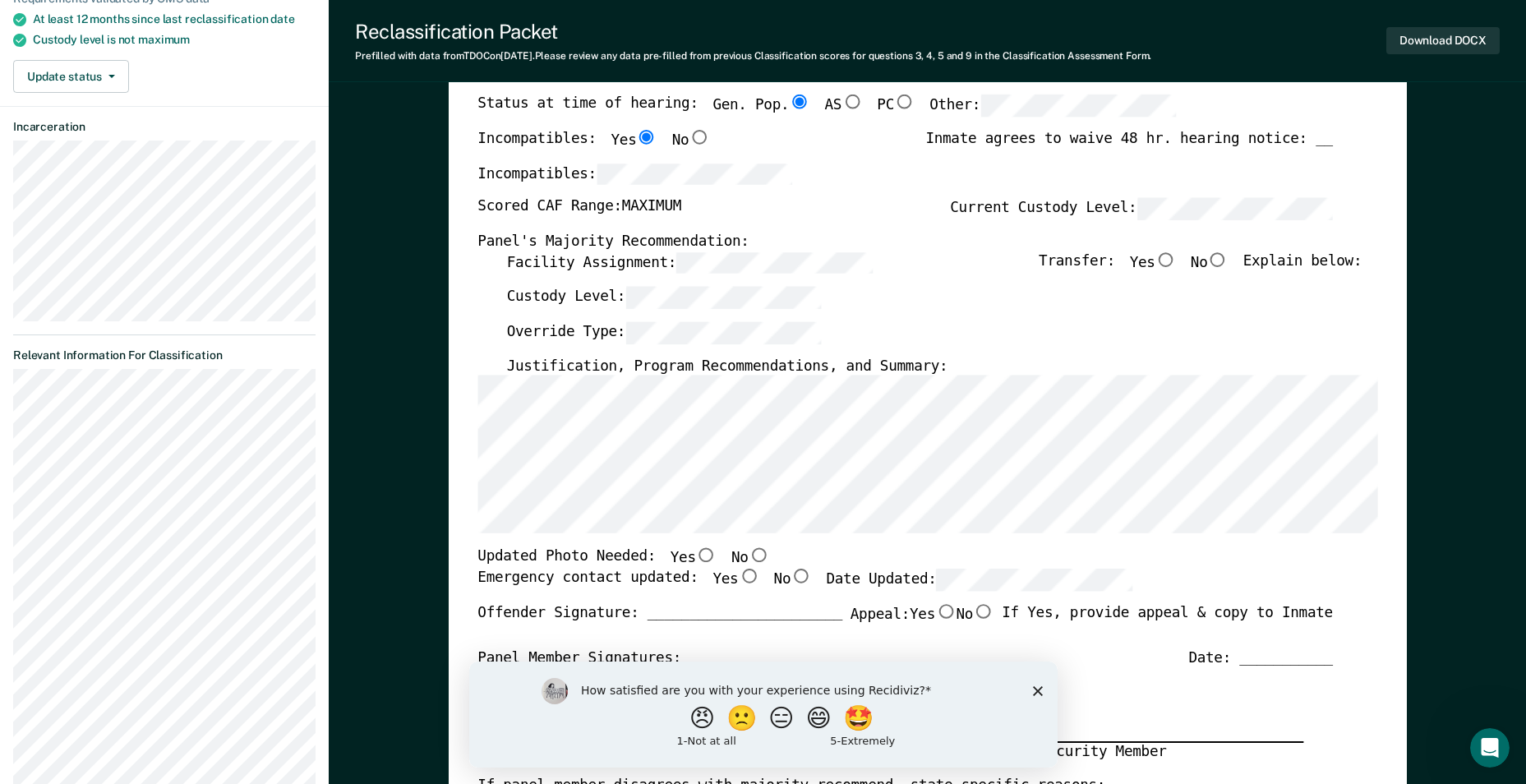
scroll to position [328, 0]
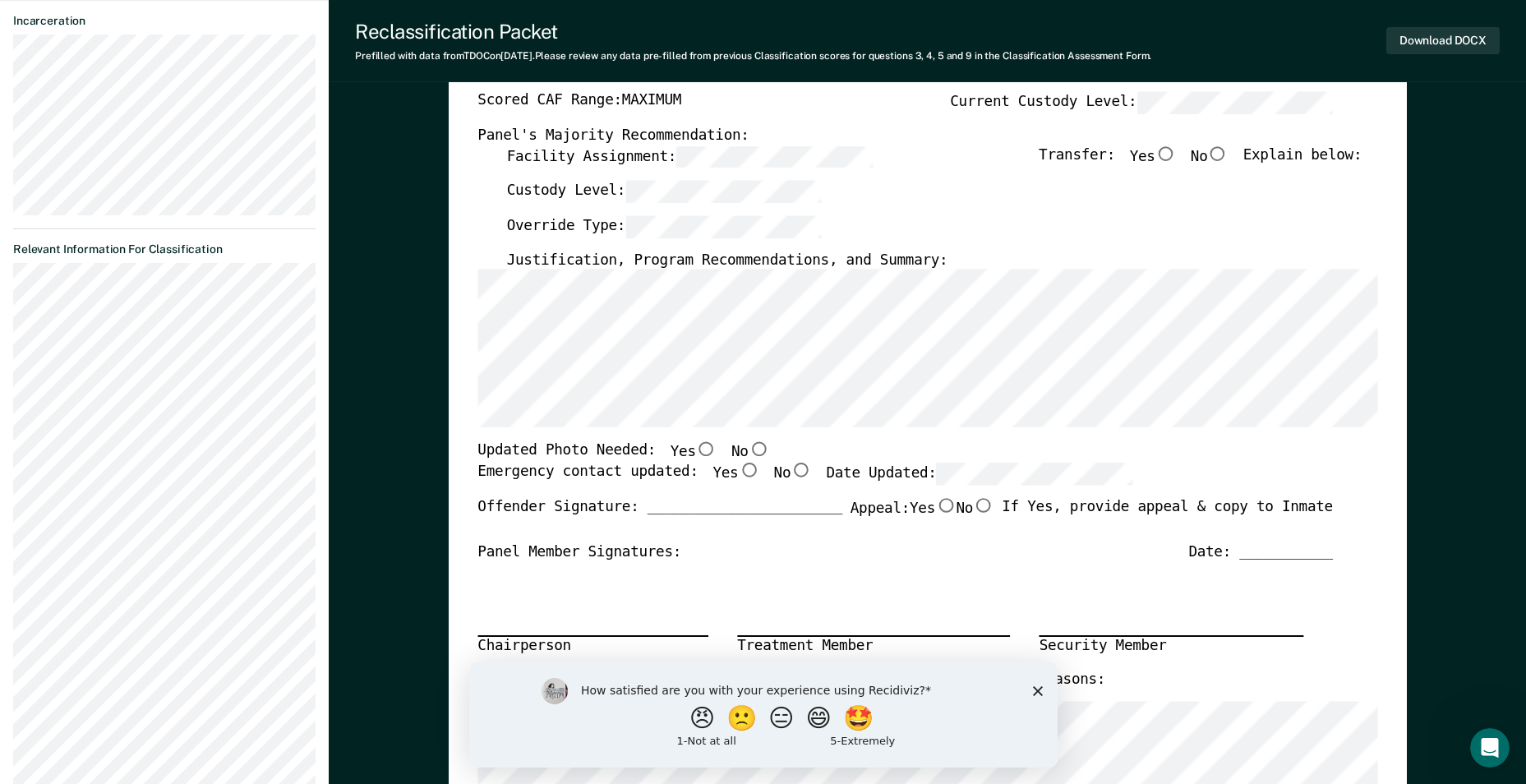
click at [748, 451] on input "No" at bounding box center [758, 450] width 21 height 15
type textarea "x"
radio input "true"
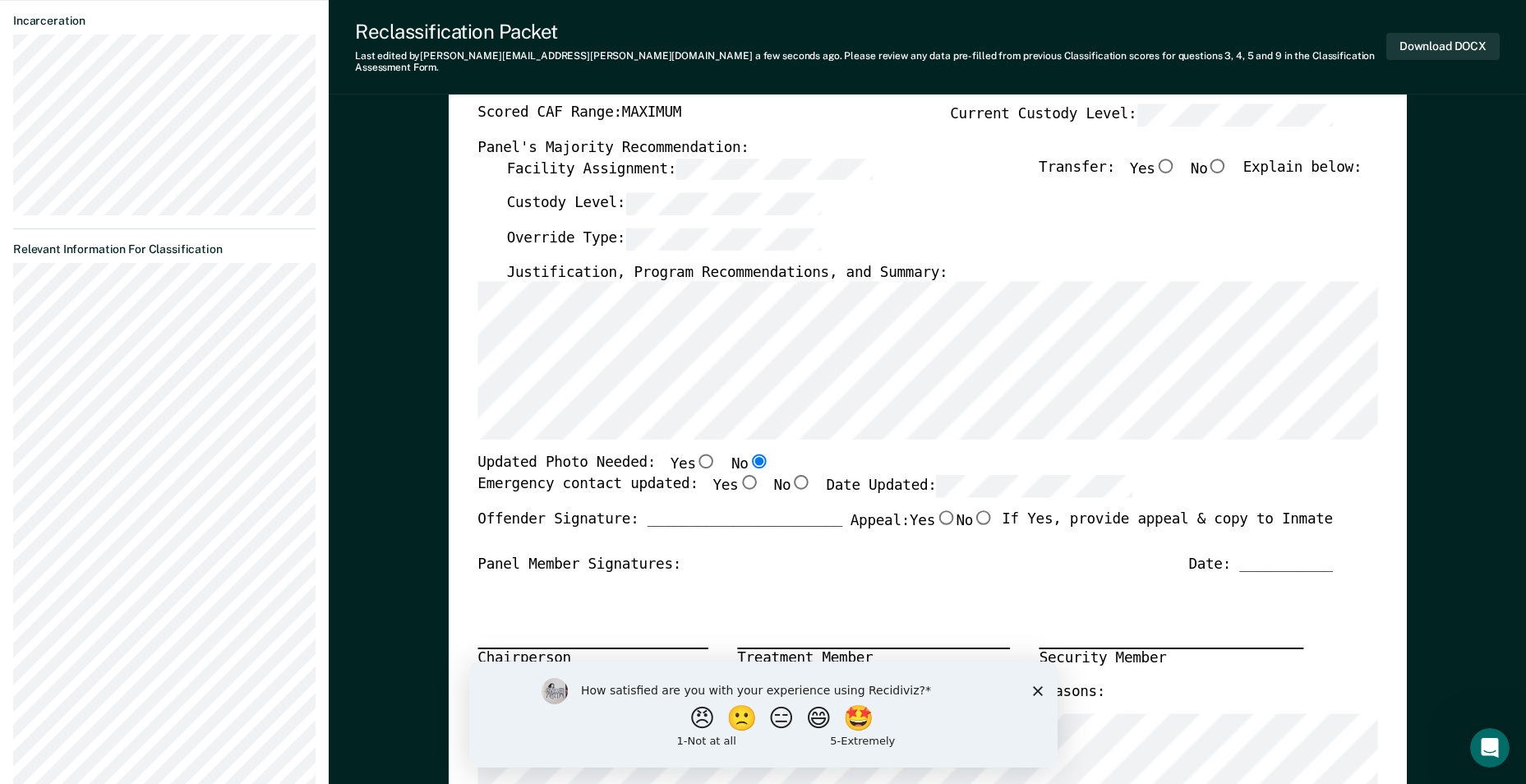
drag, startPoint x: 722, startPoint y: 467, endPoint x: 741, endPoint y: 468, distance: 19.0
click at [738, 475] on input "Yes" at bounding box center [748, 483] width 21 height 15
type textarea "x"
radio input "true"
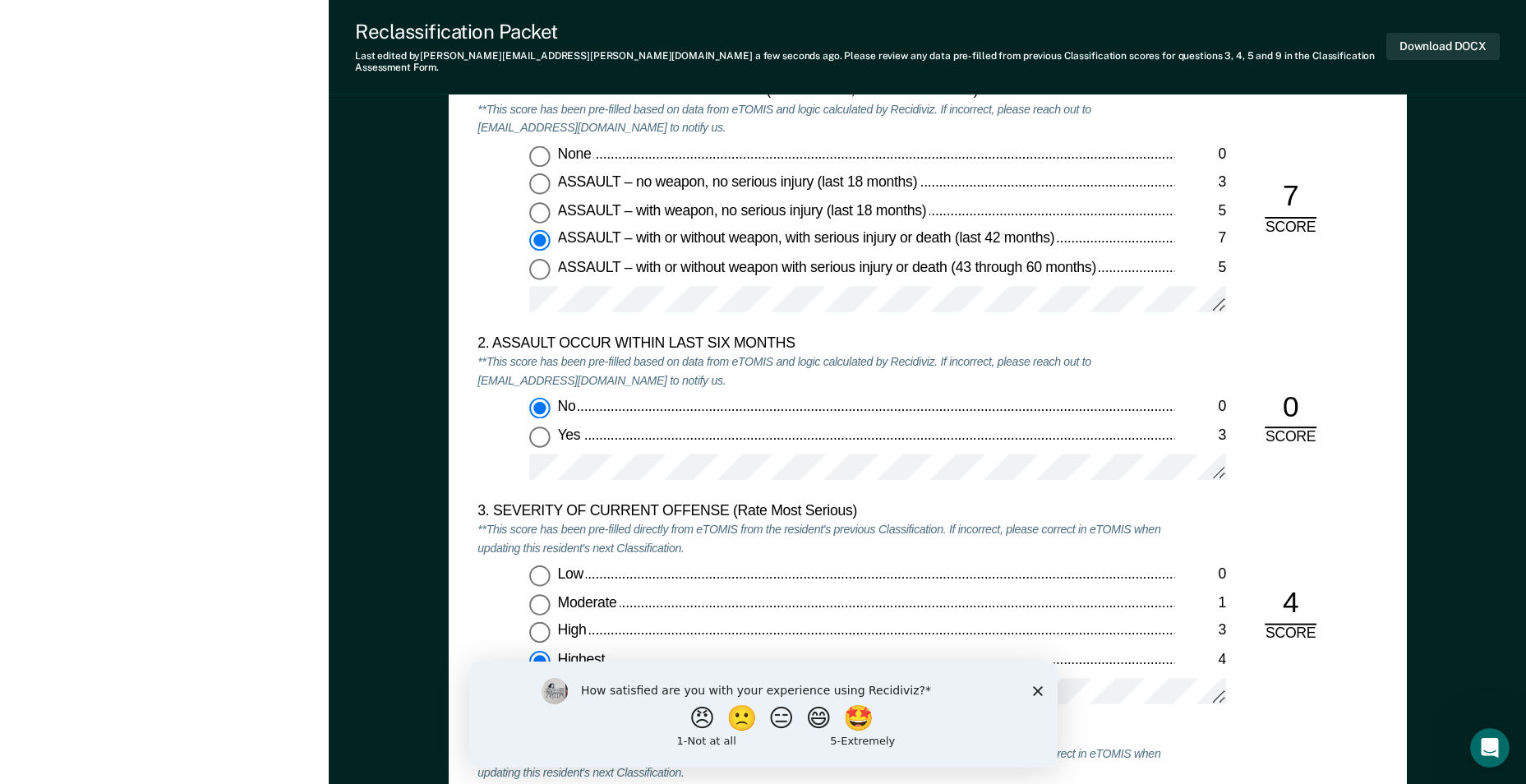
scroll to position [1560, 0]
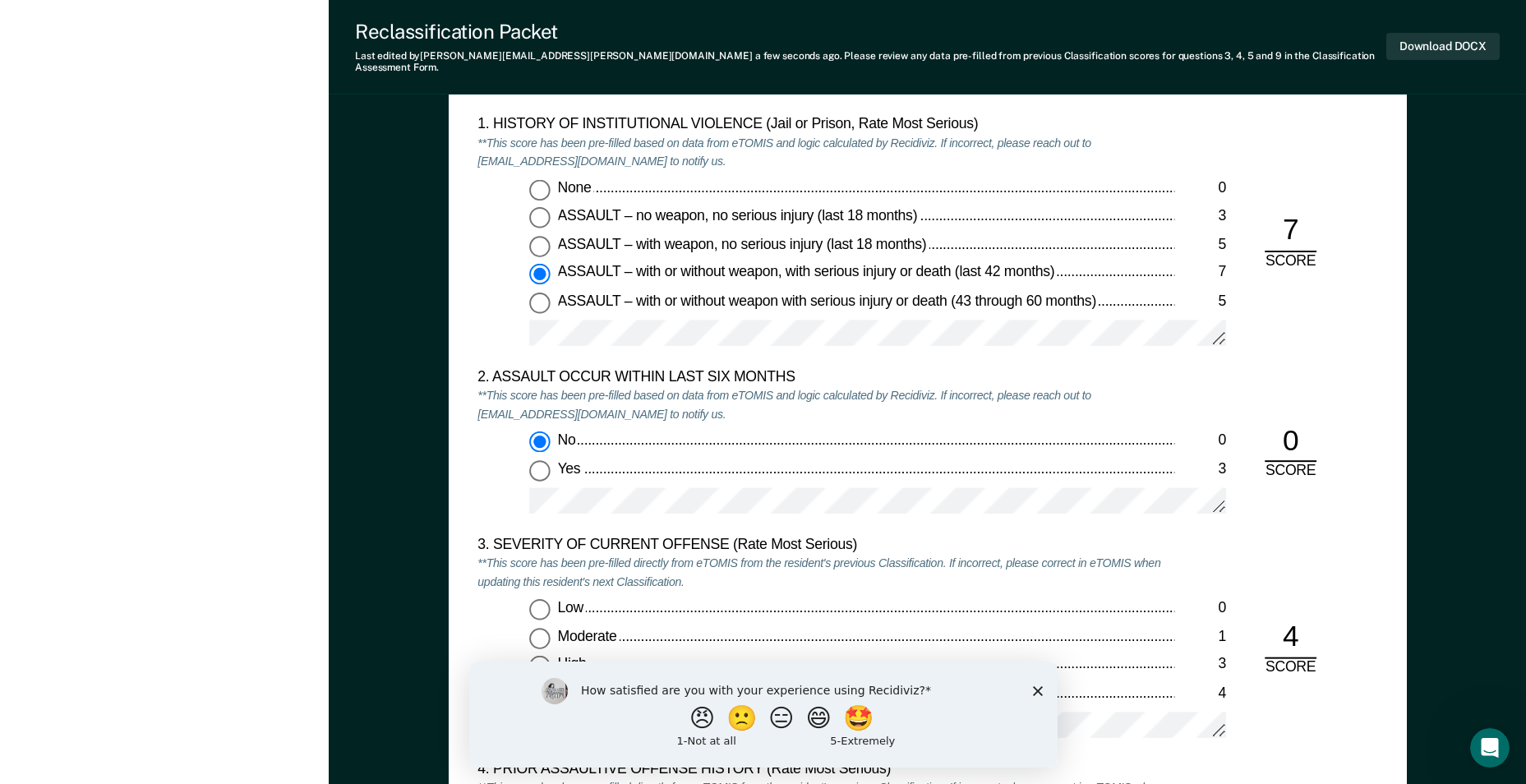
click at [977, 374] on div "2. ASSAULT OCCUR WITHIN LAST SIX MONTHS **This score has been pre-filled based …" at bounding box center [825, 451] width 696 height 168
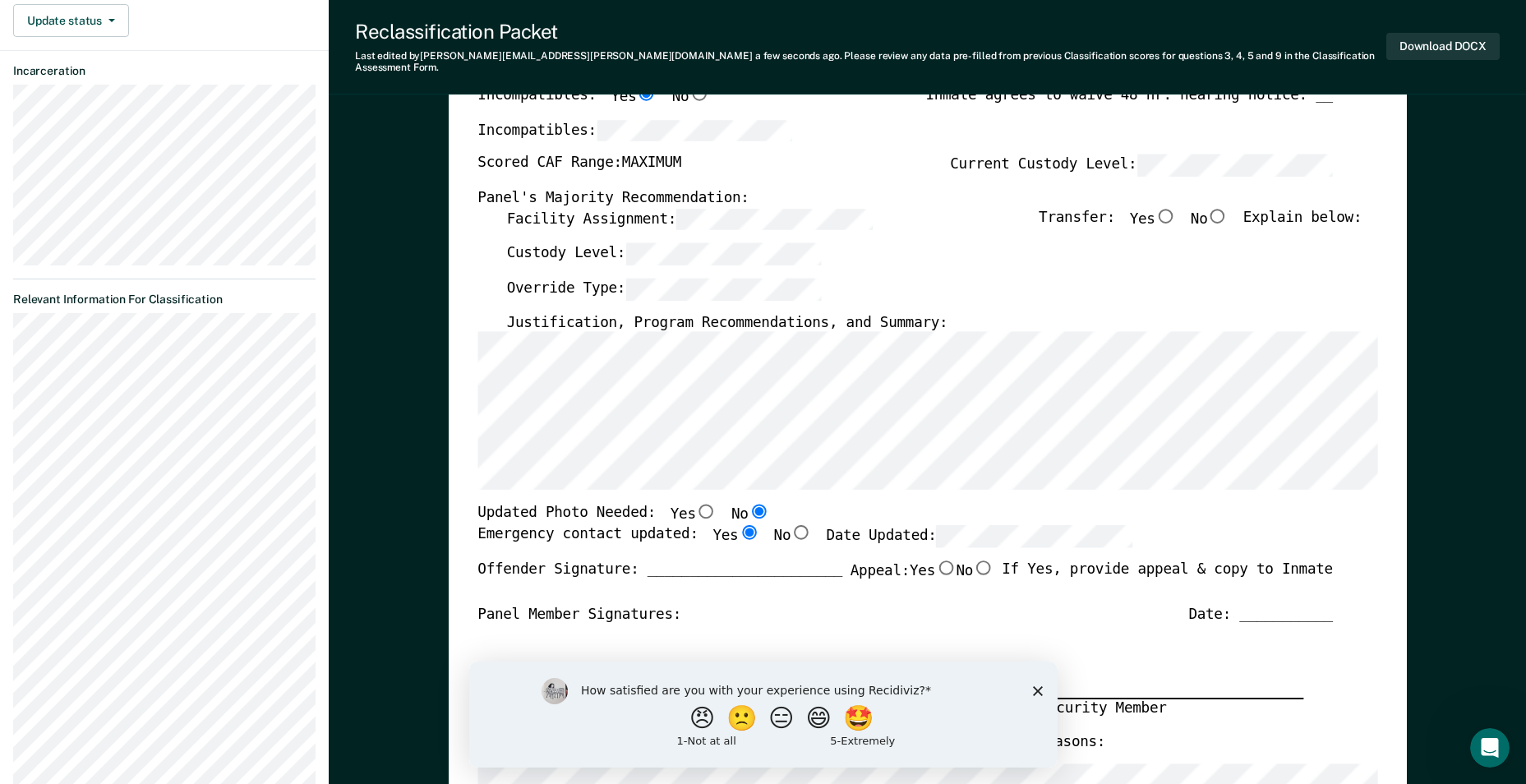
scroll to position [246, 0]
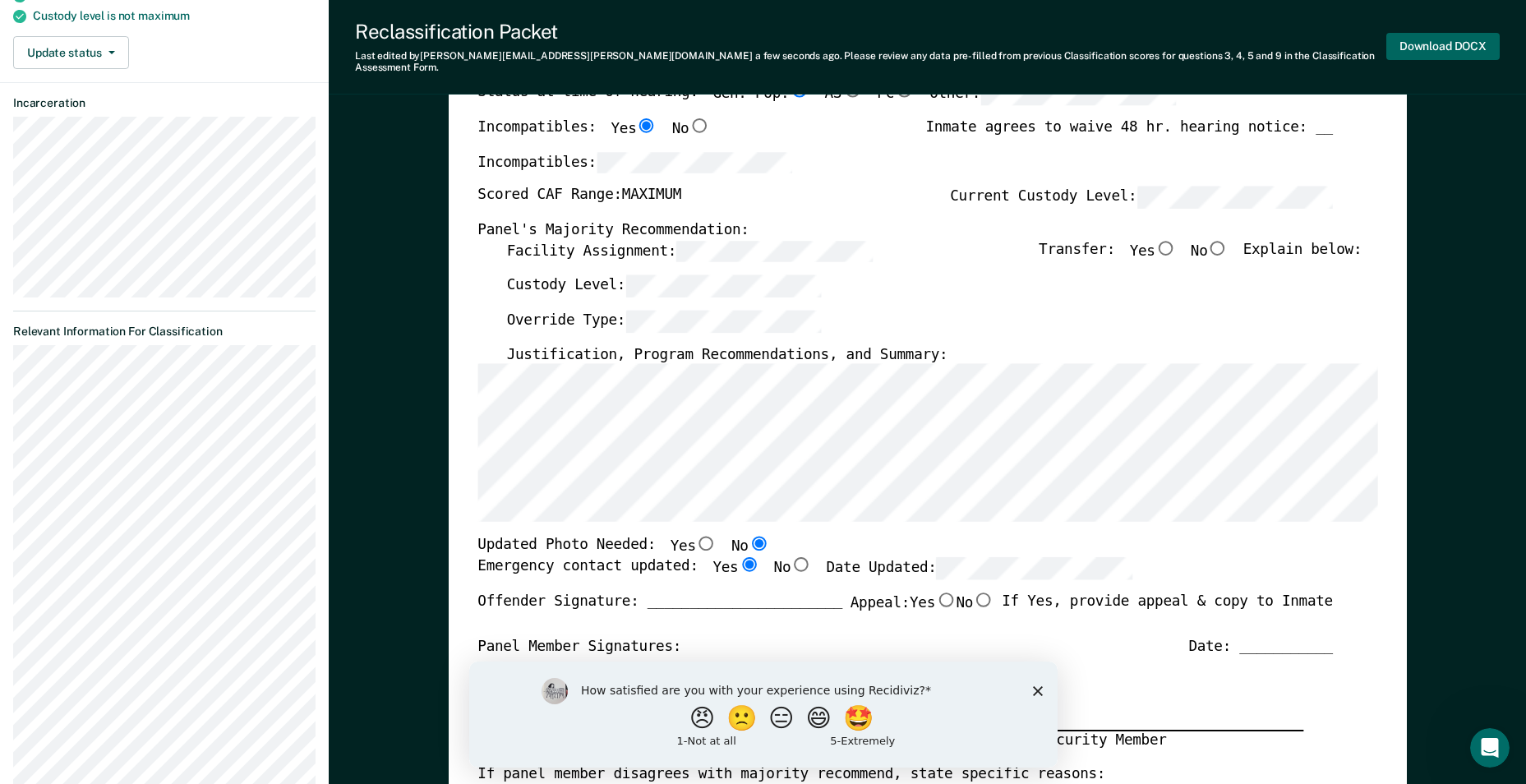
click at [1417, 38] on button "Download DOCX" at bounding box center [1442, 46] width 113 height 27
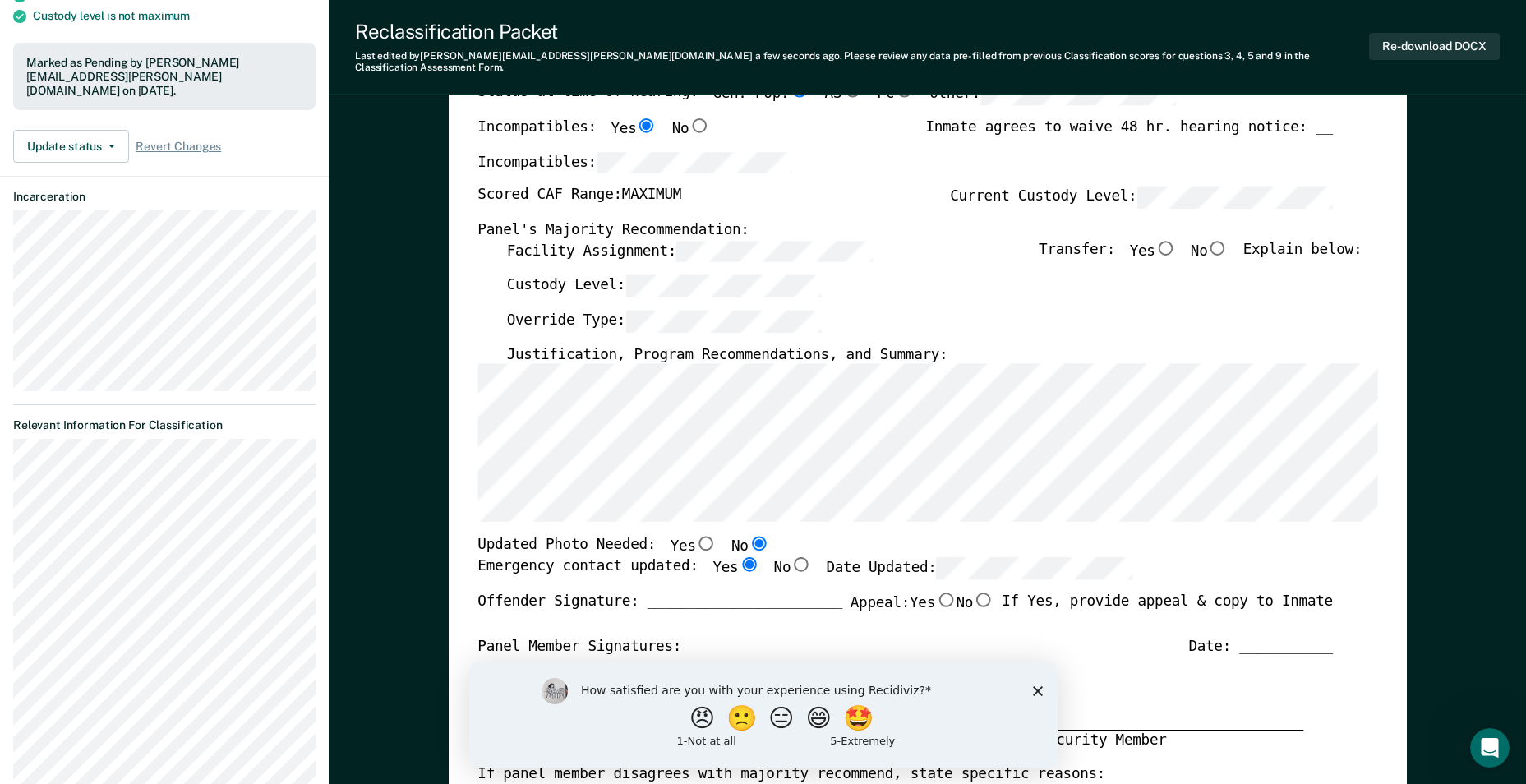
click at [1086, 317] on div "Override Type:" at bounding box center [933, 327] width 855 height 35
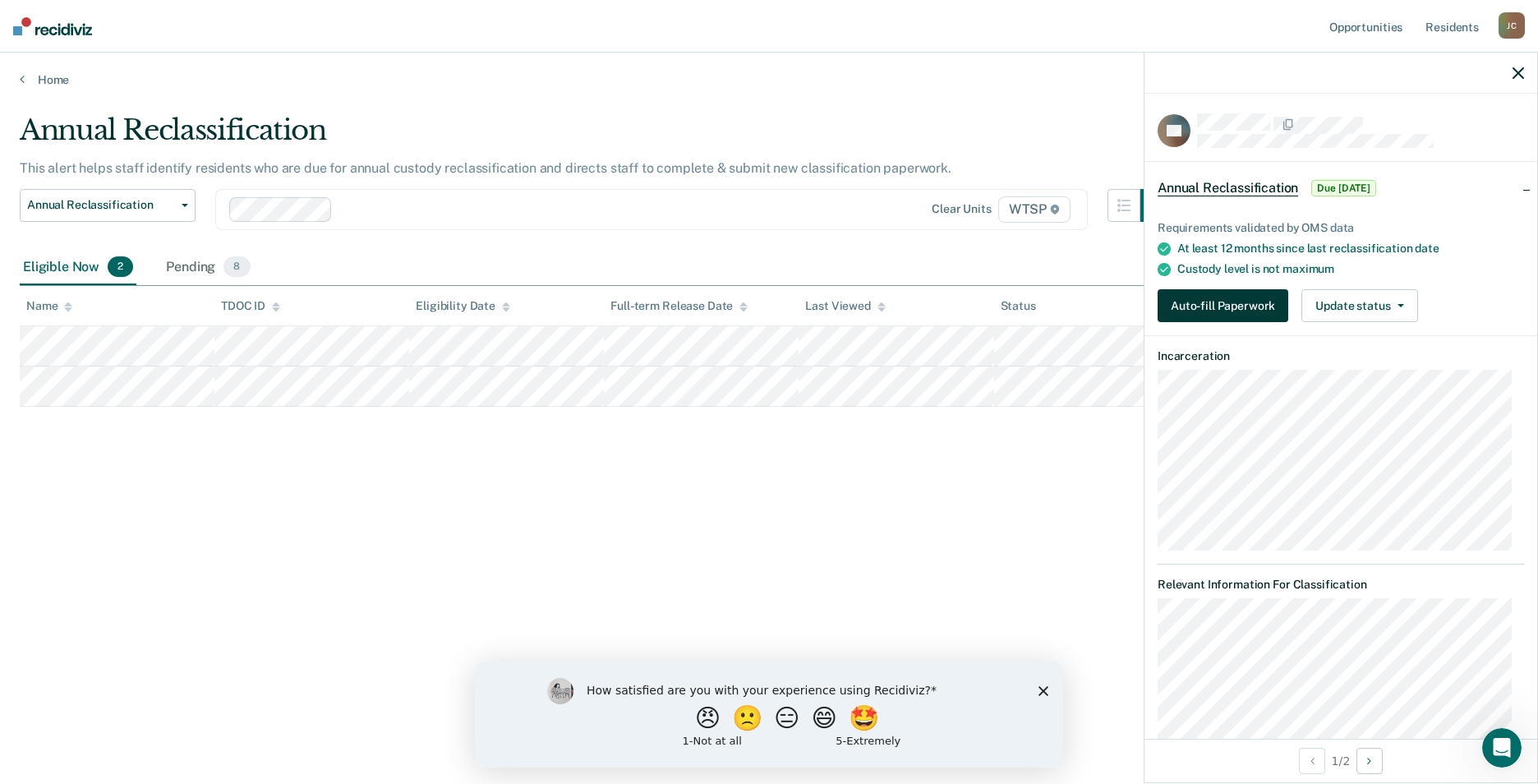
click at [1202, 304] on button "Auto-fill Paperwork" at bounding box center [1222, 305] width 131 height 33
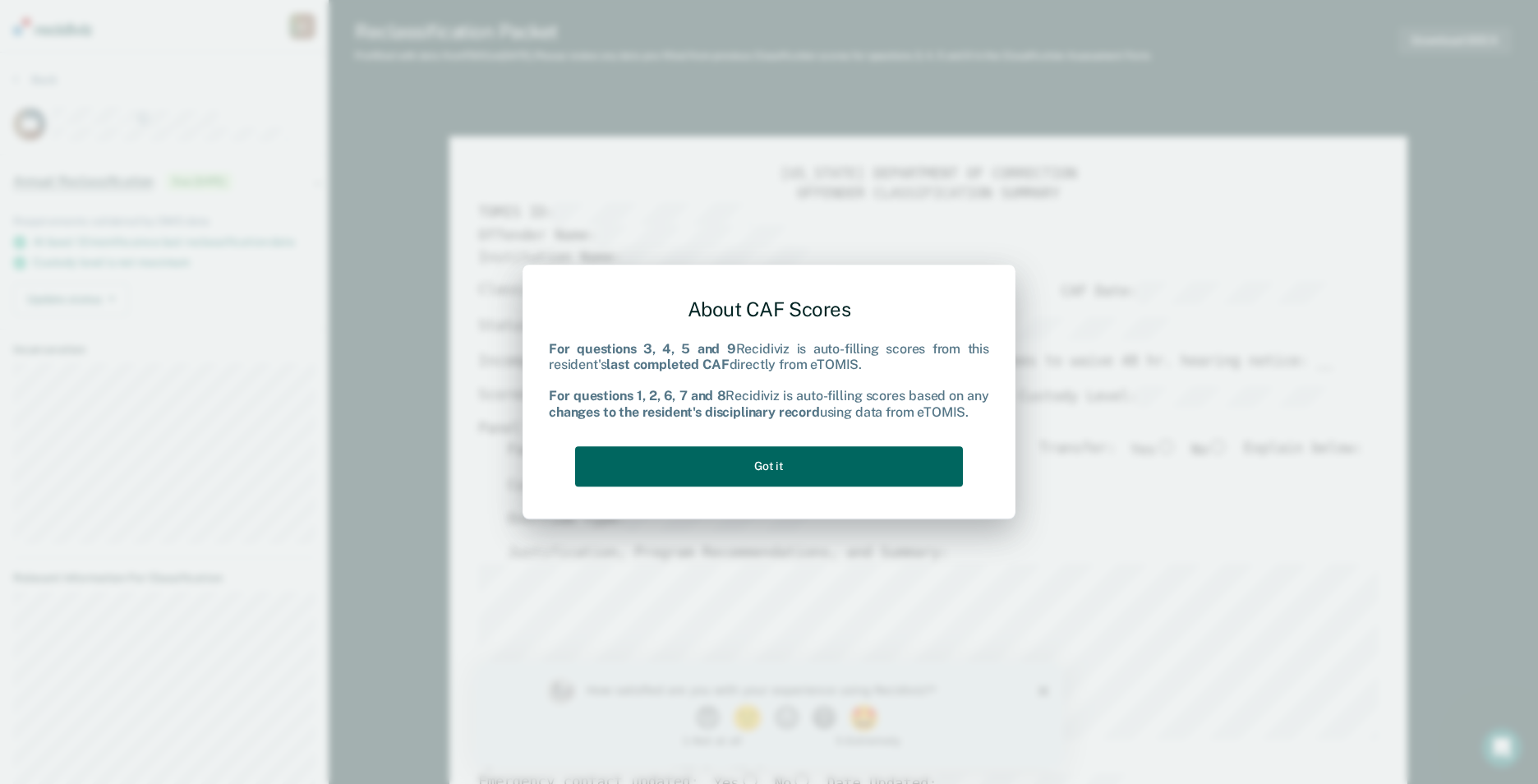
click at [883, 449] on button "Got it" at bounding box center [768, 467] width 387 height 41
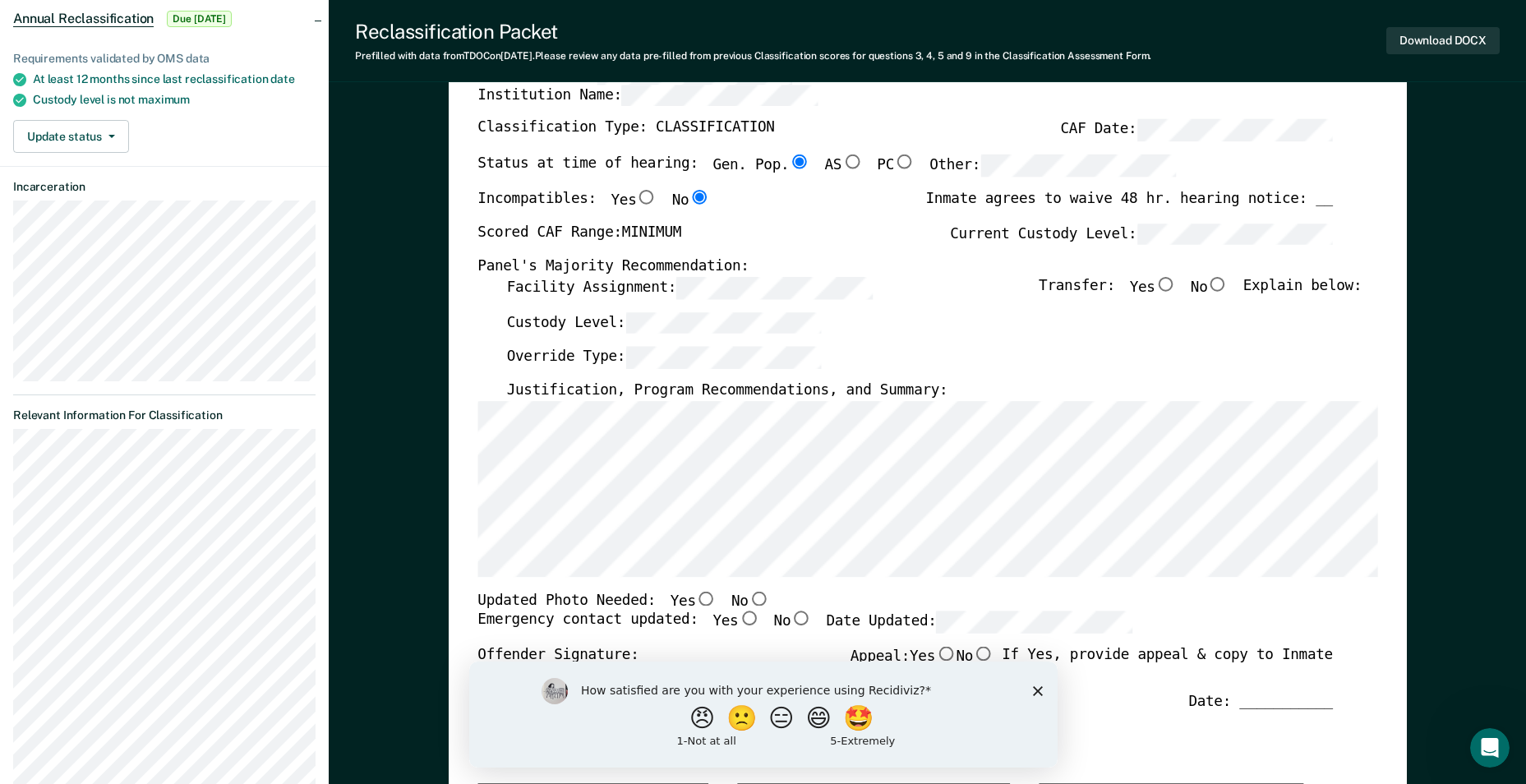
scroll to position [165, 0]
click at [1228, 273] on div "Panel's Majority Recommendation:" at bounding box center [905, 266] width 855 height 19
click at [1220, 282] on input "No" at bounding box center [1217, 283] width 21 height 15
type textarea "x"
radio input "true"
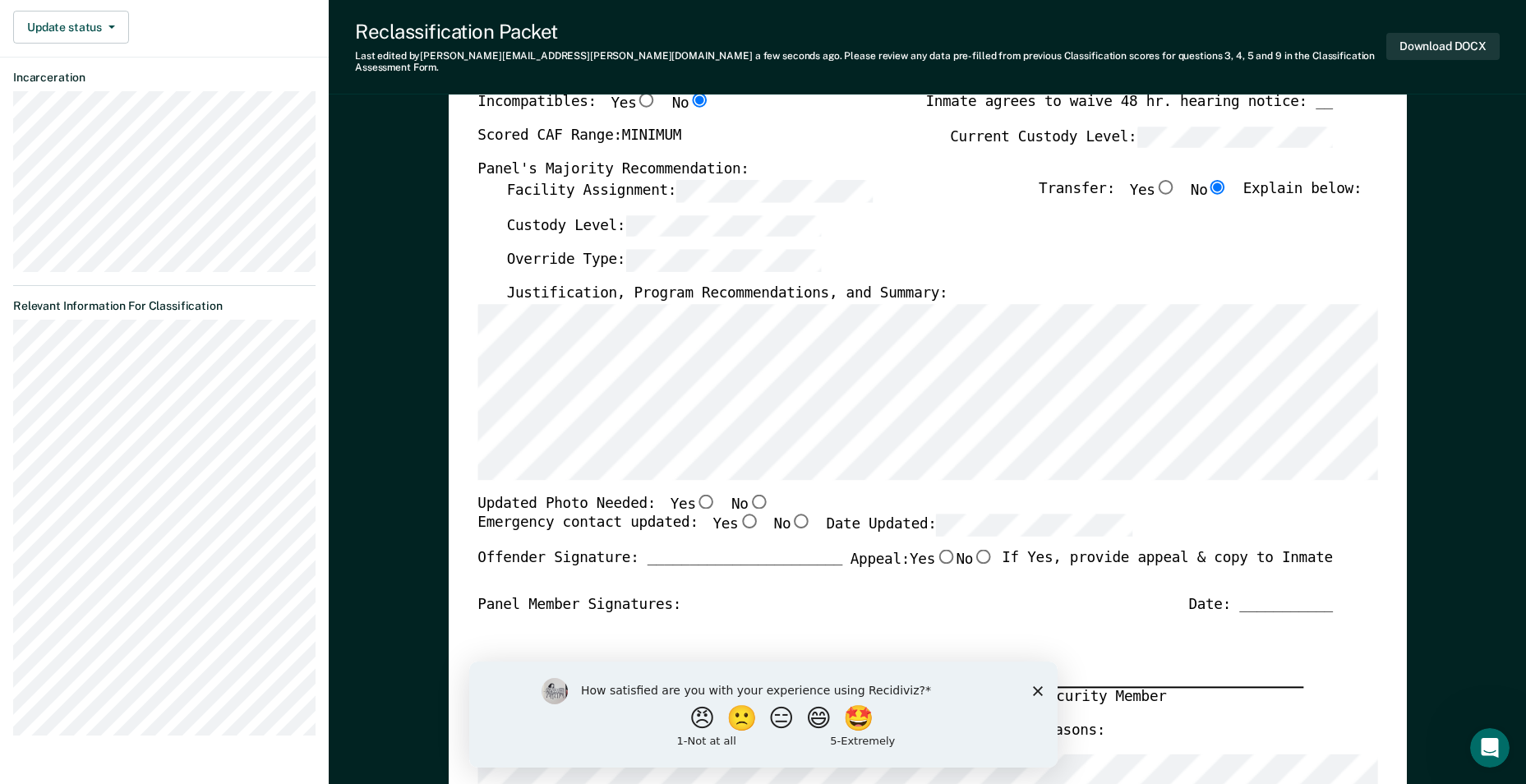
scroll to position [493, 0]
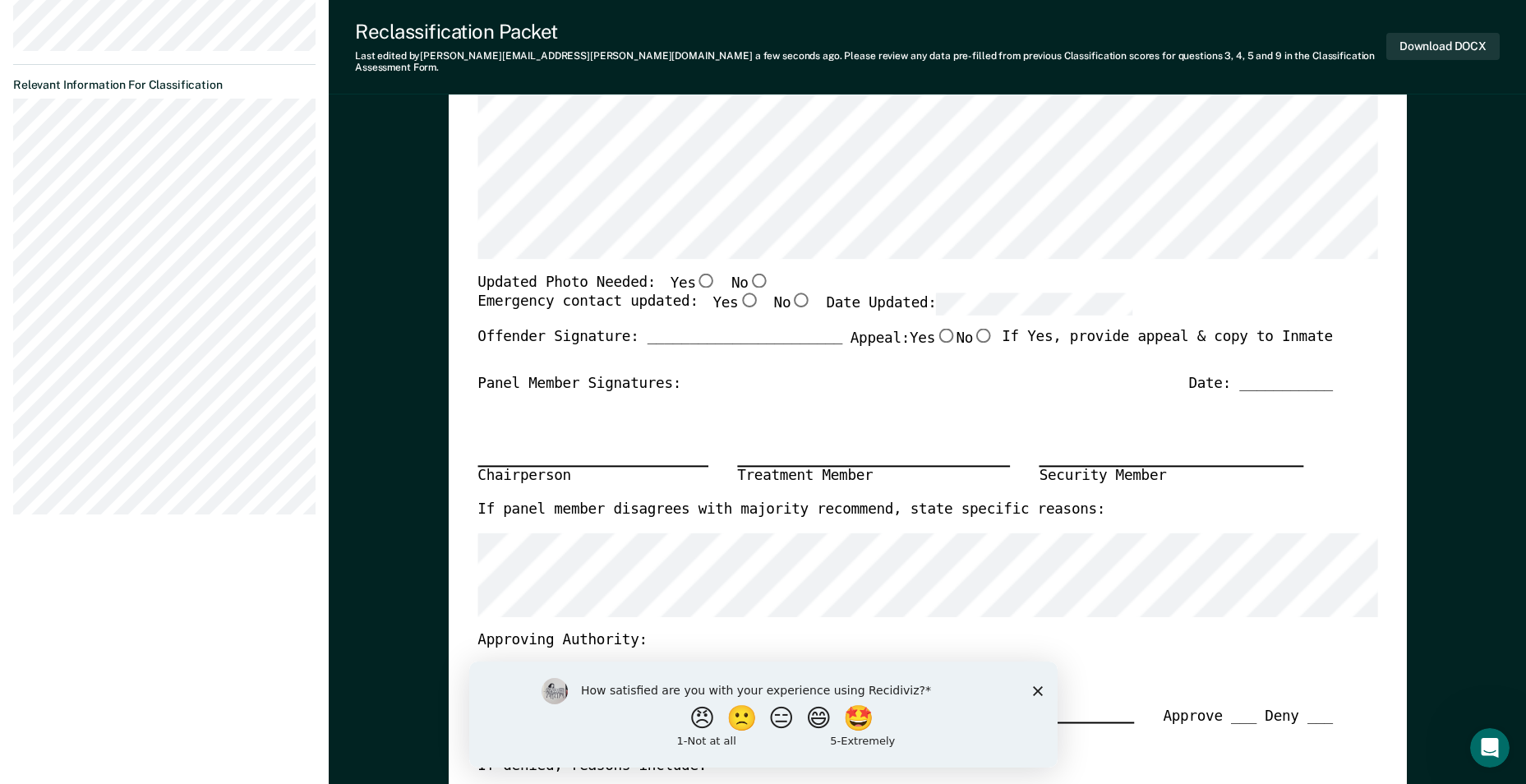
click at [748, 273] on input "No" at bounding box center [758, 280] width 21 height 15
type textarea "x"
radio input "true"
drag, startPoint x: 731, startPoint y: 284, endPoint x: 753, endPoint y: 288, distance: 22.4
click at [738, 293] on input "Yes" at bounding box center [748, 300] width 21 height 15
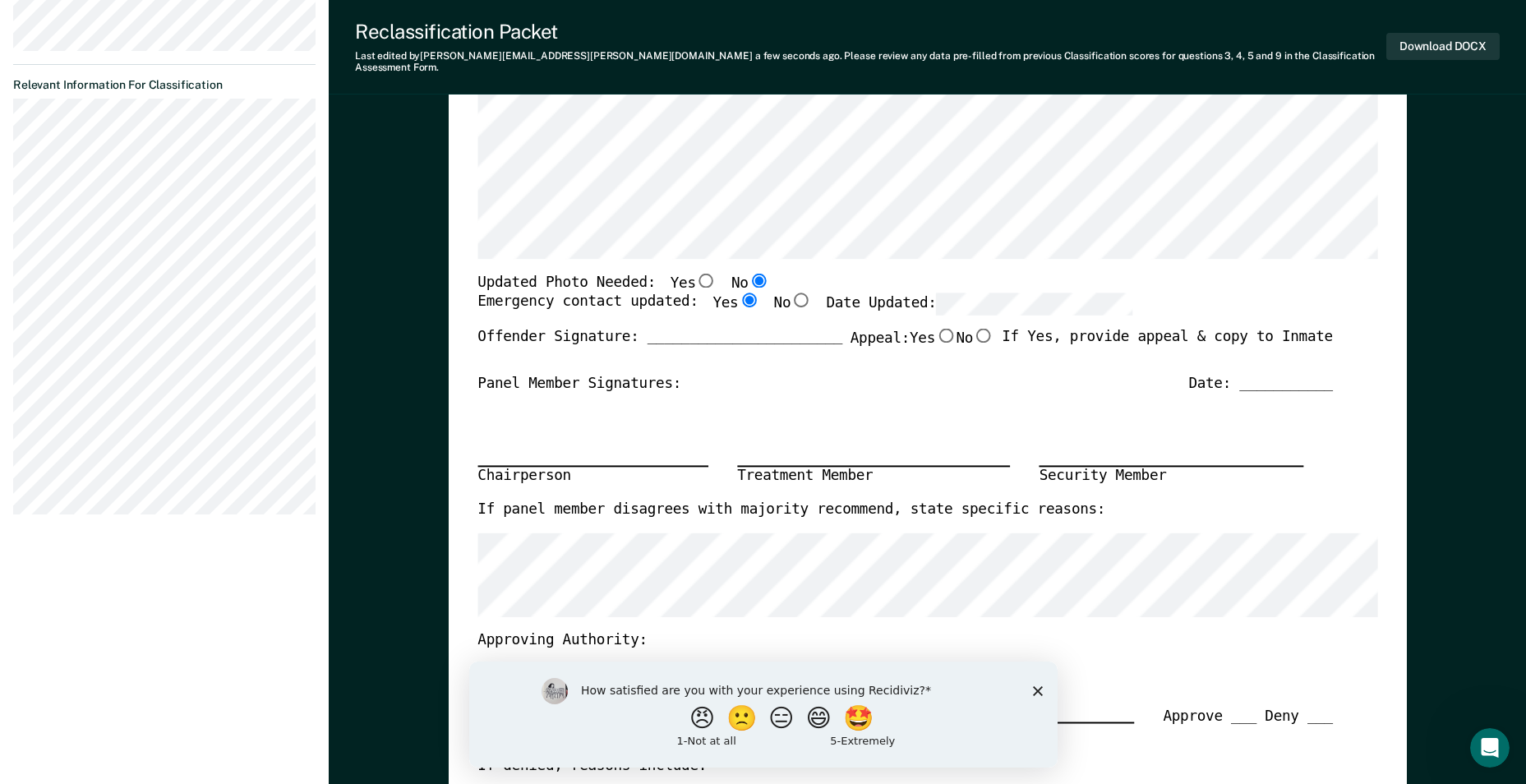
type textarea "x"
radio input "true"
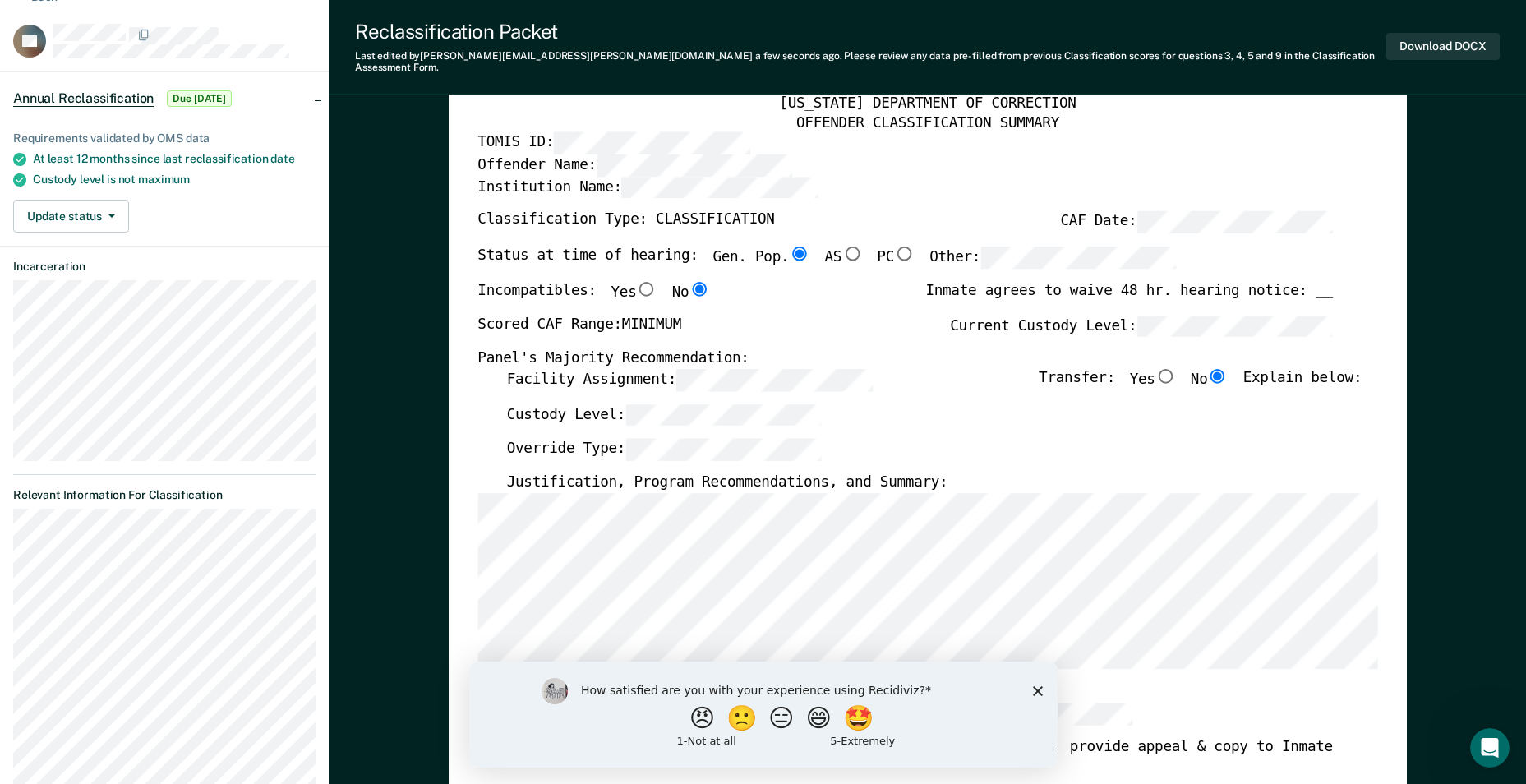
scroll to position [82, 0]
click at [1428, 41] on button "Download DOCX" at bounding box center [1442, 46] width 113 height 27
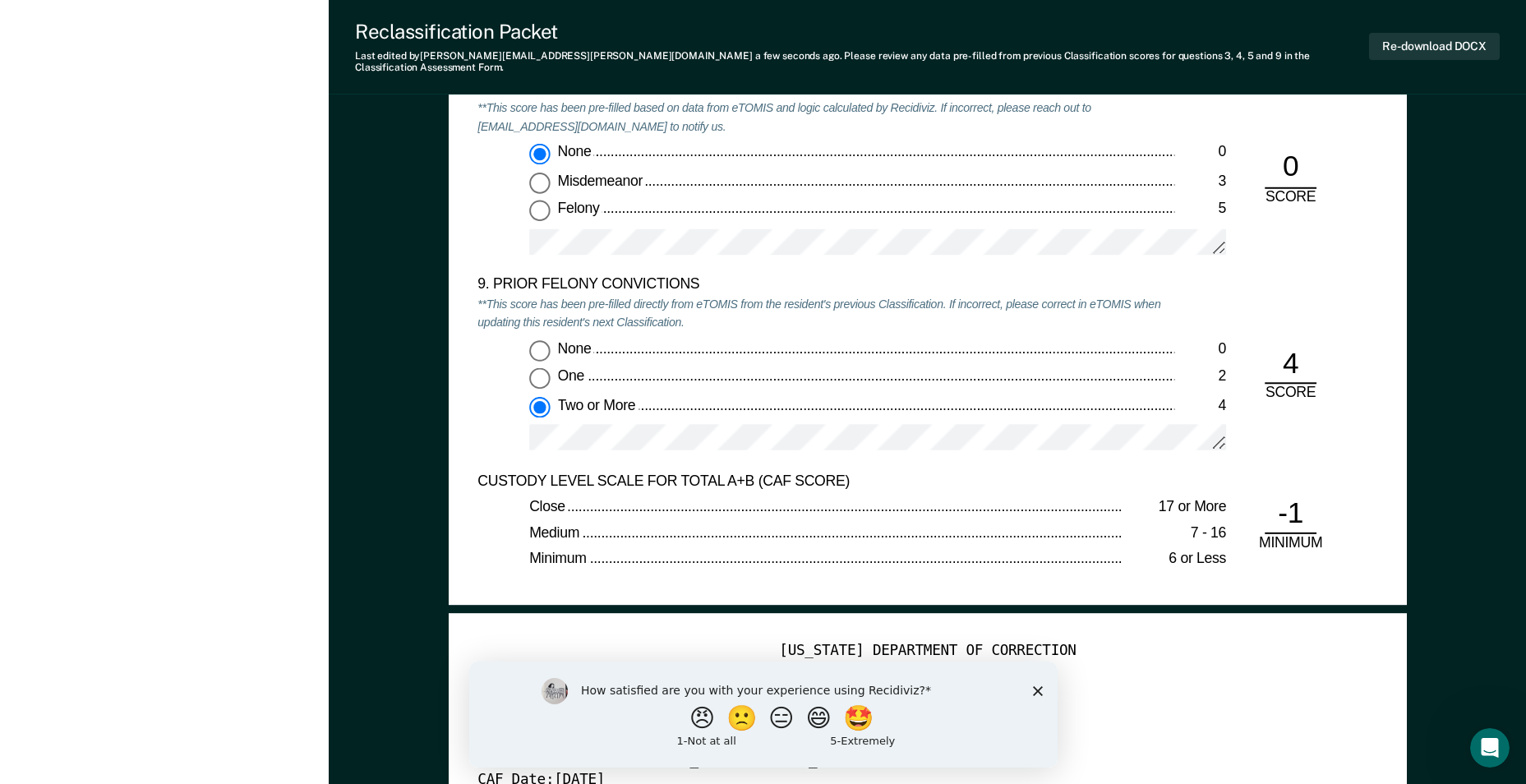
scroll to position [3368, 0]
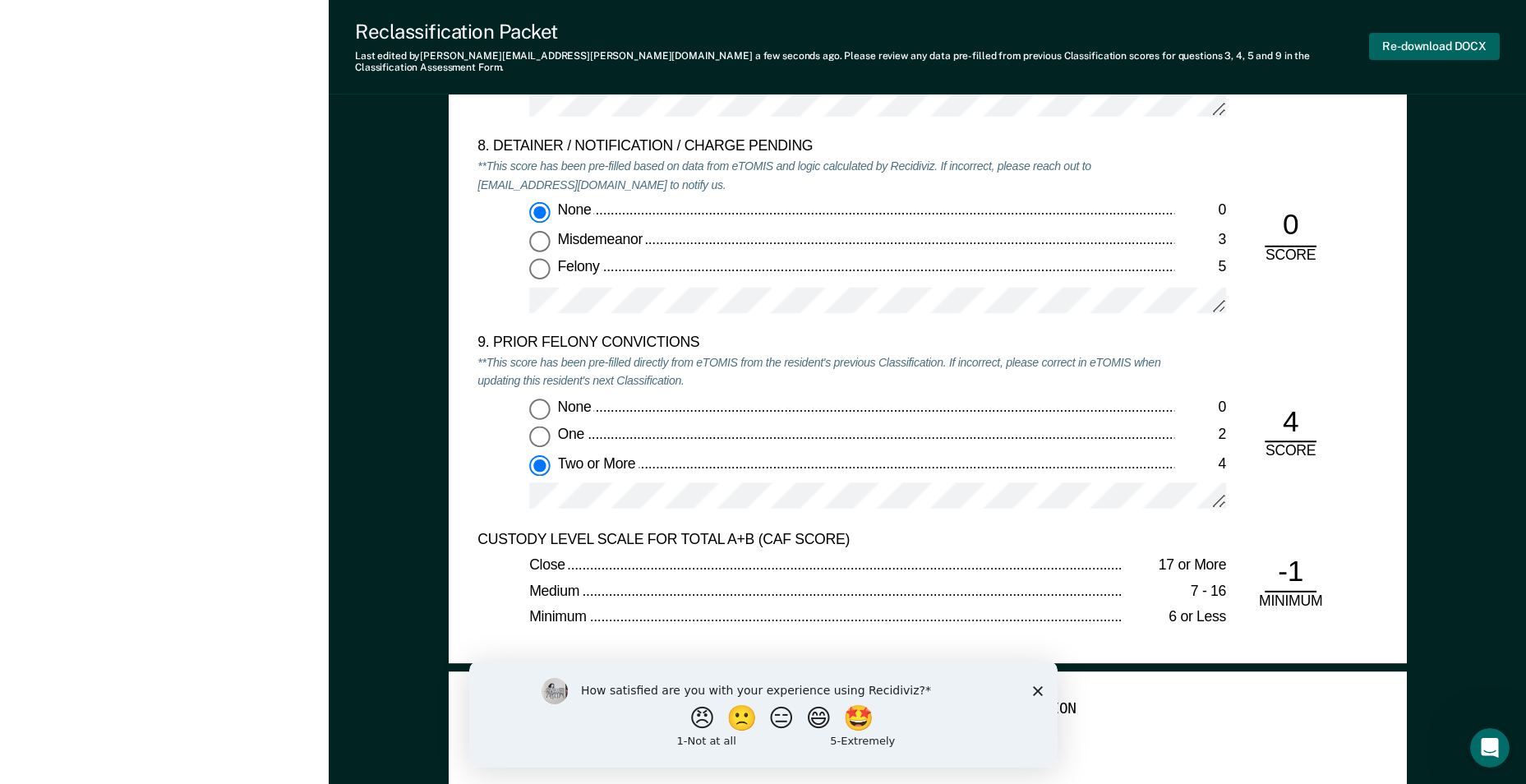
click at [1404, 48] on button "Re-download DOCX" at bounding box center [1434, 46] width 131 height 27
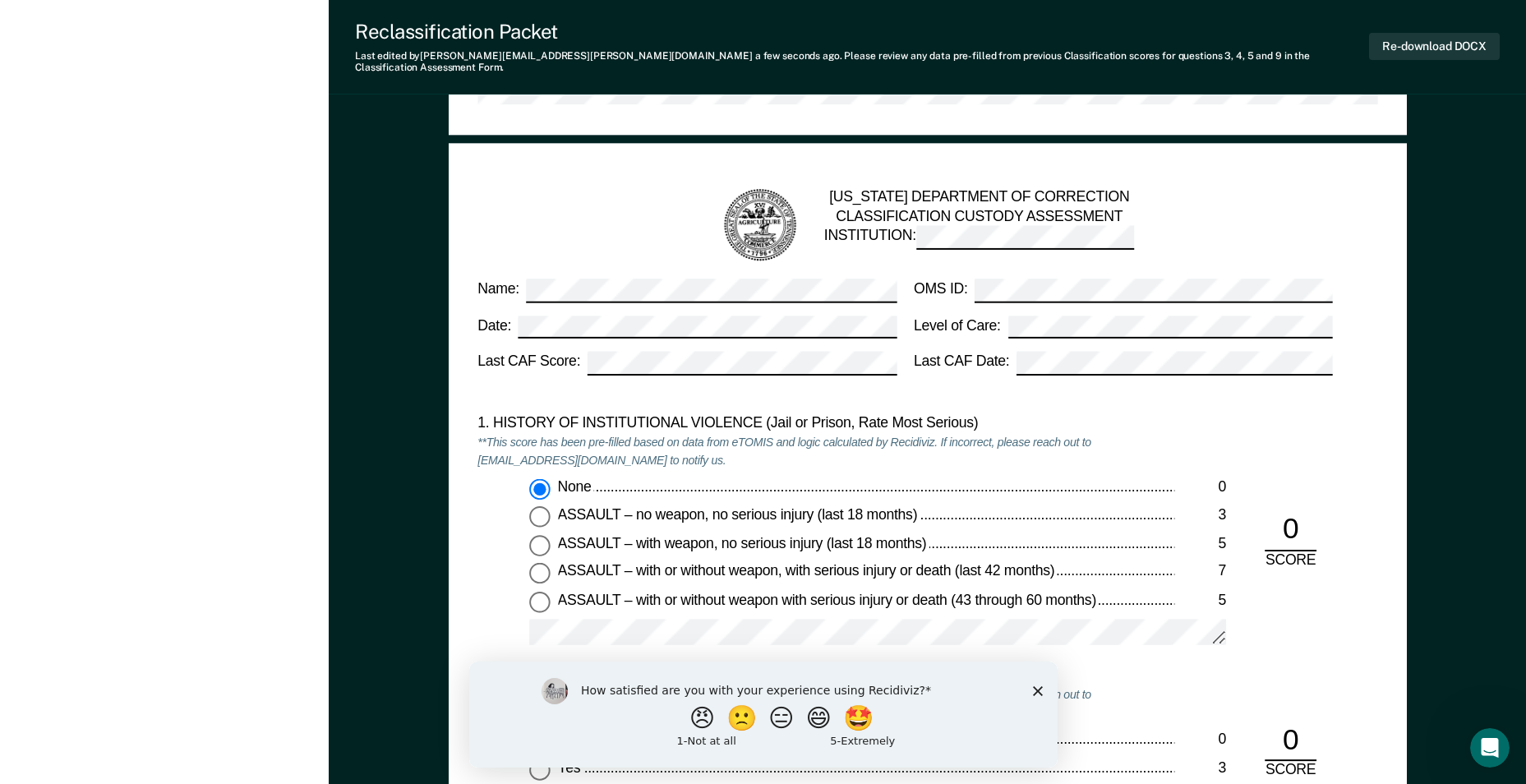
scroll to position [1232, 0]
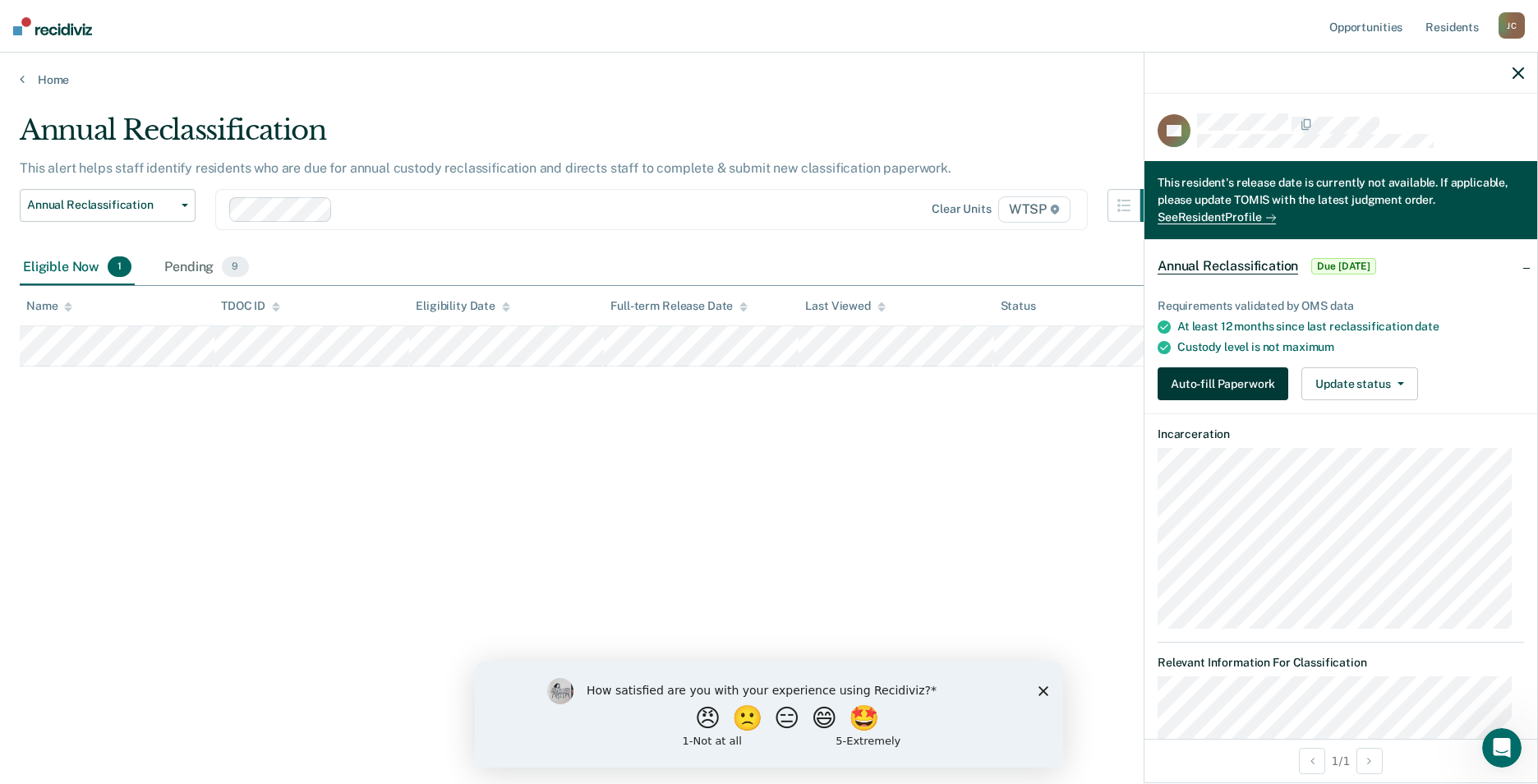
click at [1229, 383] on button "Auto-fill Paperwork" at bounding box center [1222, 383] width 131 height 33
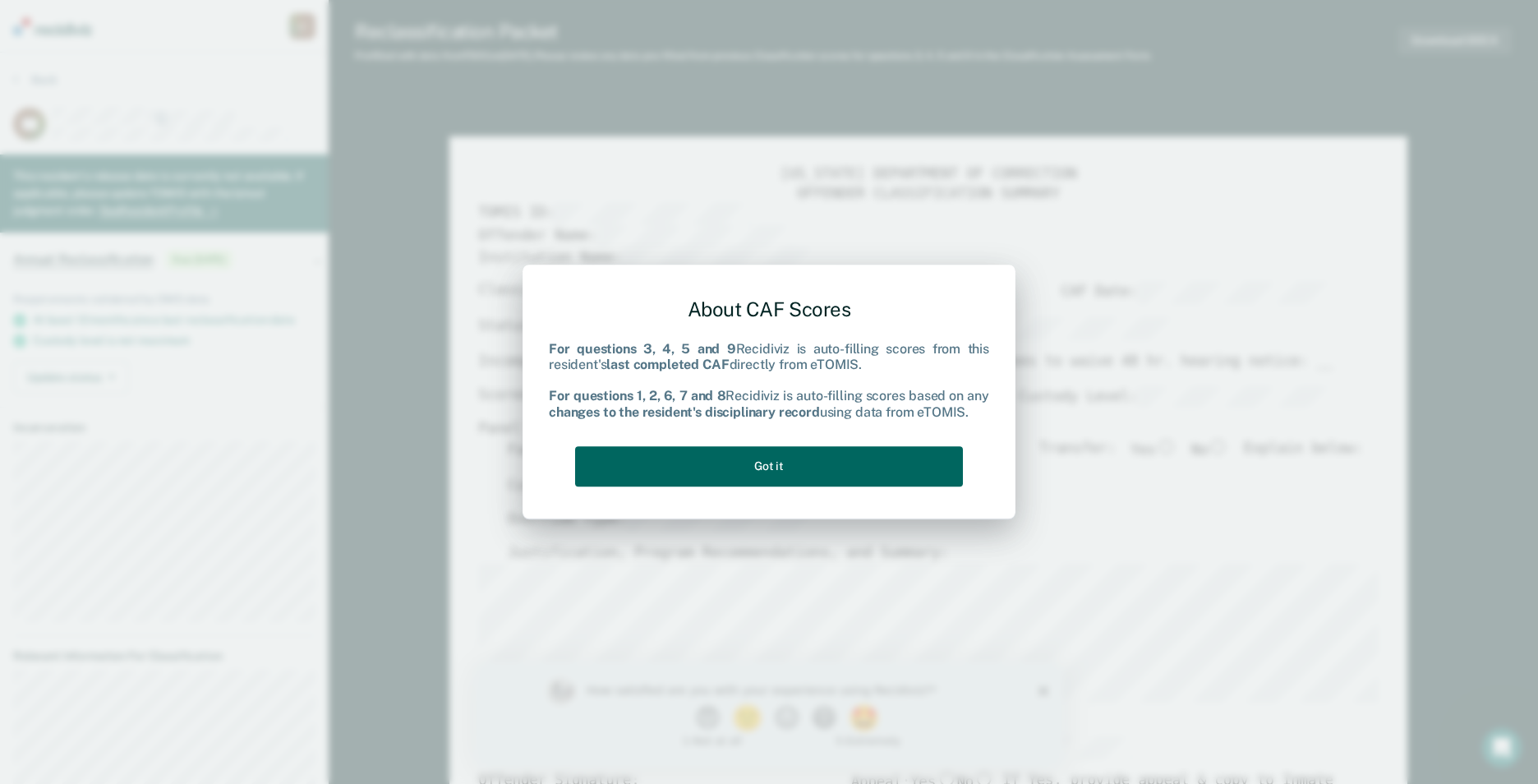
click at [810, 456] on button "Got it" at bounding box center [768, 467] width 387 height 41
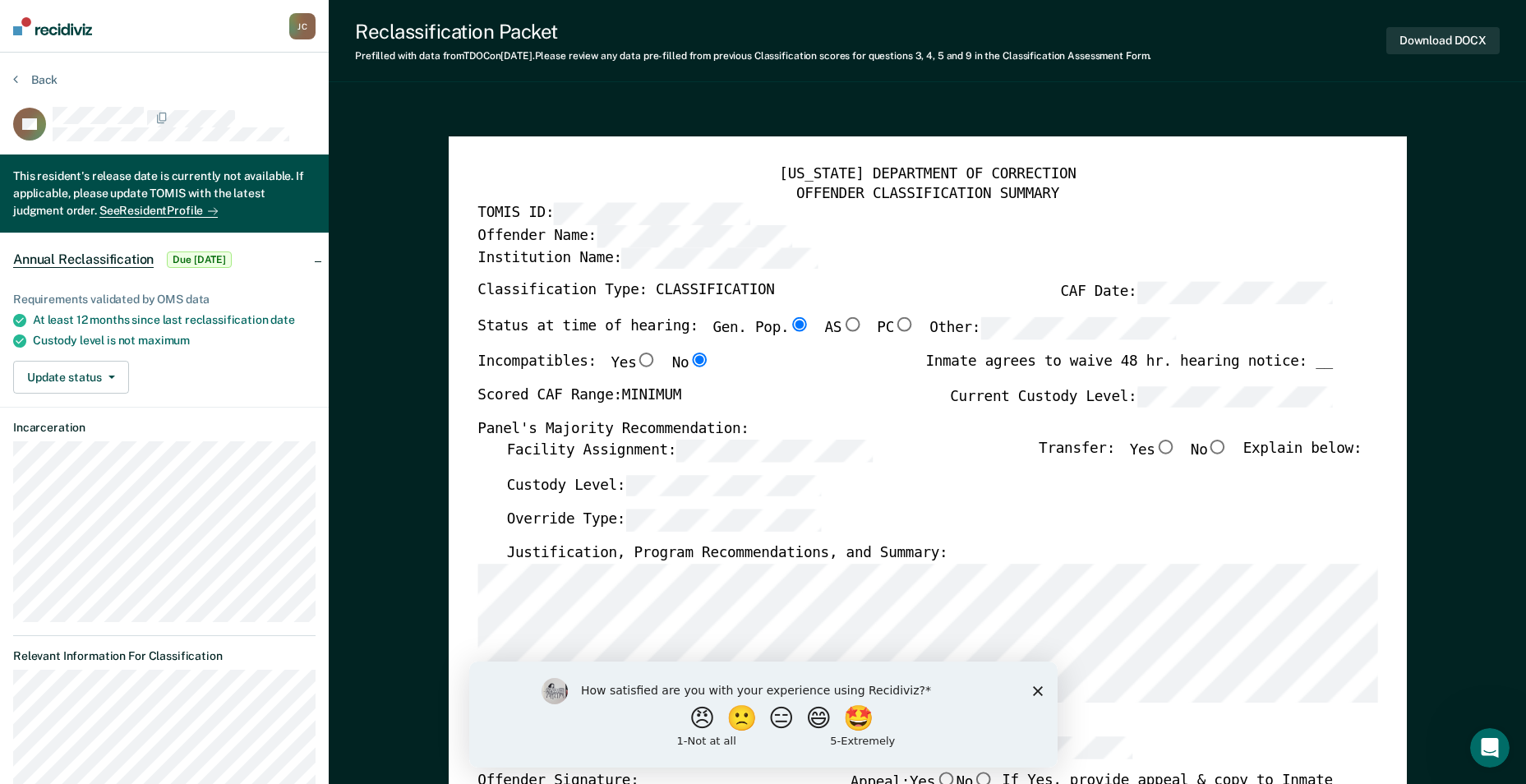
click at [1220, 441] on input "No" at bounding box center [1217, 447] width 21 height 15
type textarea "x"
radio input "true"
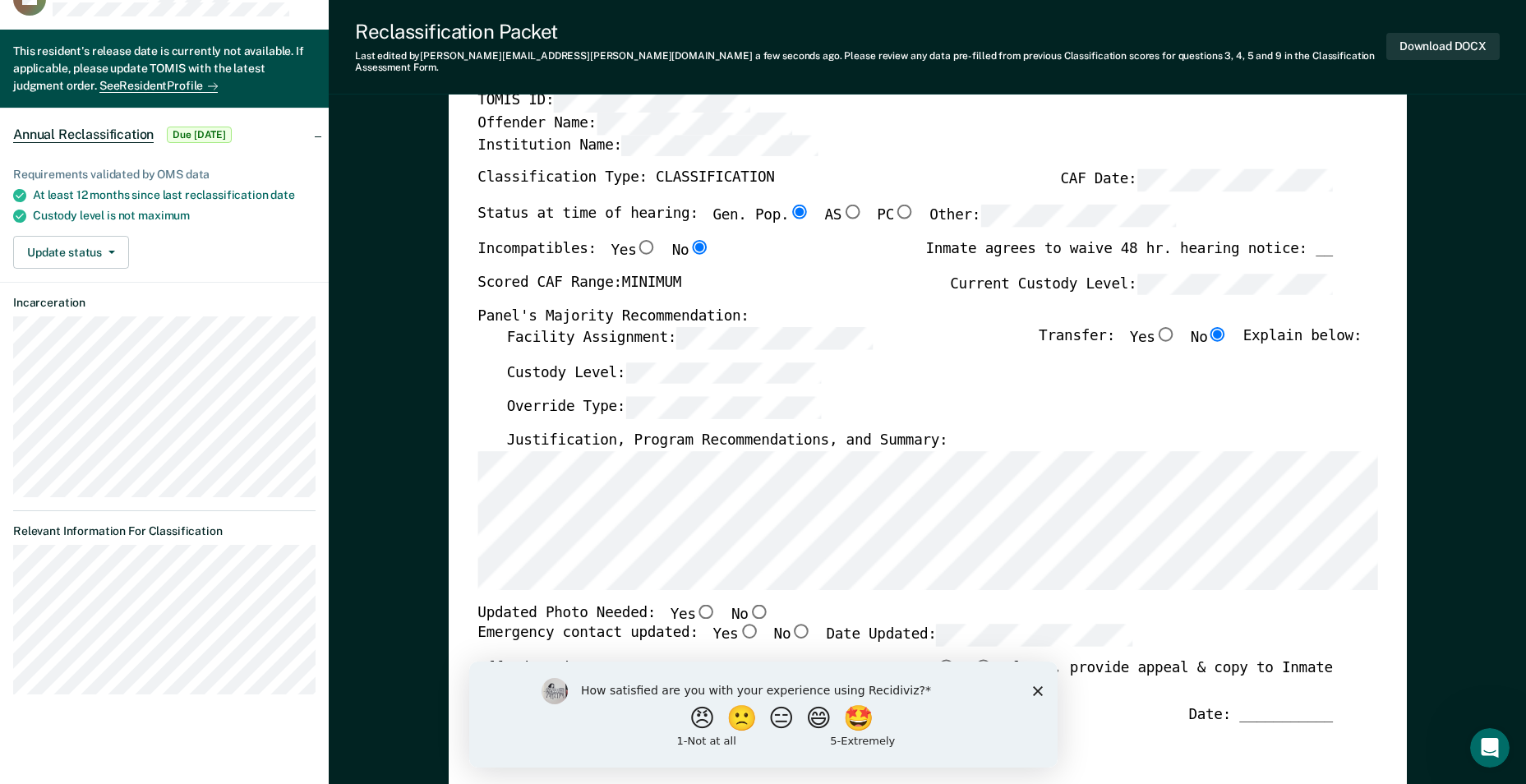
scroll to position [165, 0]
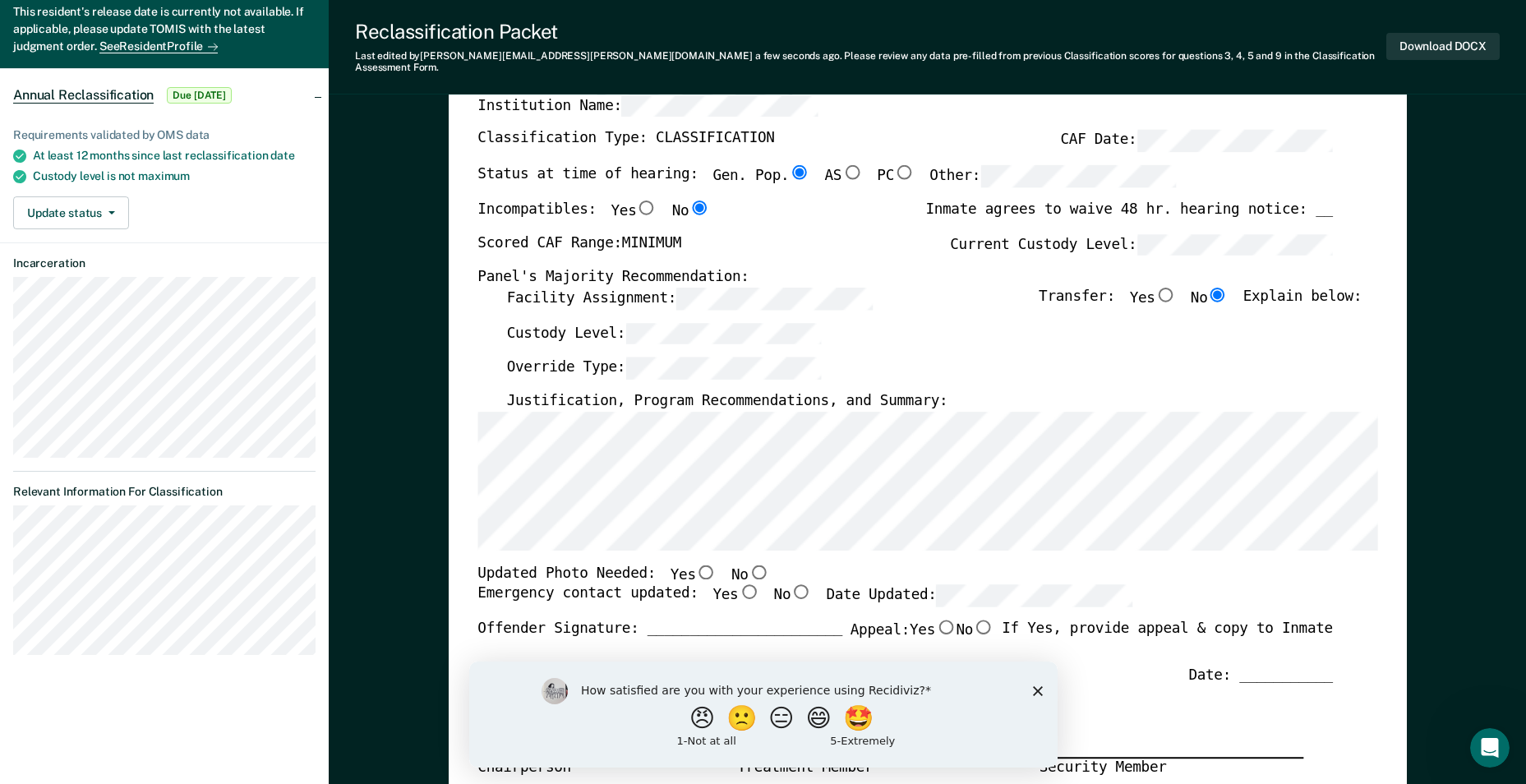
click at [748, 565] on input "No" at bounding box center [758, 572] width 21 height 15
type textarea "x"
radio input "true"
click at [738, 585] on input "Yes" at bounding box center [748, 592] width 21 height 15
type textarea "x"
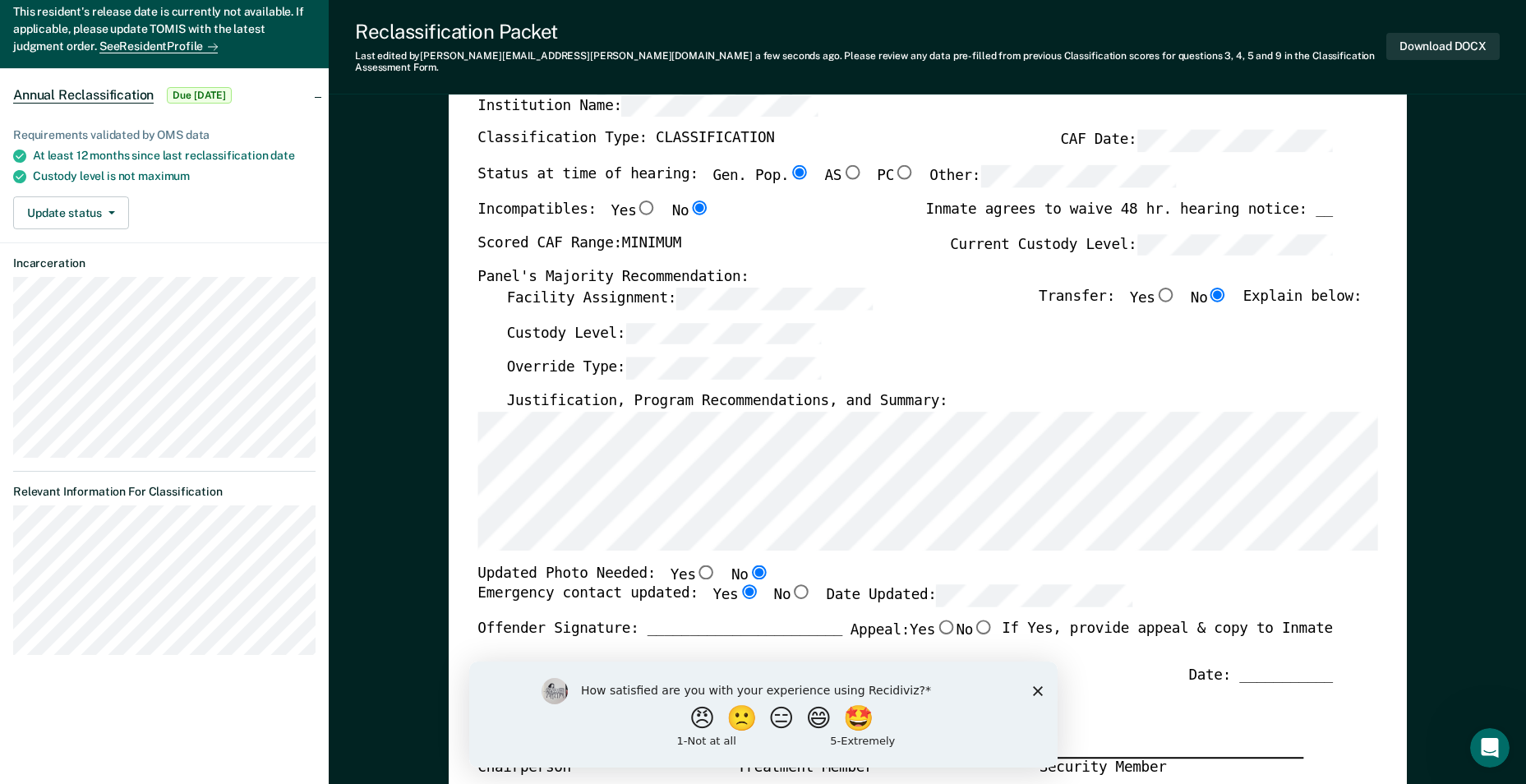
radio input "true"
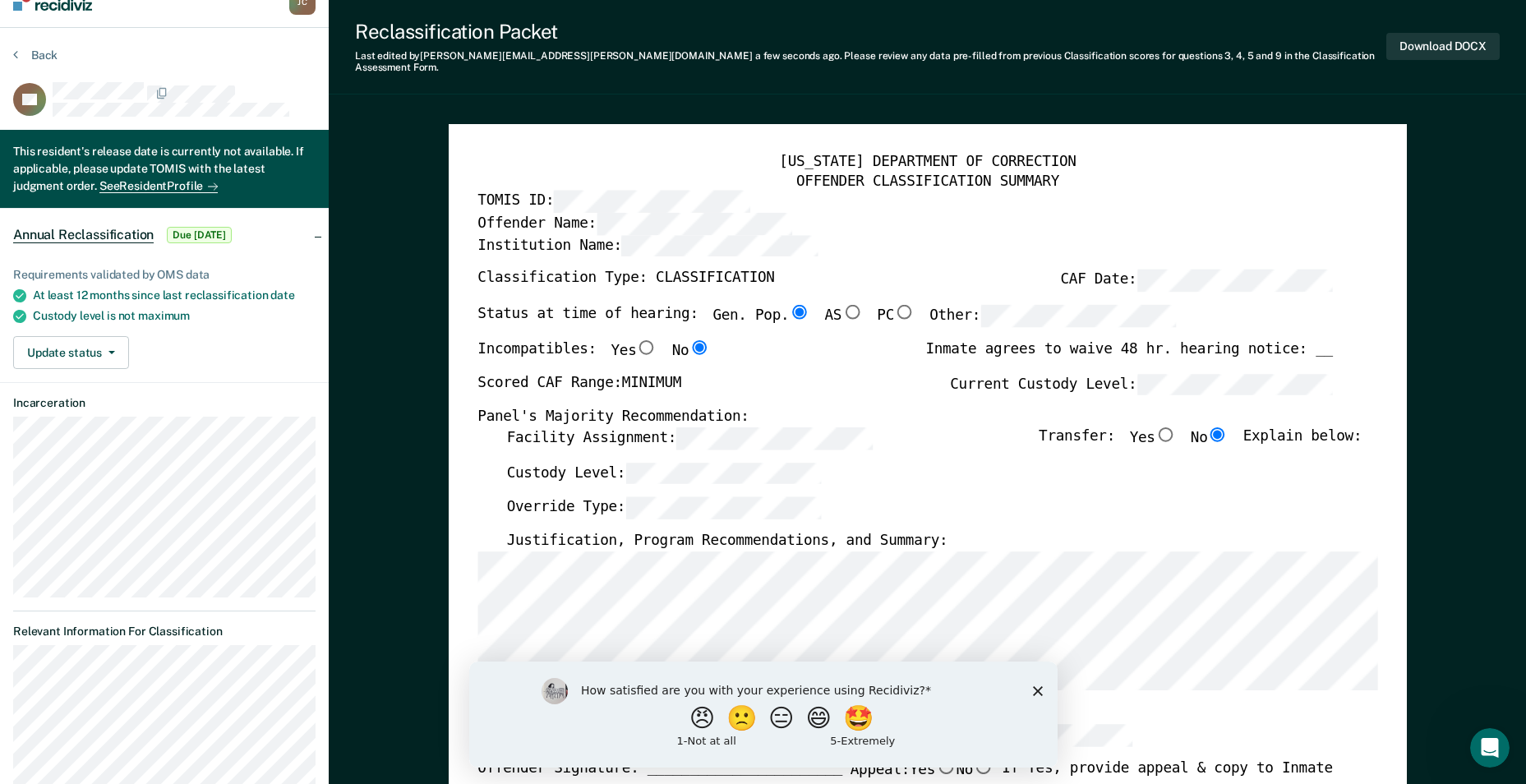
scroll to position [0, 0]
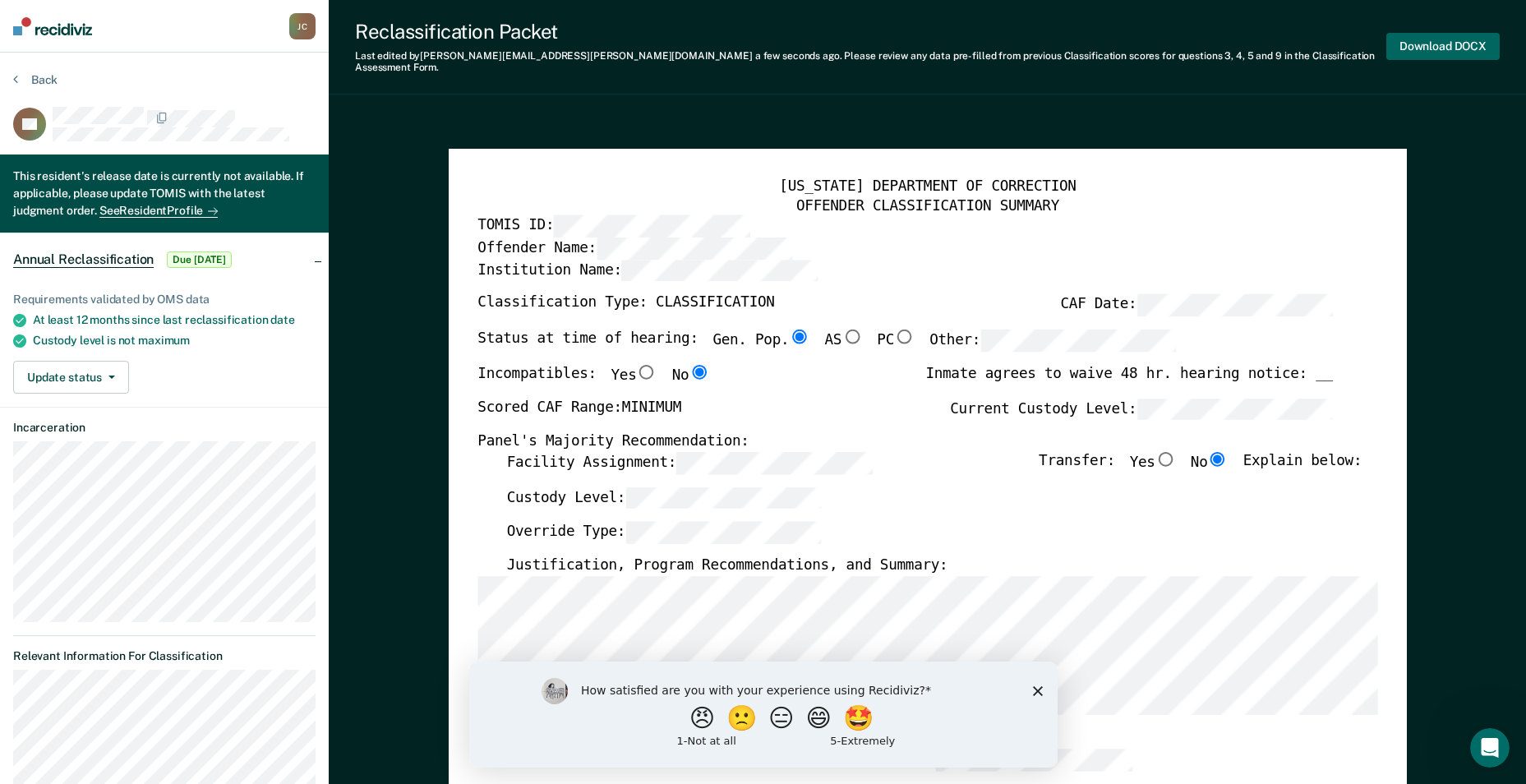
click at [1432, 35] on button "Download DOCX" at bounding box center [1442, 46] width 113 height 27
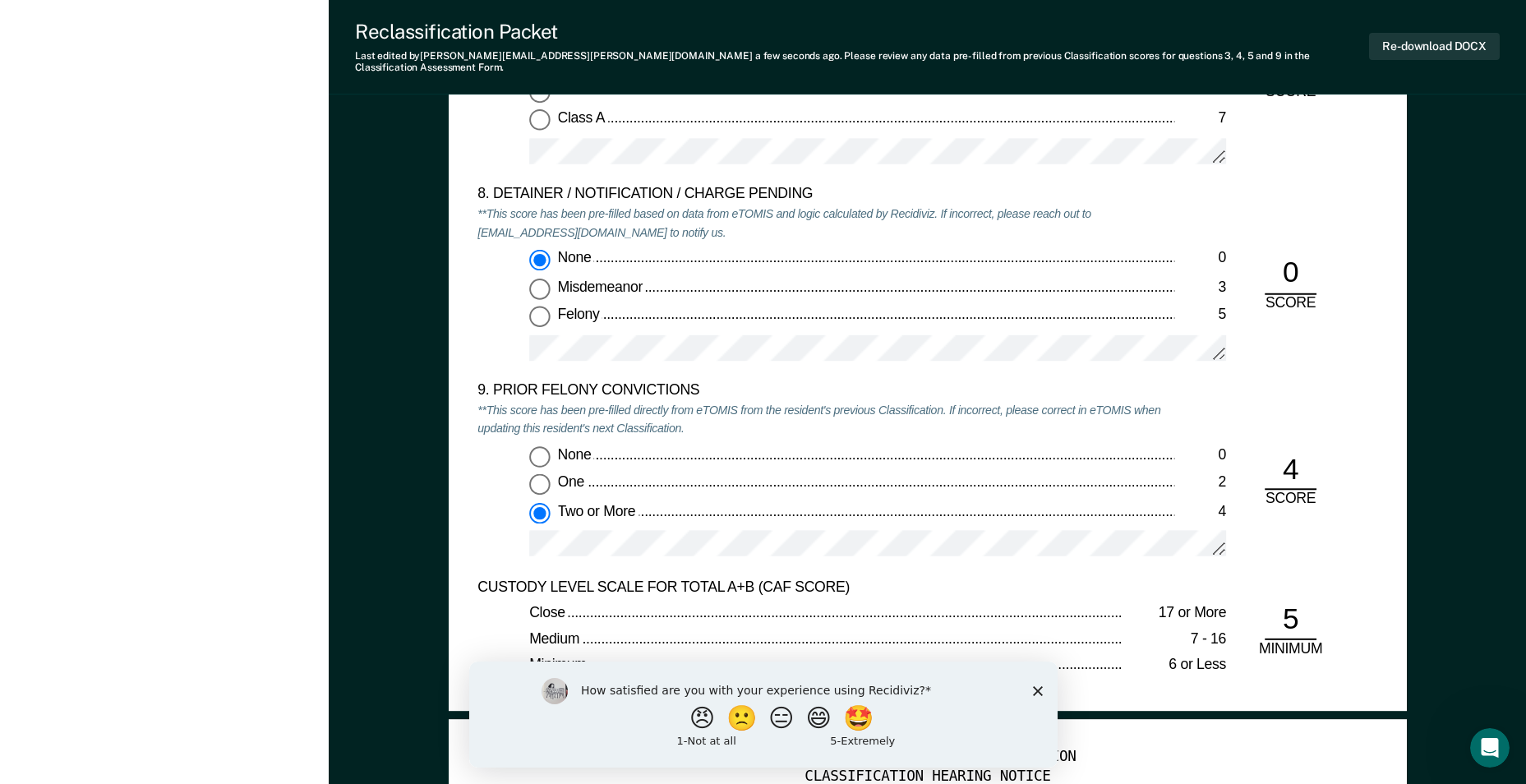
scroll to position [3368, 0]
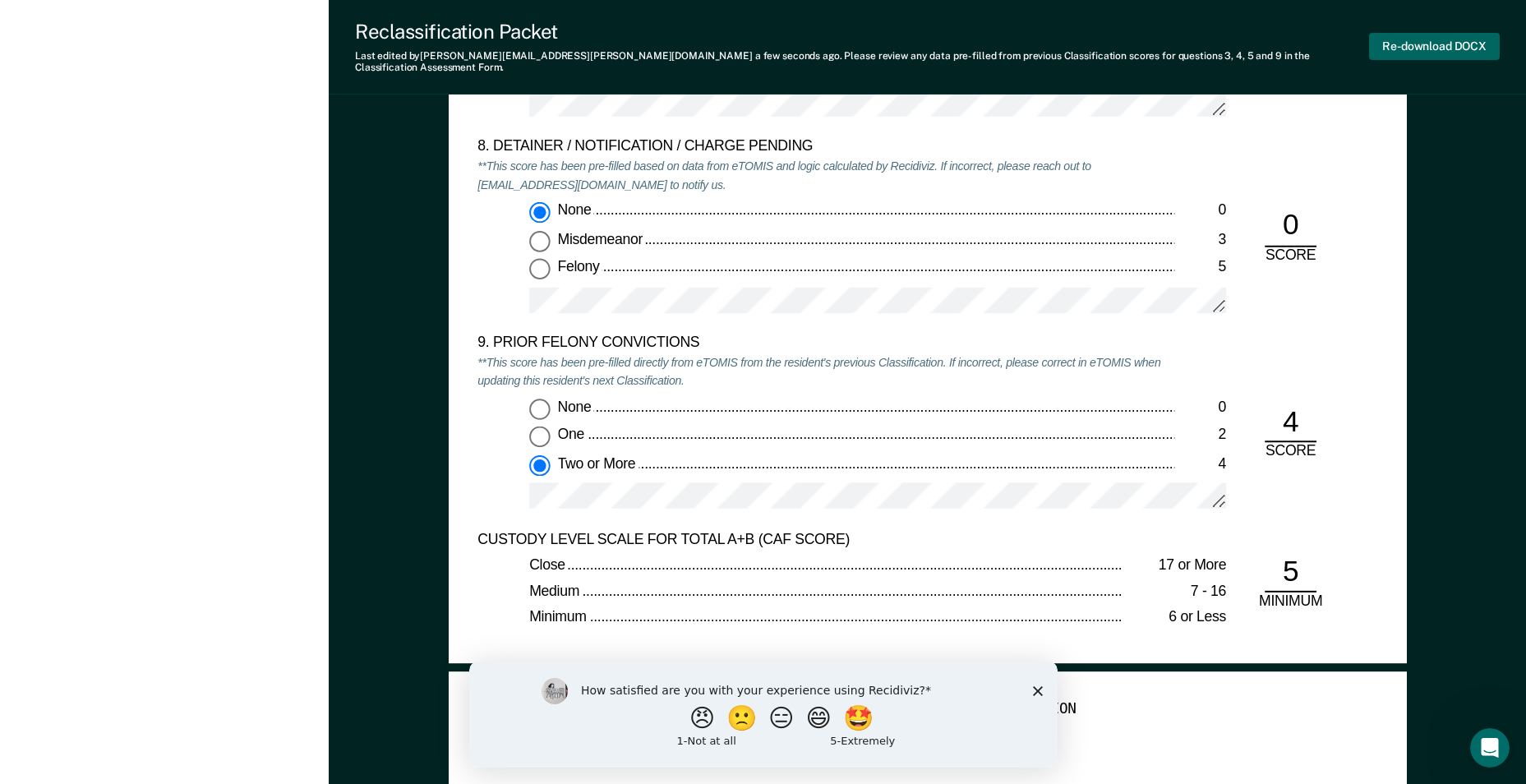
click at [1396, 35] on button "Re-download DOCX" at bounding box center [1434, 46] width 131 height 27
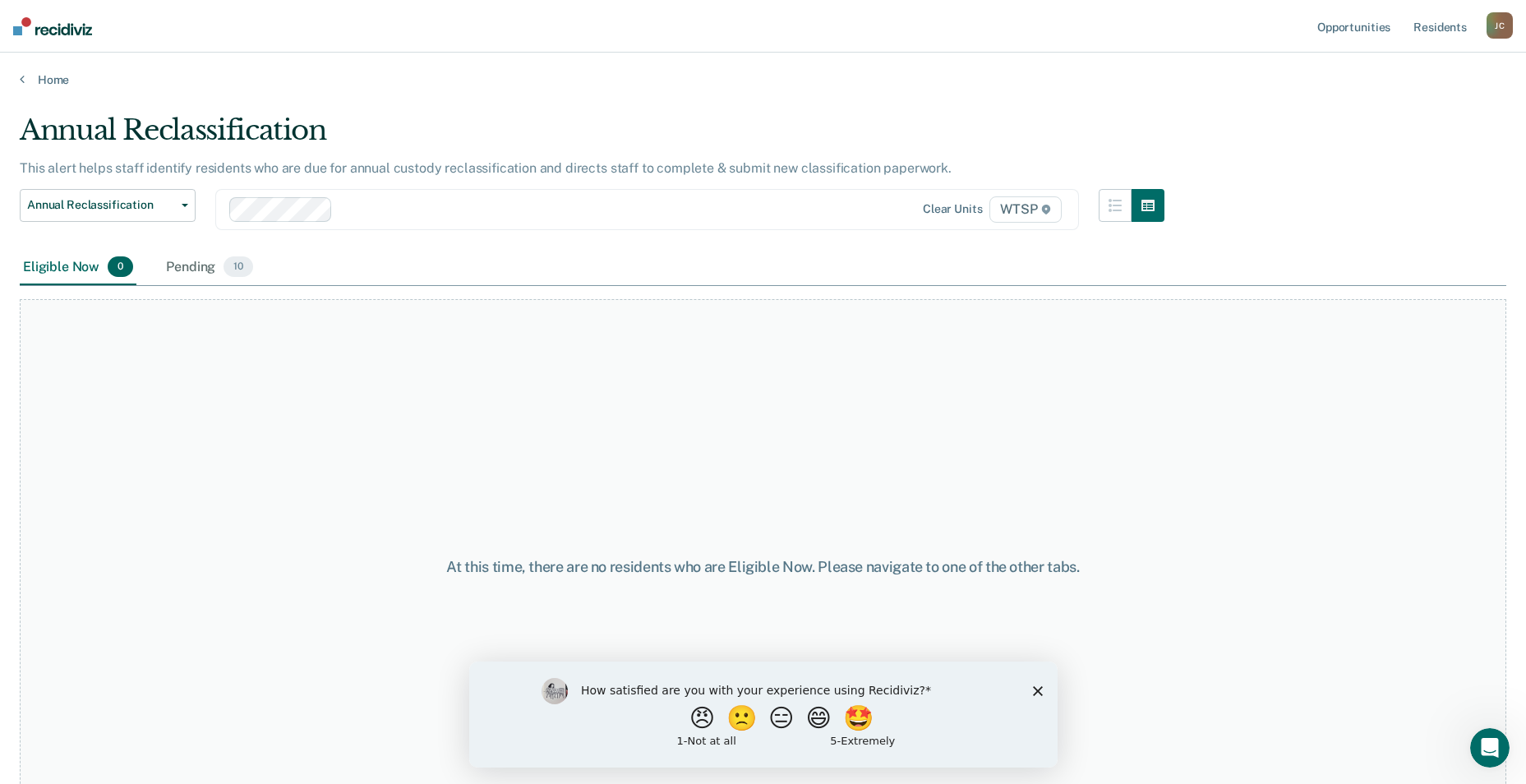
click at [194, 235] on div "Annual Reclassification Custody Level Downgrade Annual Reclassification Initial…" at bounding box center [107, 219] width 176 height 61
click at [23, 78] on icon at bounding box center [22, 79] width 5 height 14
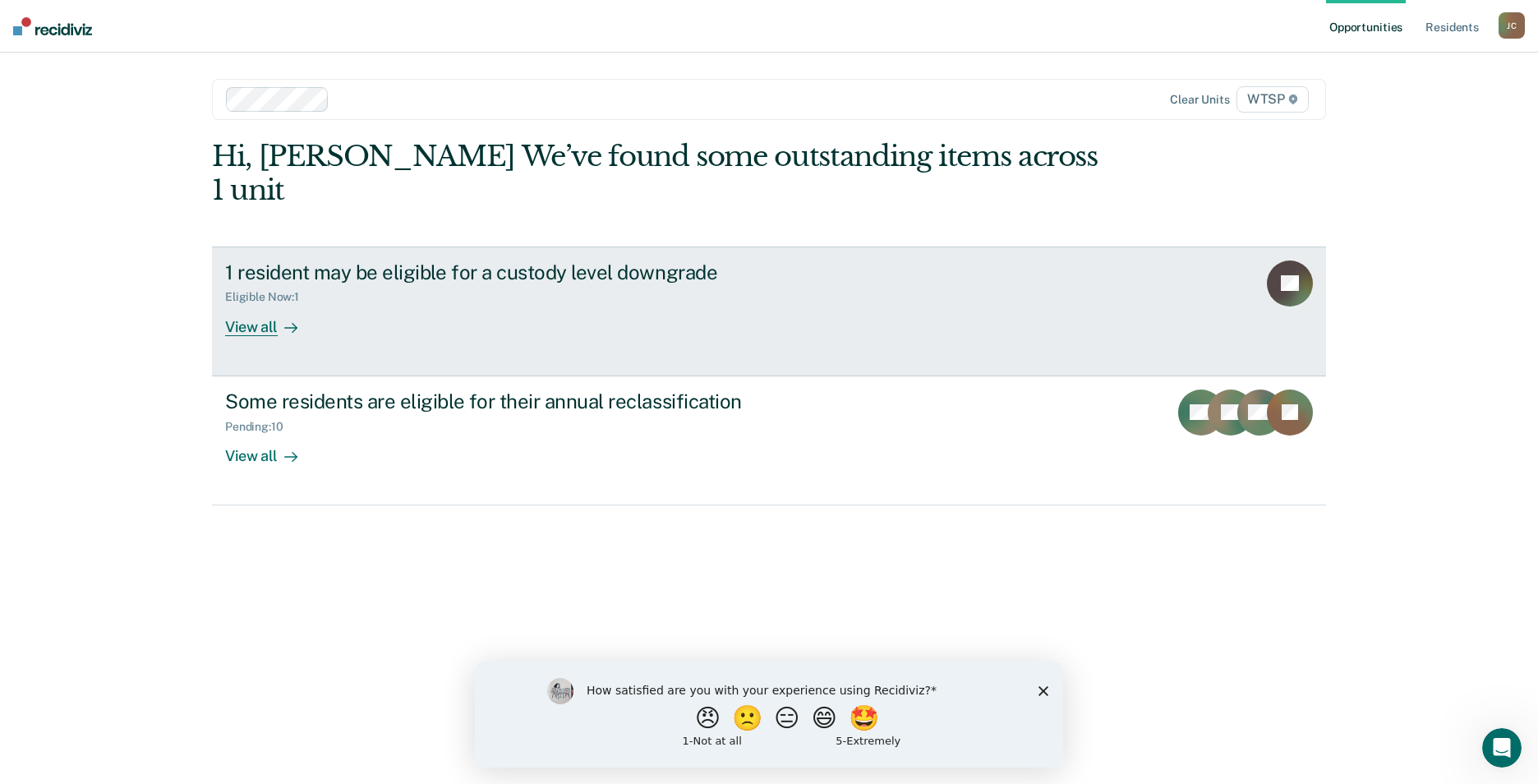
click at [252, 304] on div "View all" at bounding box center [271, 320] width 92 height 32
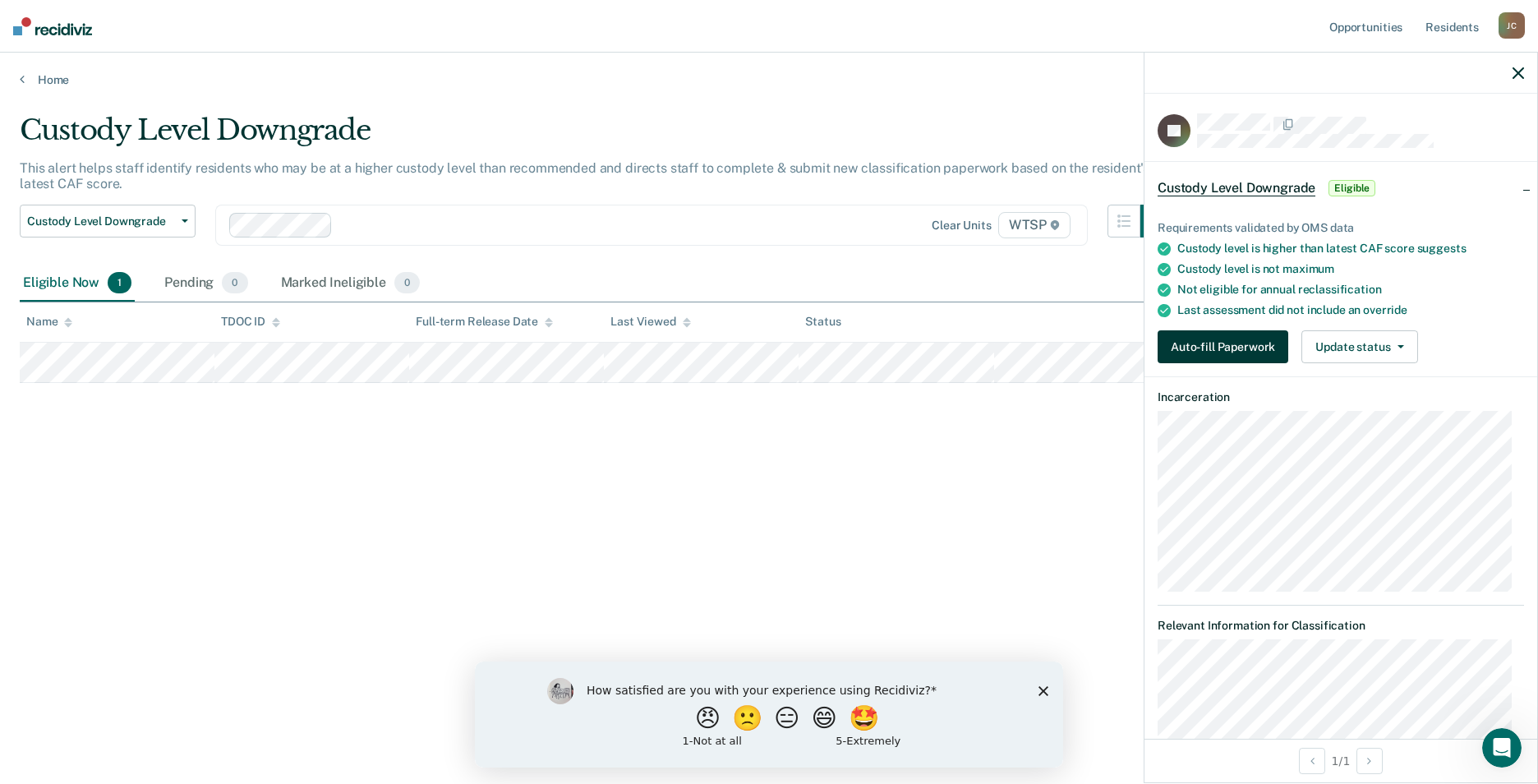
click at [1195, 338] on button "Auto-fill Paperwork" at bounding box center [1222, 346] width 131 height 33
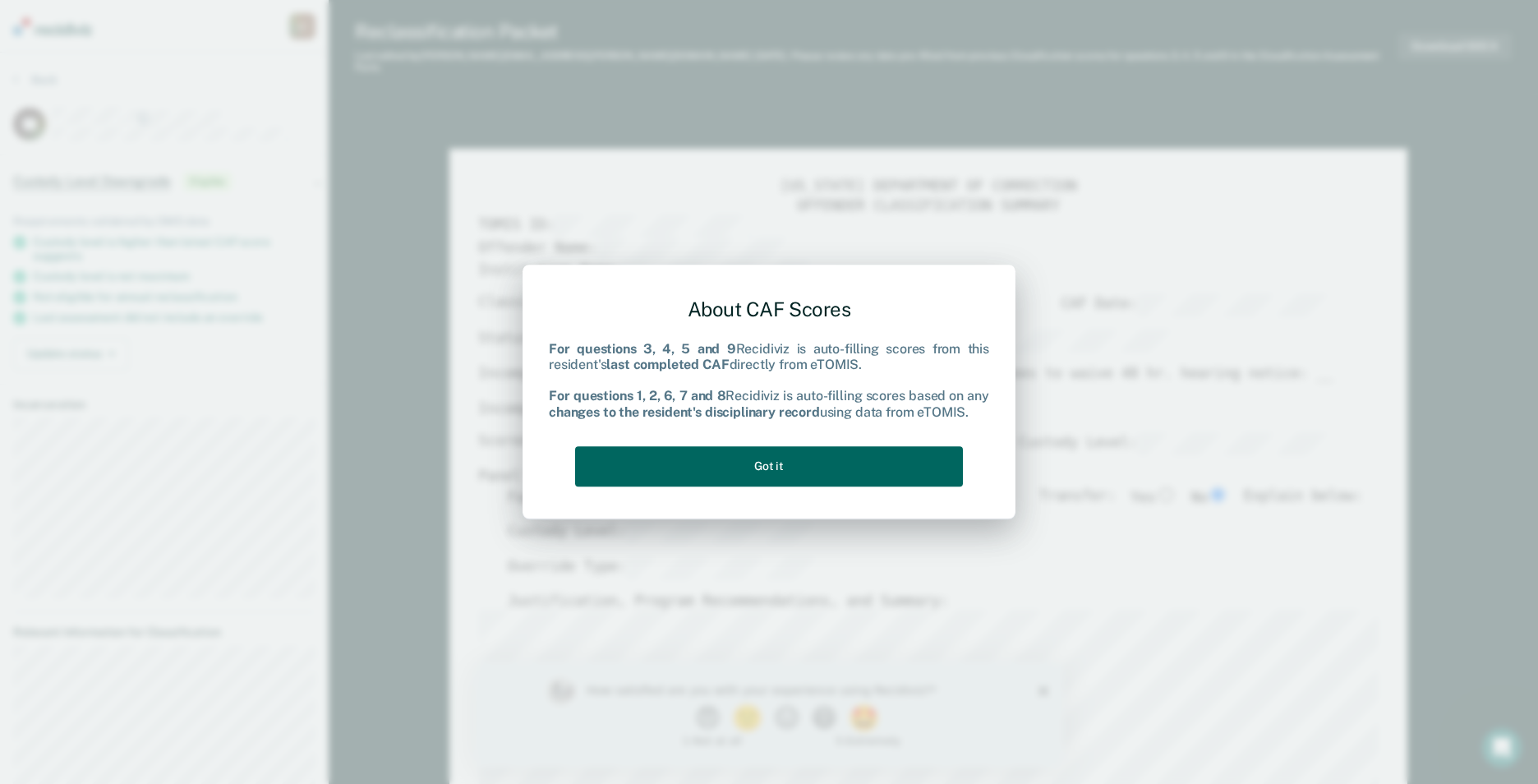
click at [779, 463] on button "Got it" at bounding box center [768, 467] width 387 height 41
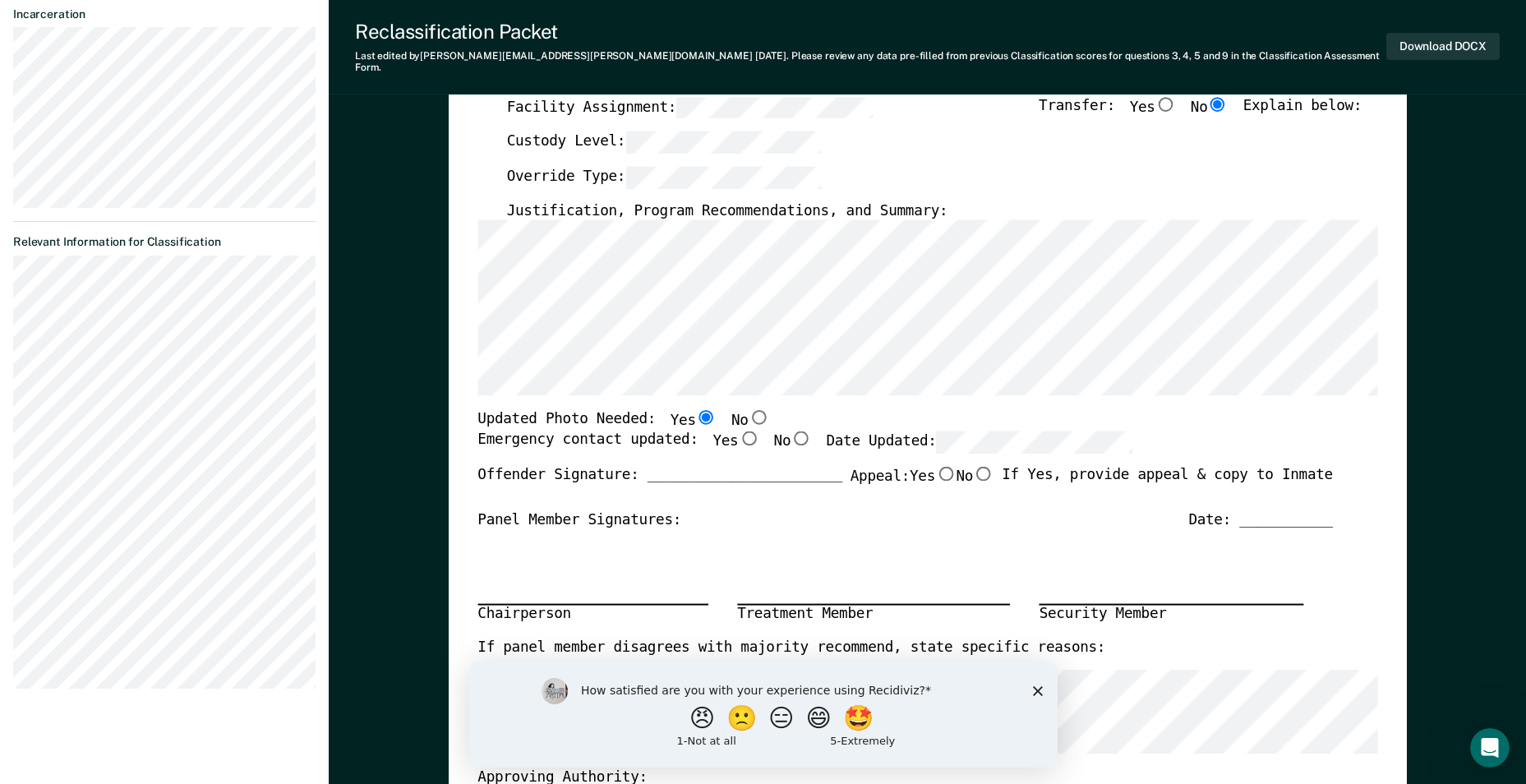
scroll to position [411, 0]
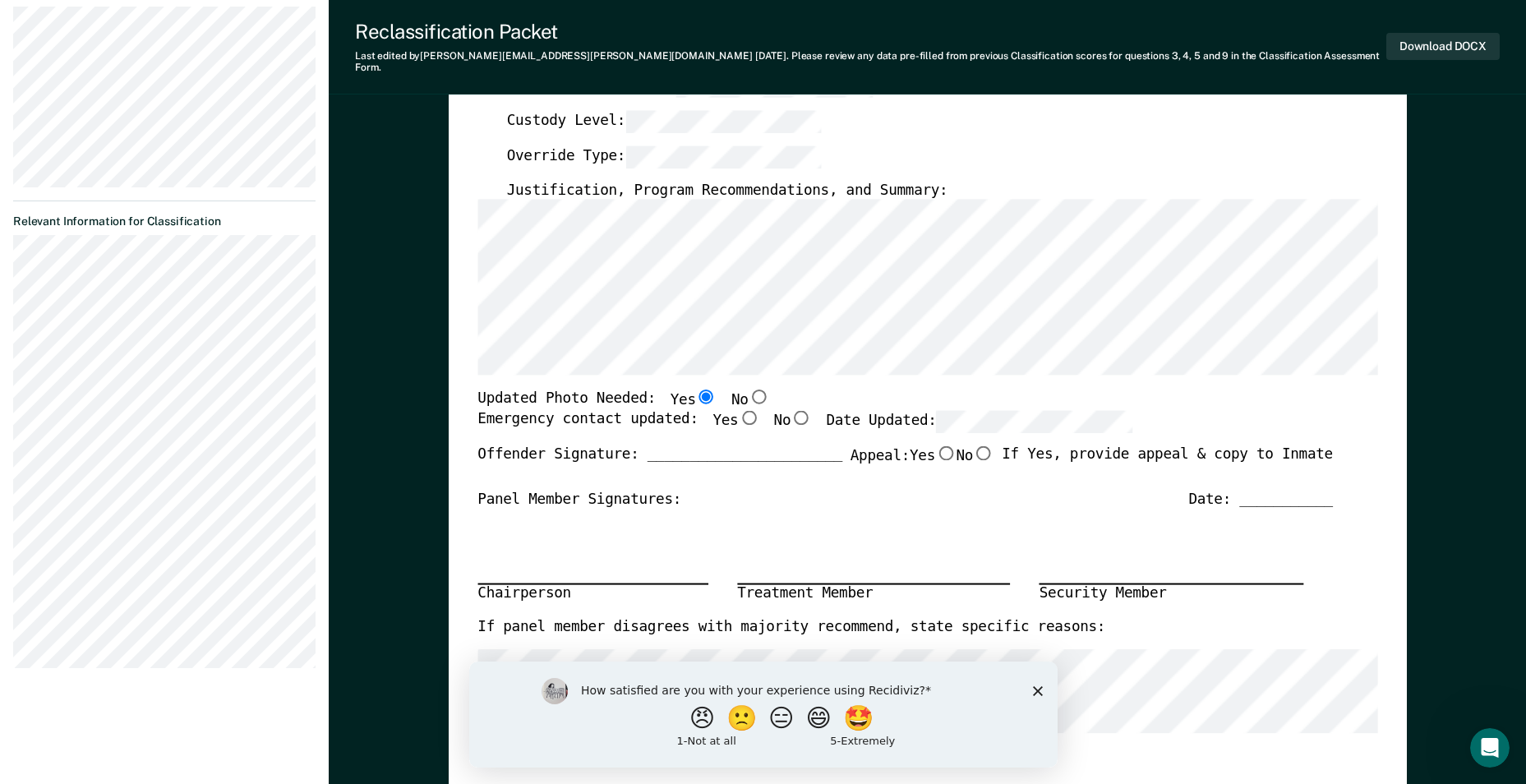
click at [738, 410] on input "Yes" at bounding box center [748, 418] width 21 height 15
type textarea "x"
radio input "true"
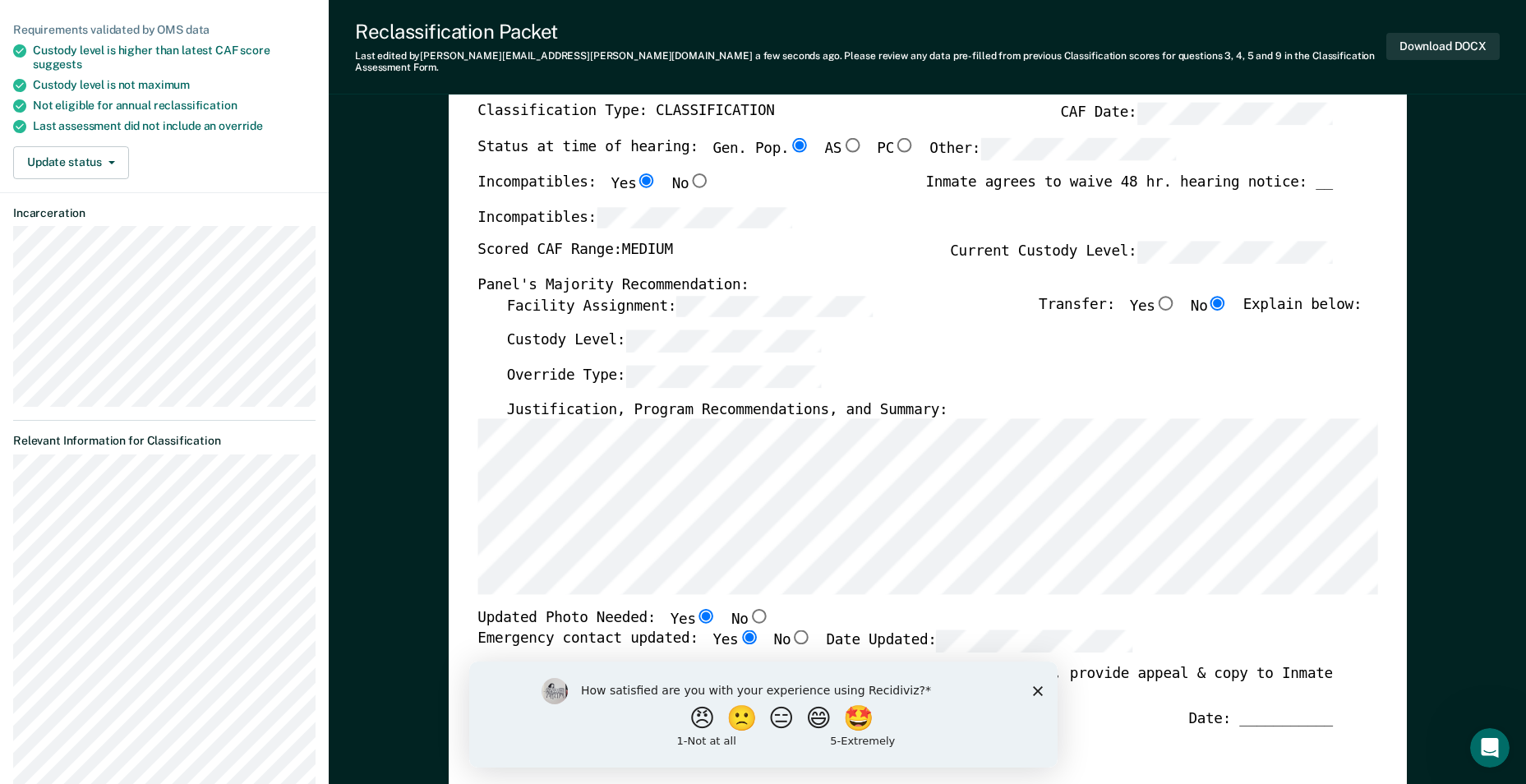
scroll to position [165, 0]
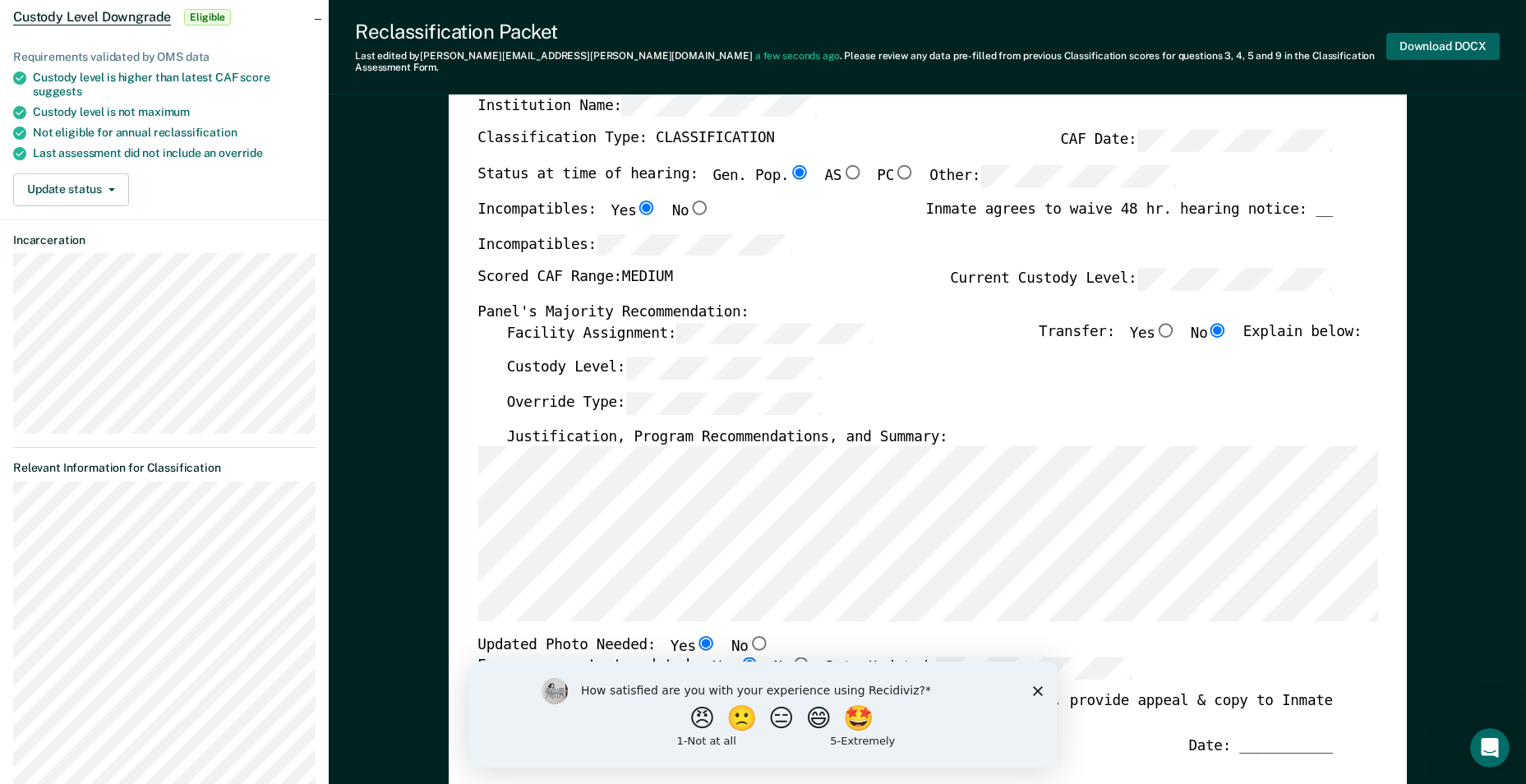
click at [1449, 45] on button "Download DOCX" at bounding box center [1442, 46] width 113 height 27
type textarea "x"
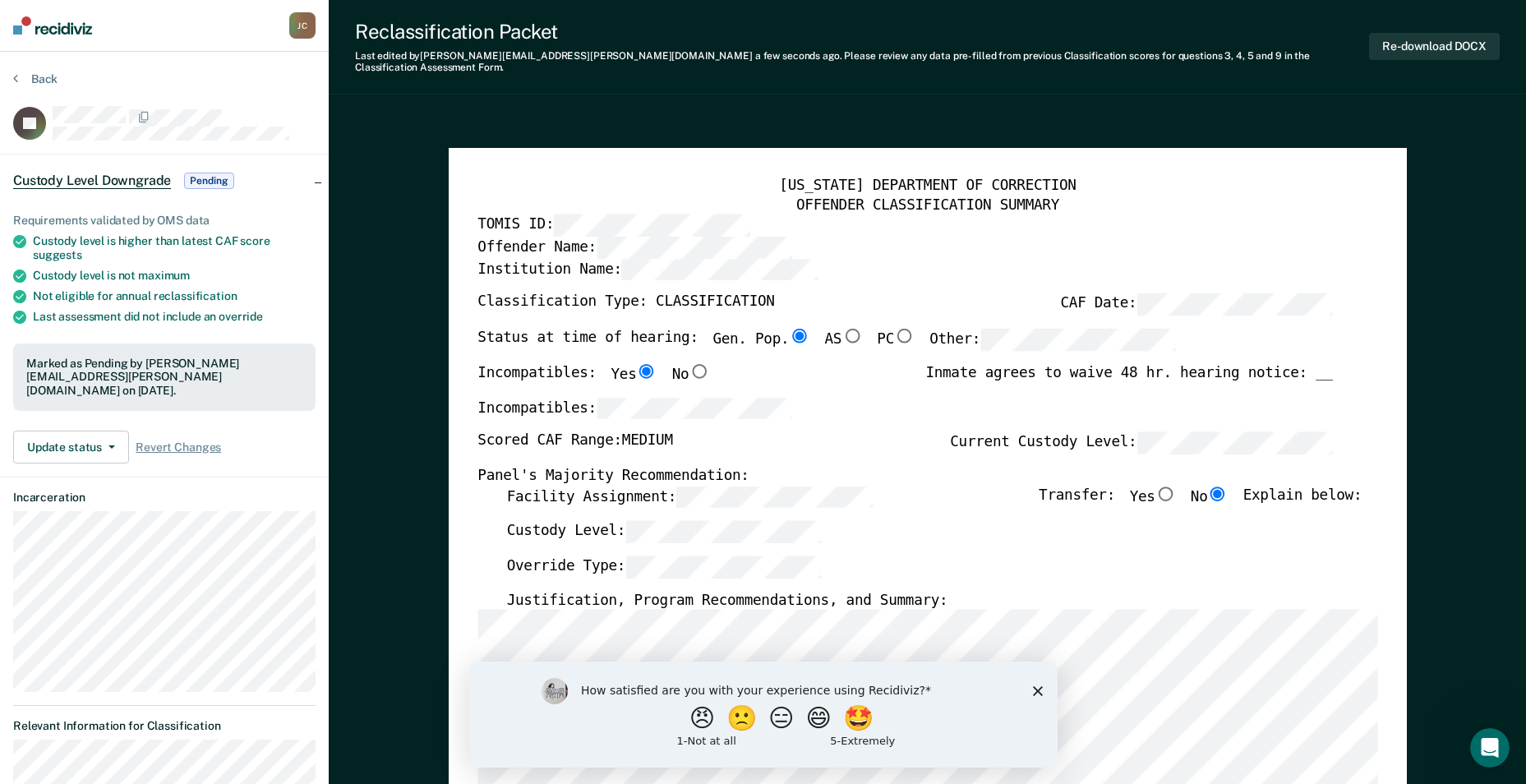
scroll to position [0, 0]
click at [1016, 26] on div "Reclassification Packet" at bounding box center [861, 31] width 1014 height 24
